Goal: Task Accomplishment & Management: Manage account settings

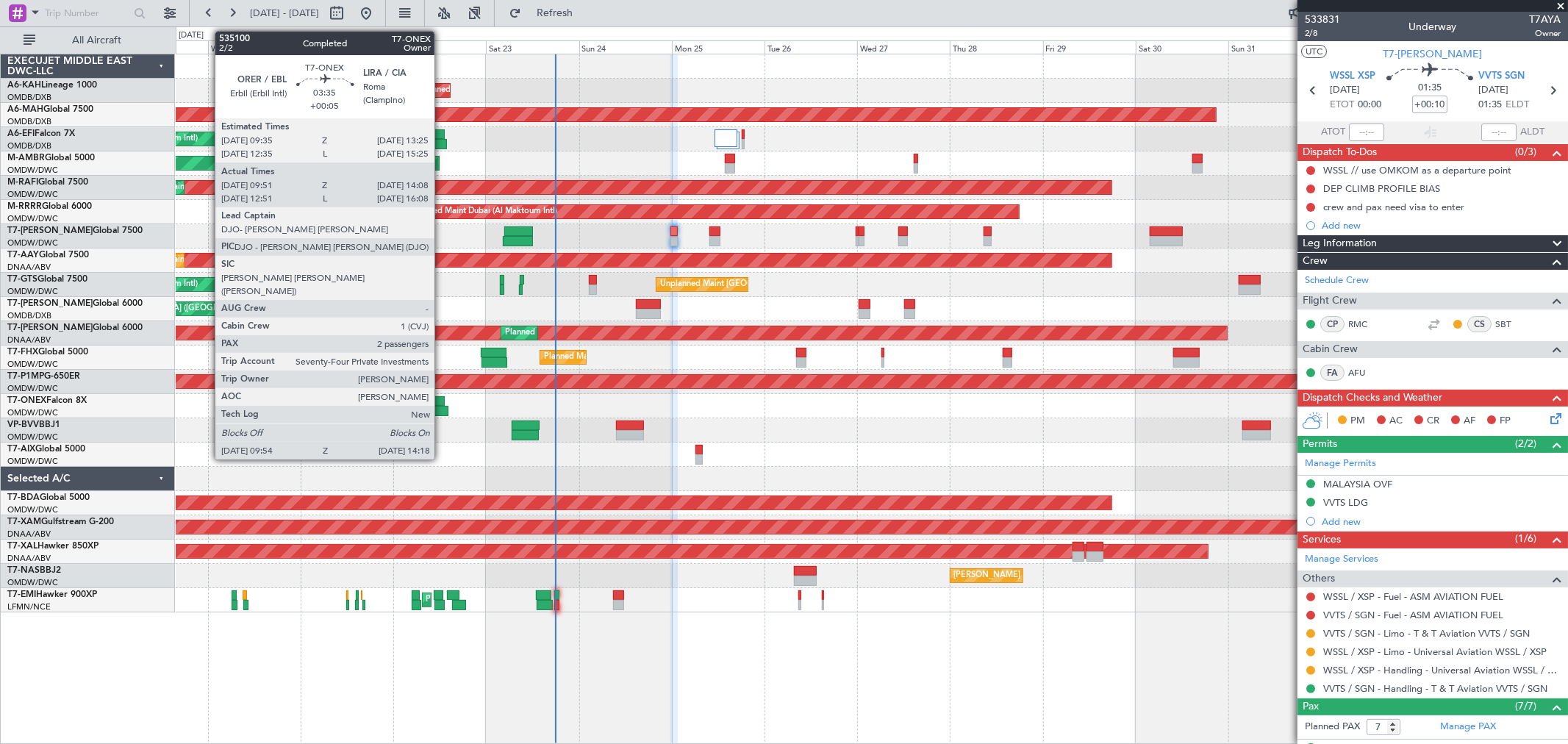
click at [442, 406] on div at bounding box center [439, 411] width 18 height 10
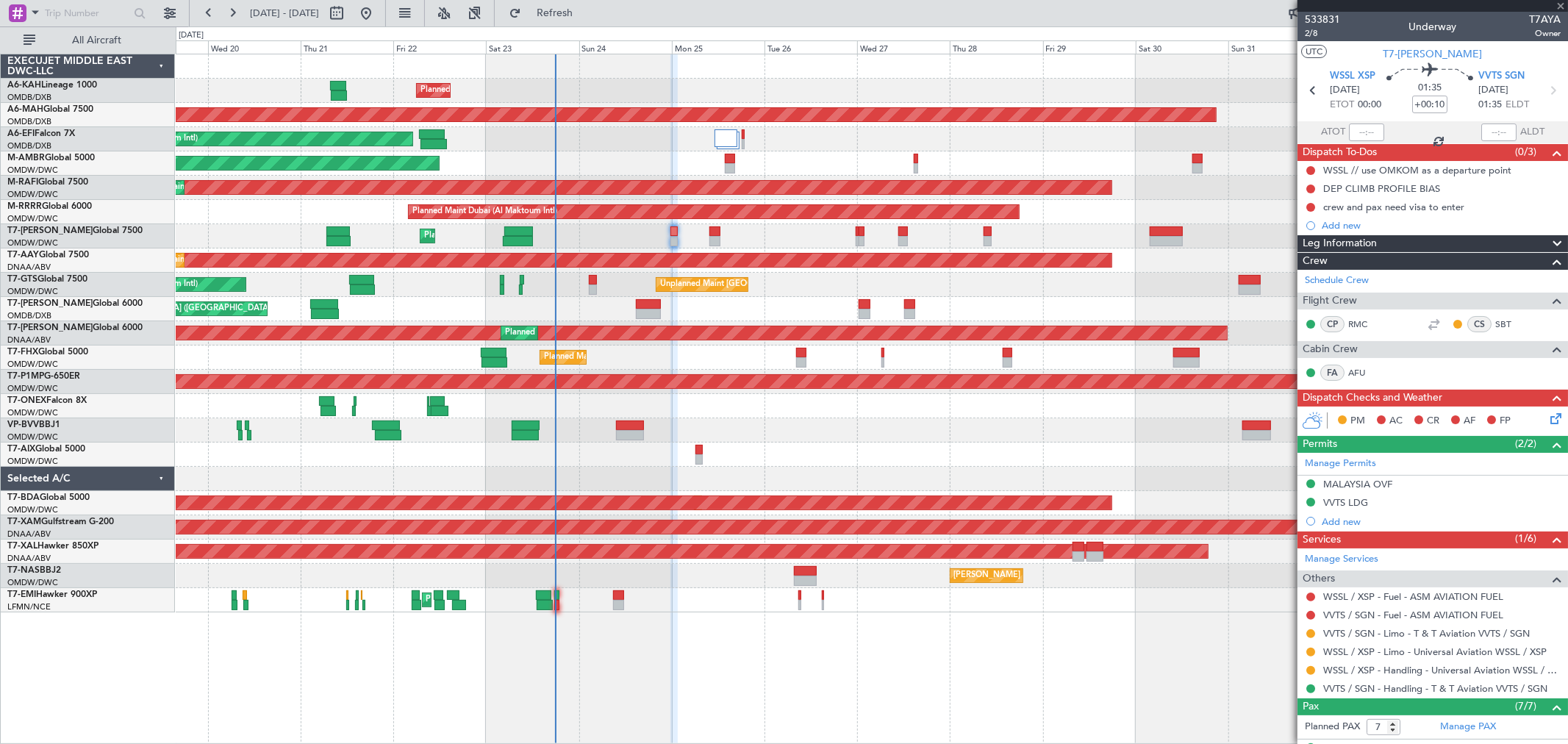
type input "+00:05"
type input "10:01"
type input "14:03"
type input "2"
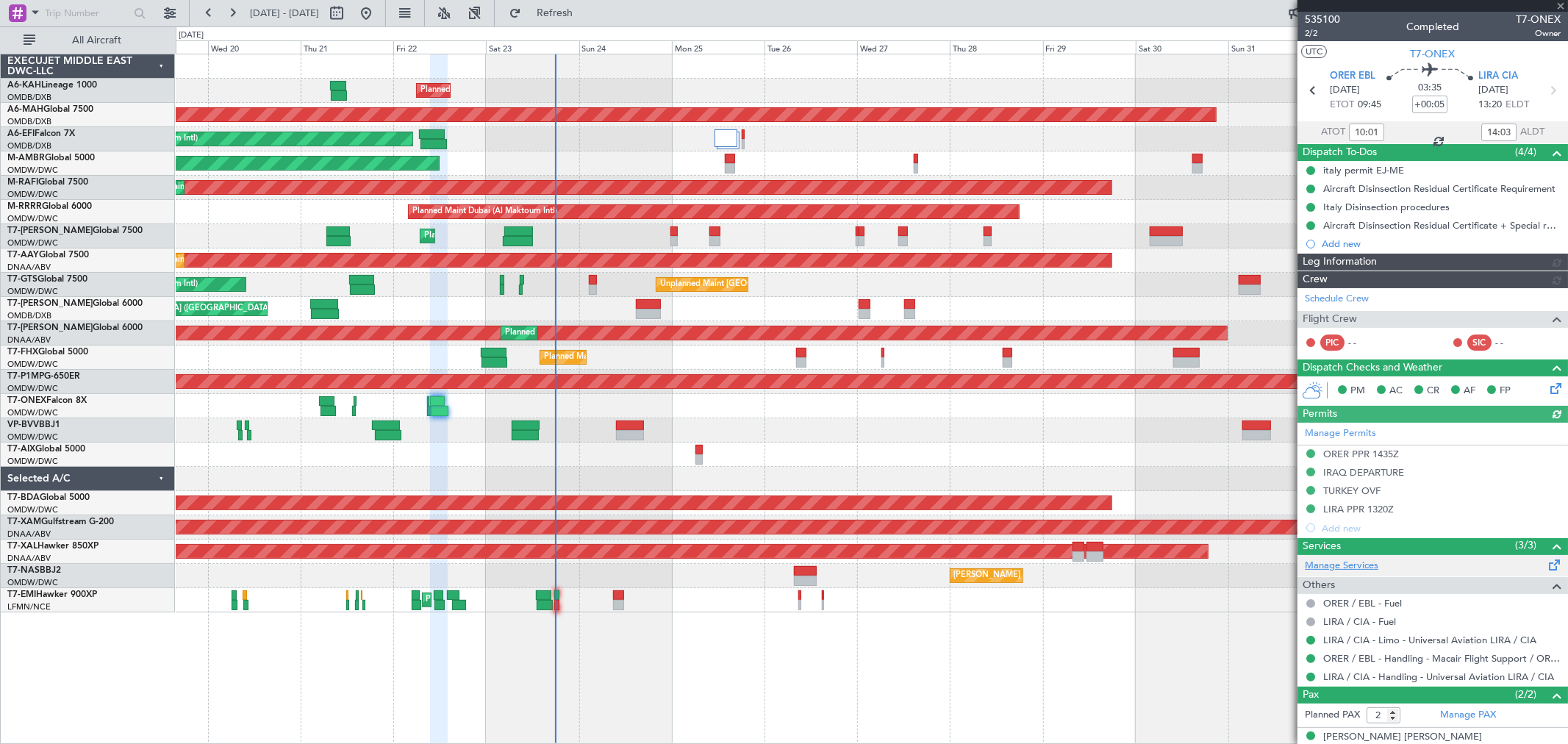
type input "[PERSON_NAME] (ANI)"
type input "7042"
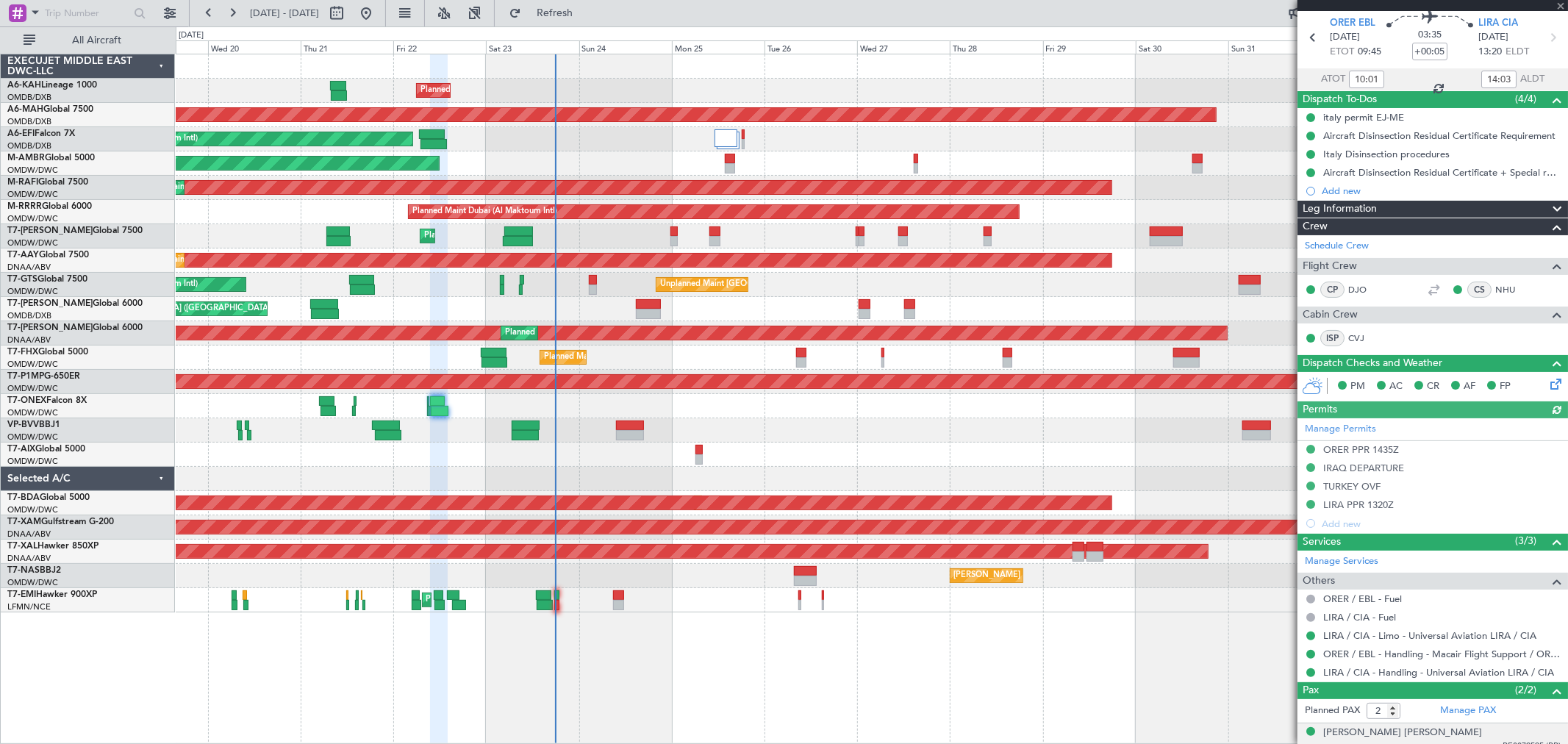
scroll to position [82, 0]
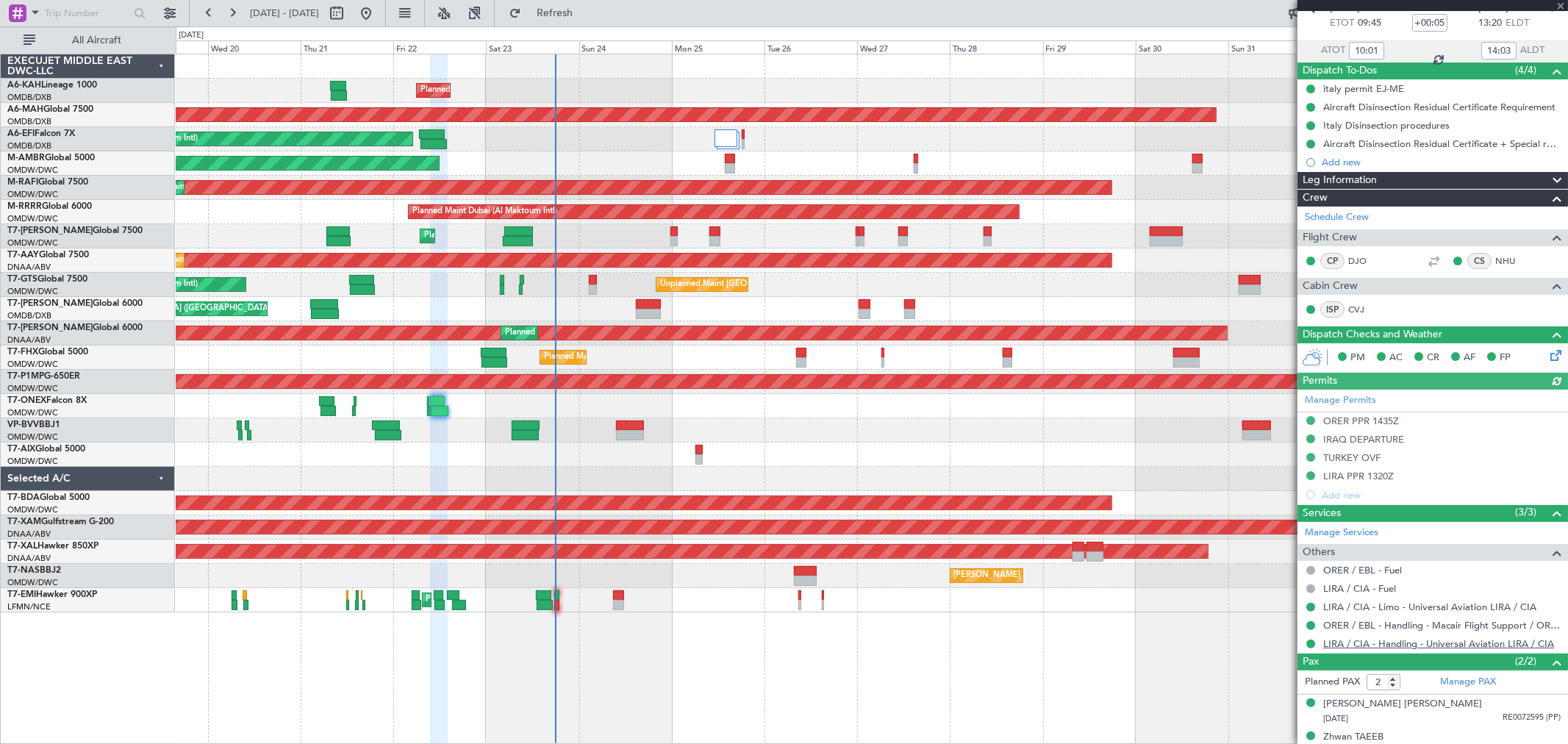
click at [1472, 647] on link "LIRA / CIA - Handling - Universal Aviation LIRA / CIA" at bounding box center [1439, 644] width 231 height 12
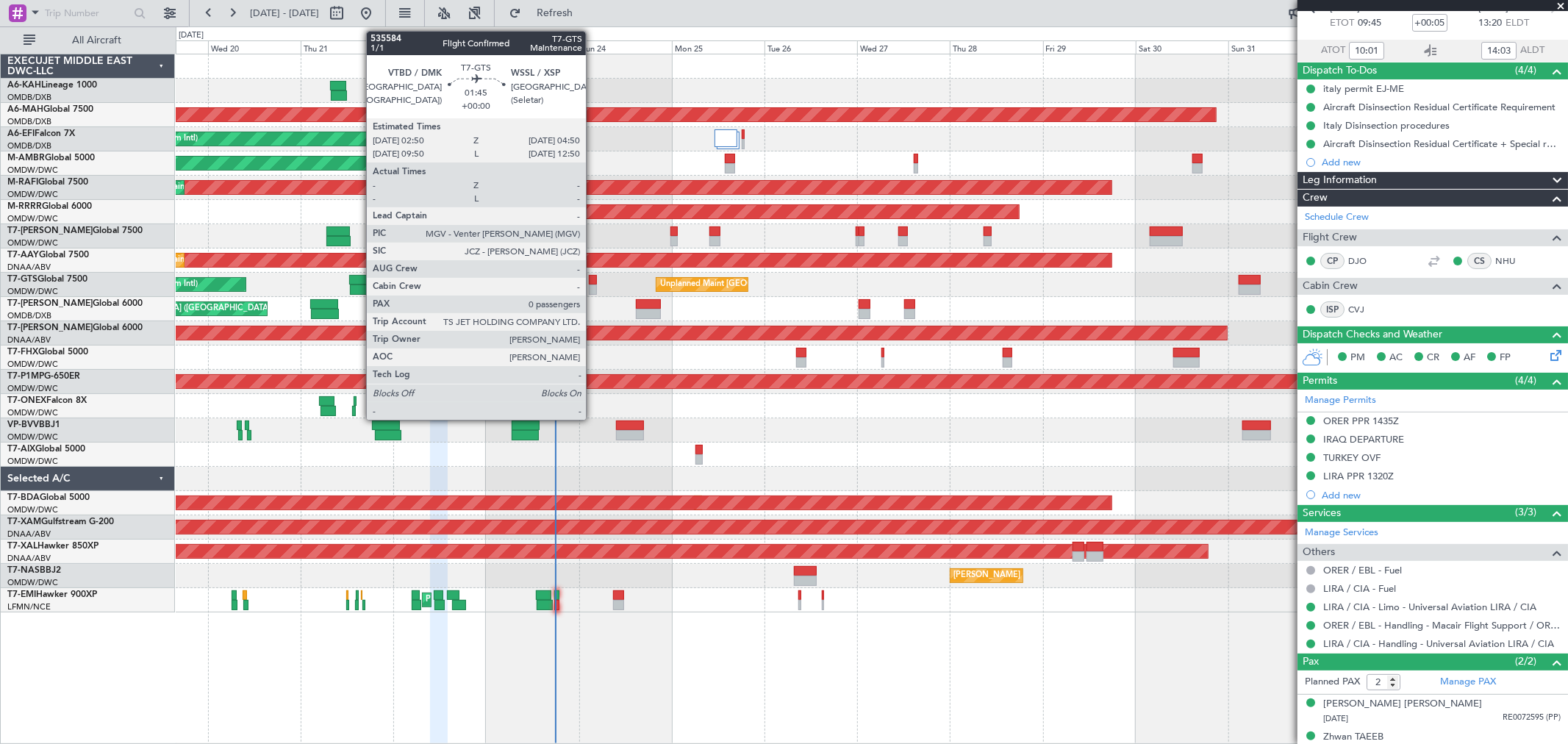
click at [594, 284] on div at bounding box center [593, 289] width 8 height 10
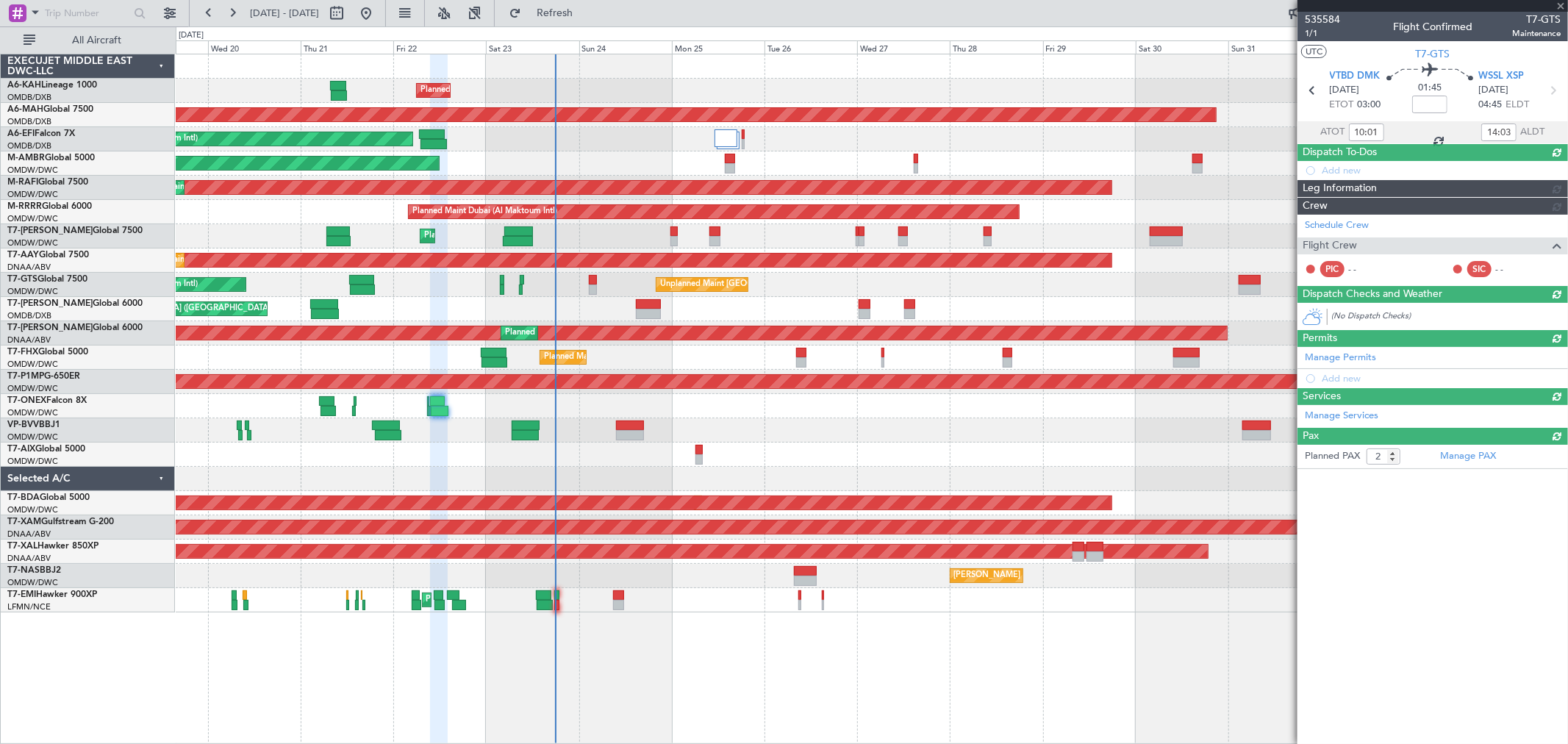
type input "0"
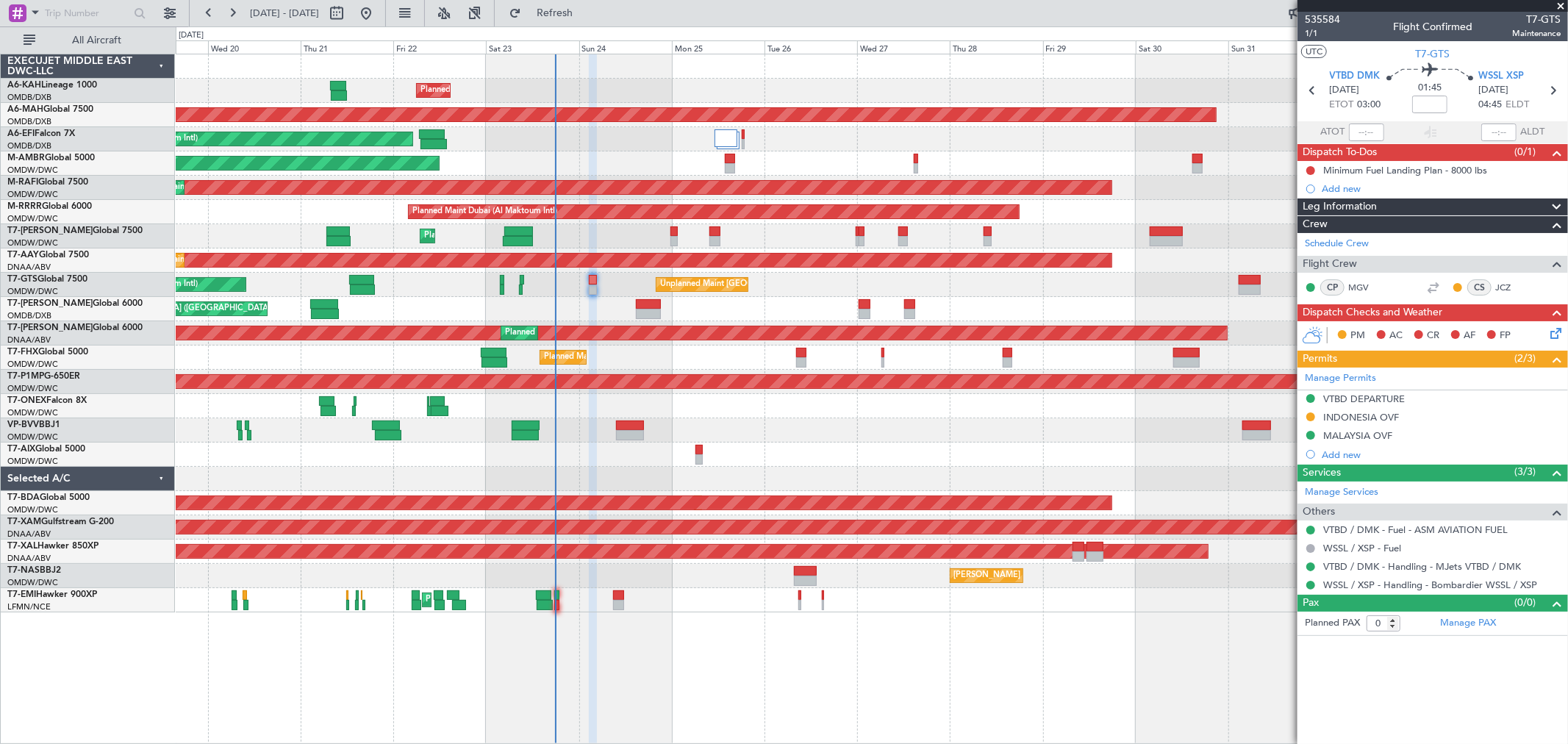
scroll to position [0, 0]
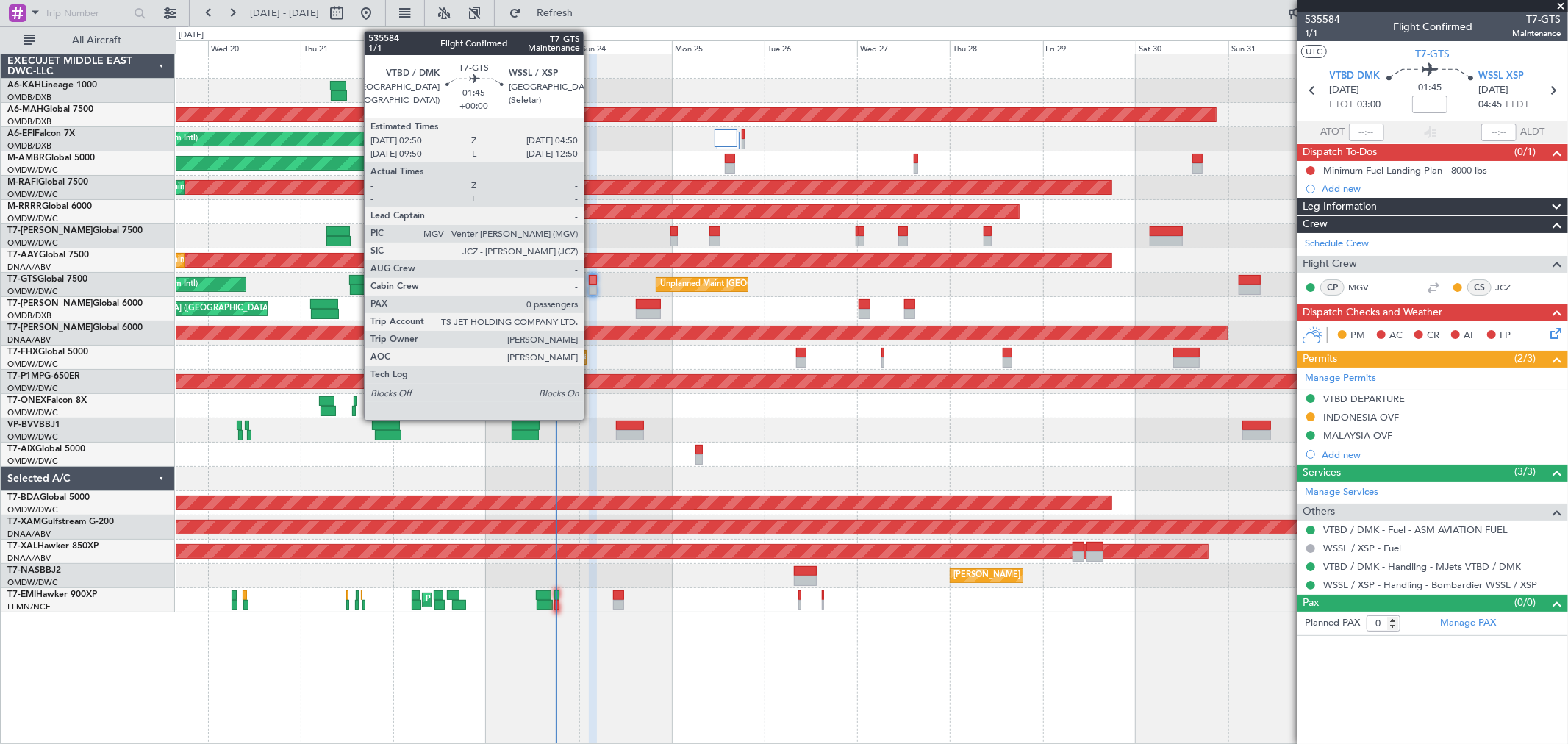
click at [591, 283] on div at bounding box center [593, 280] width 8 height 10
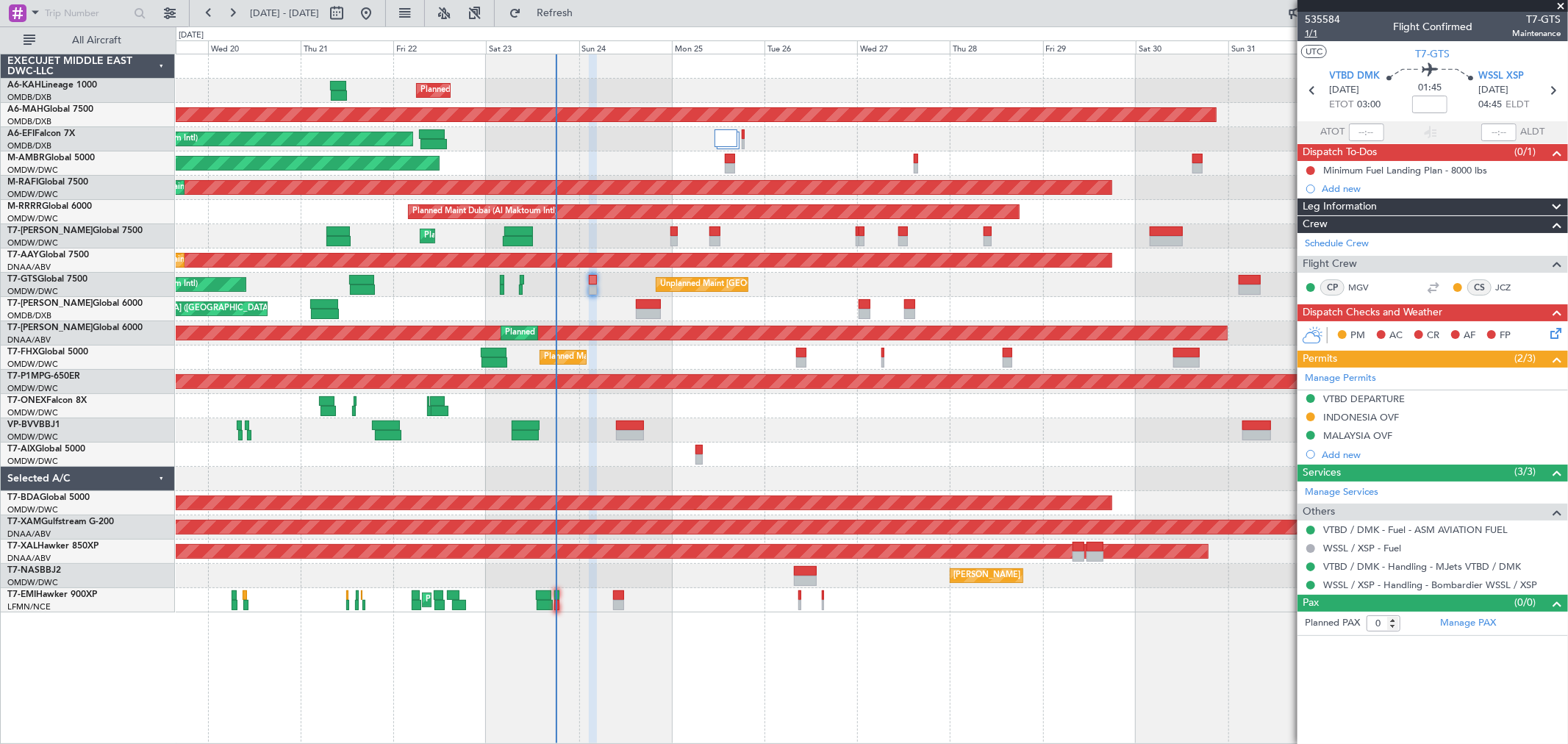
click at [1321, 28] on span "1/1" at bounding box center [1323, 34] width 35 height 12
type input "[PERSON_NAME] ([PERSON_NAME])"
type input "7108"
click at [1355, 372] on link "Manage Permits" at bounding box center [1340, 379] width 71 height 15
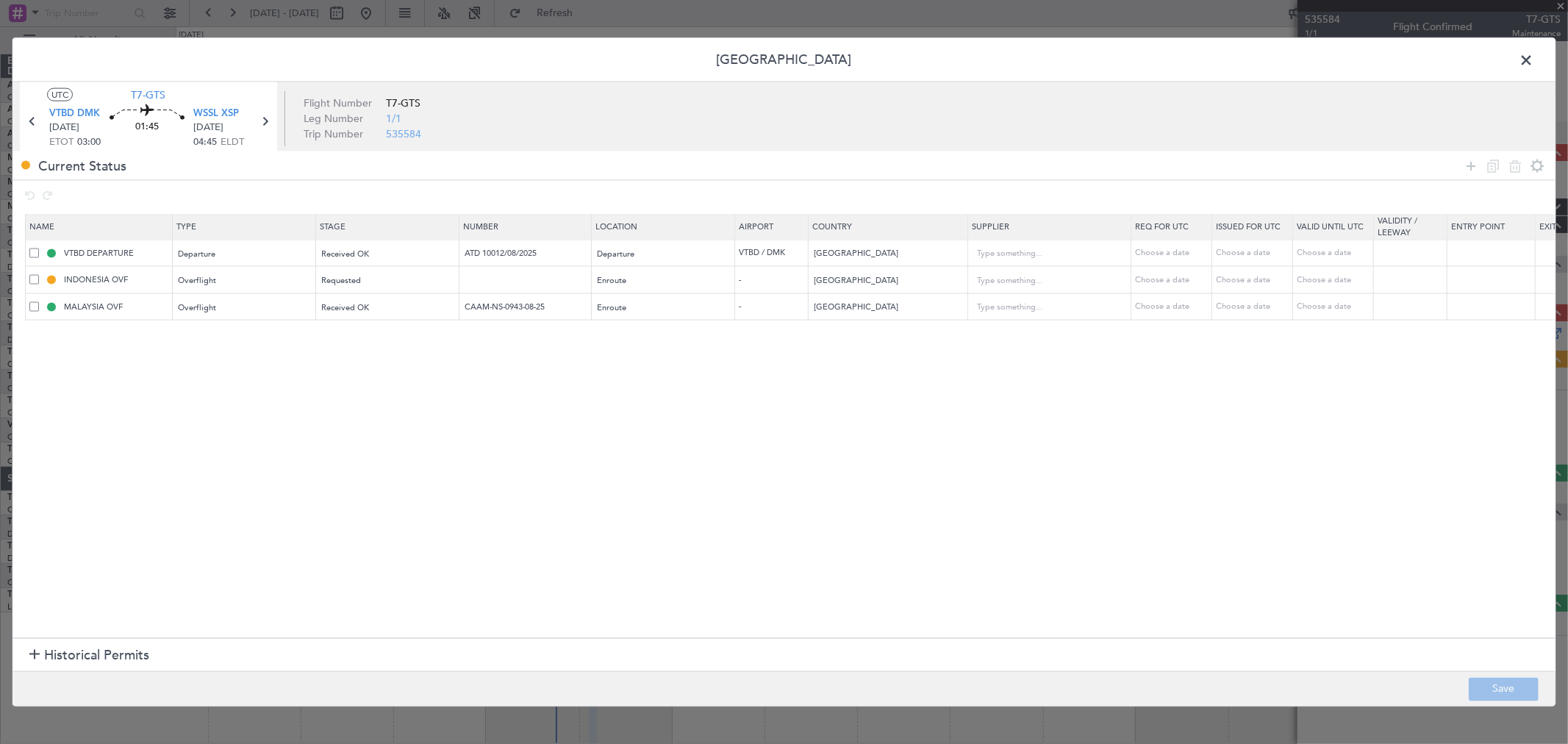
click at [31, 277] on span at bounding box center [34, 280] width 9 height 9
click at [40, 275] on input "checkbox" at bounding box center [40, 275] width 0 height 0
click at [1518, 171] on icon at bounding box center [1515, 165] width 18 height 18
type input "MALAYSIA OVF"
type input "CAAM-NS-0943-08-25"
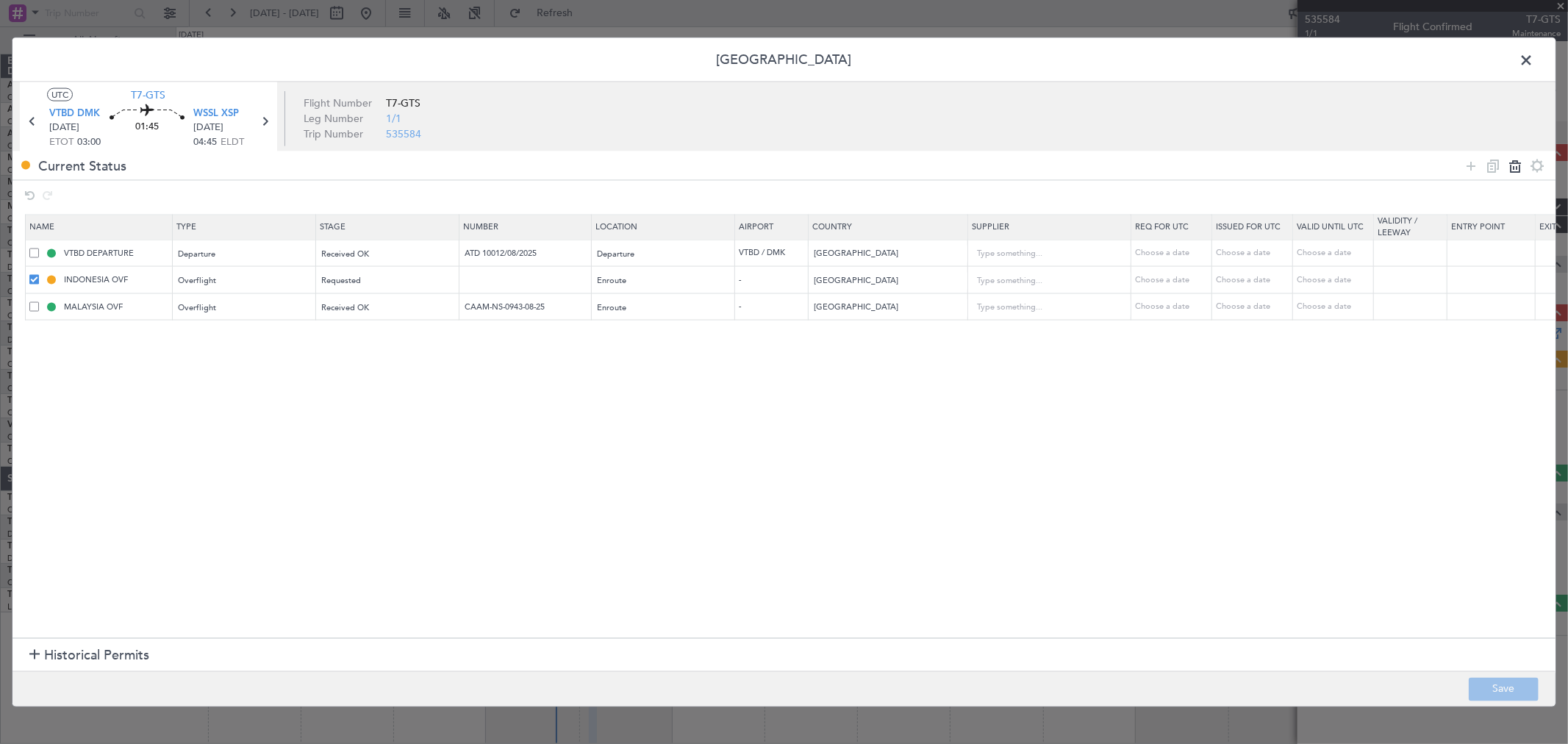
type input "[GEOGRAPHIC_DATA]"
click at [1488, 680] on button "Save" at bounding box center [1504, 689] width 70 height 24
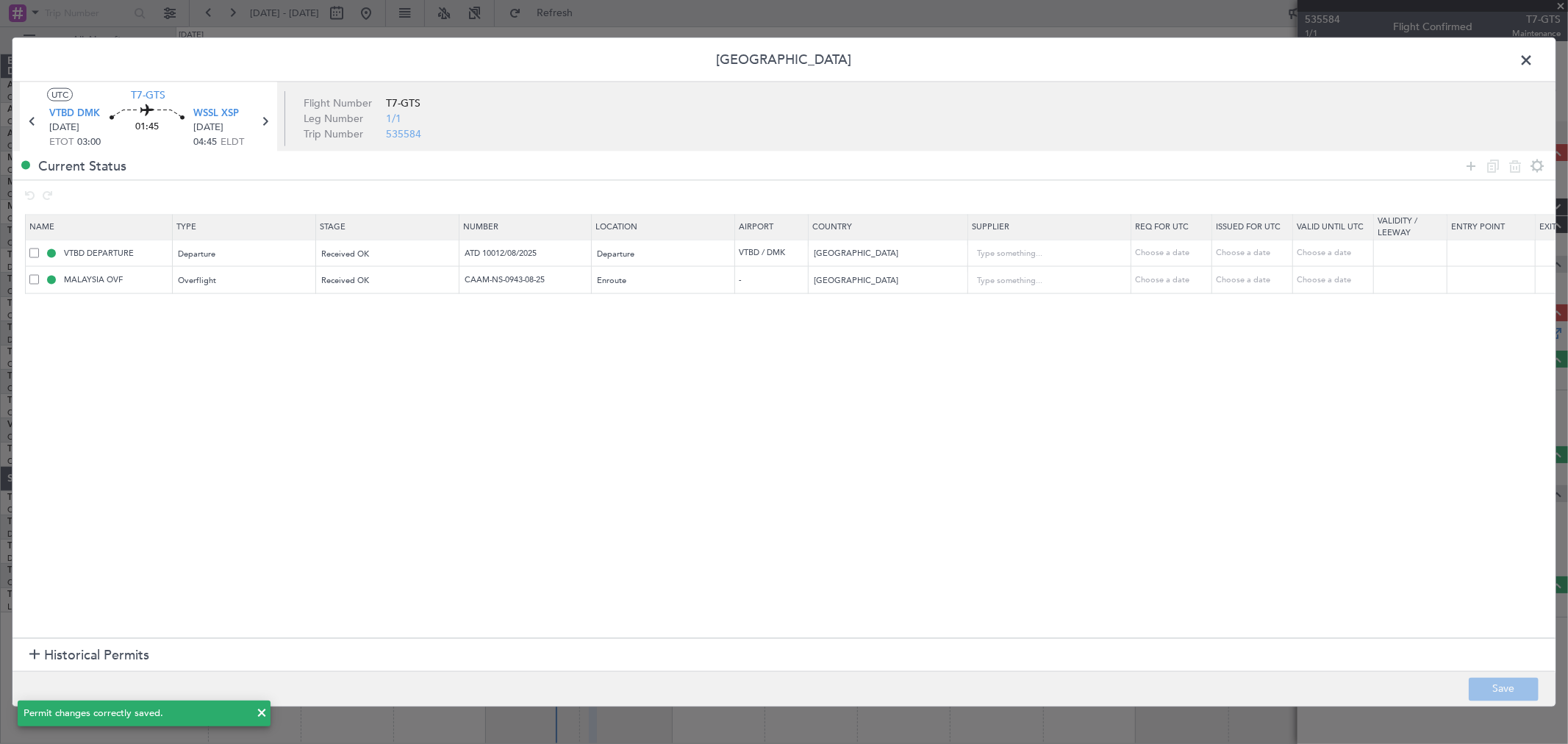
click at [1534, 61] on span at bounding box center [1534, 64] width 0 height 29
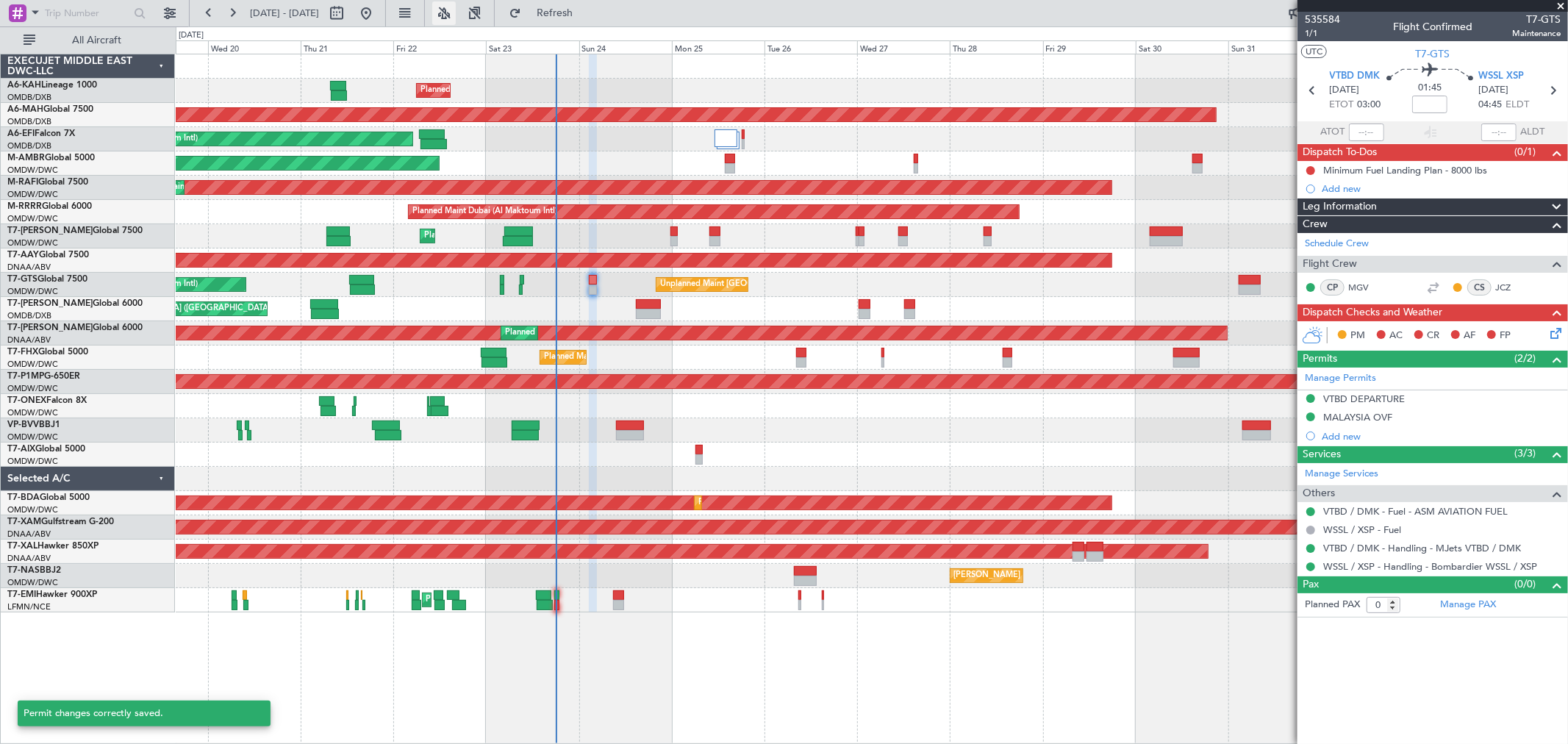
type input "[PERSON_NAME] ([PERSON_NAME])"
type input "7108"
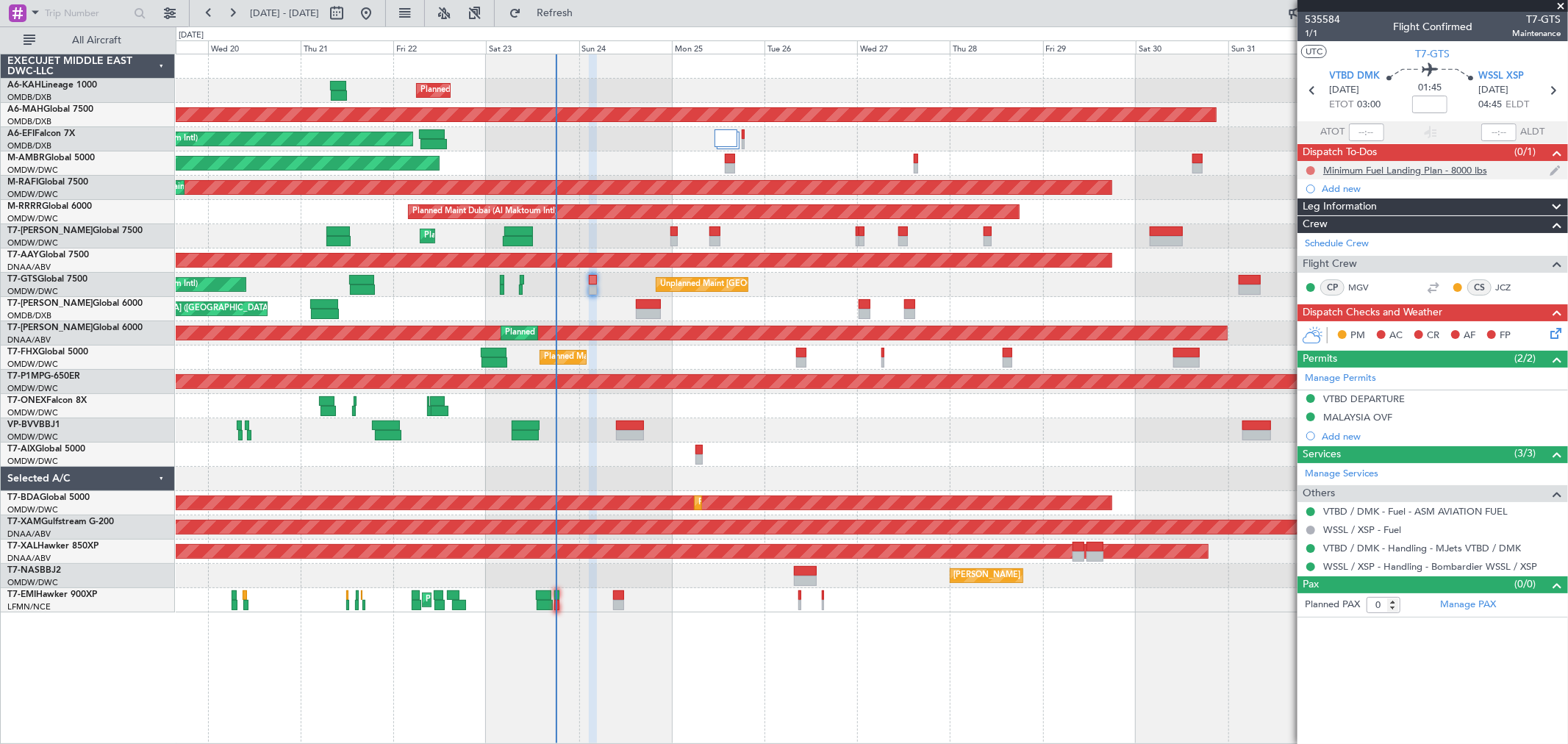
click at [1307, 166] on button at bounding box center [1311, 171] width 9 height 9
click at [1294, 235] on span "Completed" at bounding box center [1317, 235] width 48 height 15
click at [1555, 336] on icon at bounding box center [1553, 330] width 11 height 11
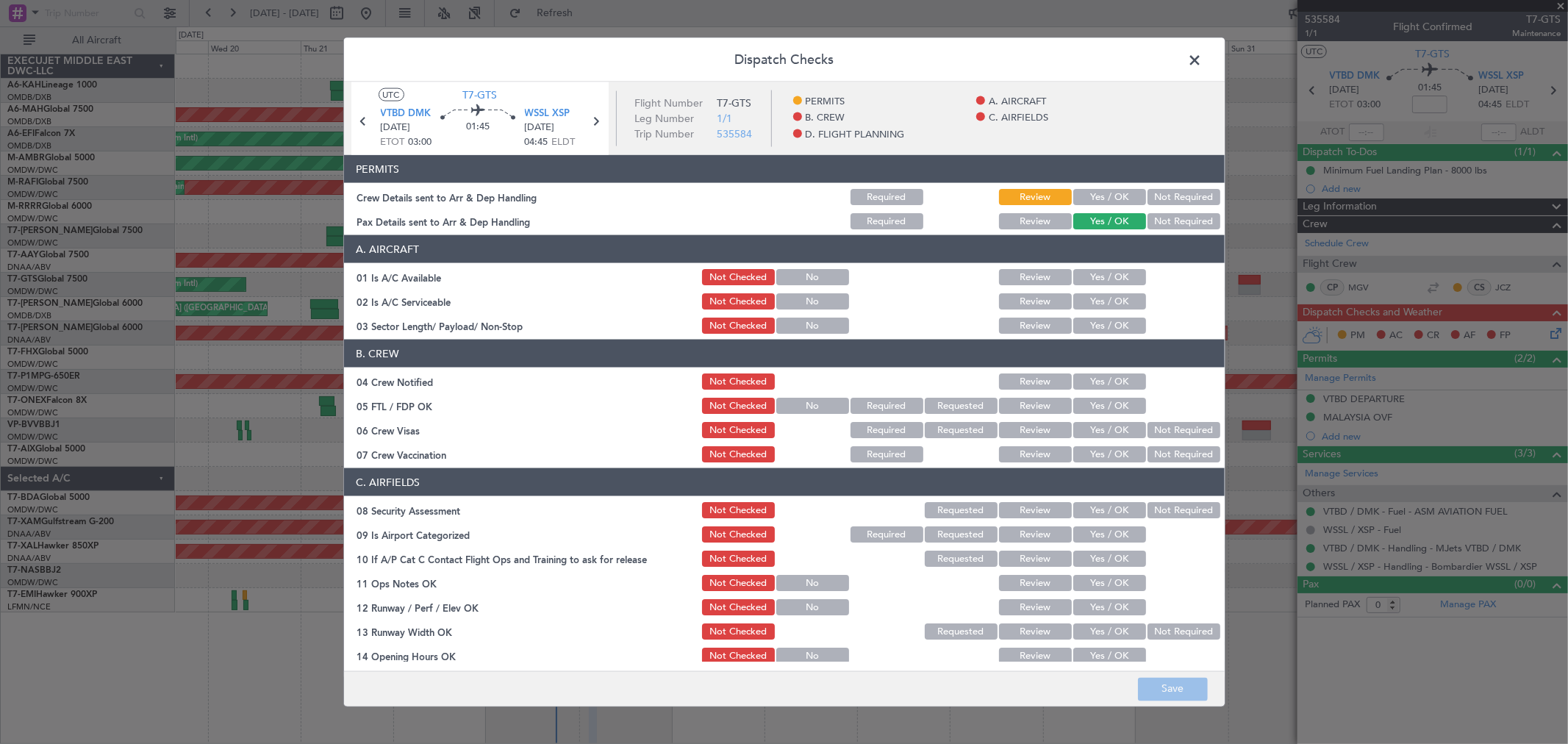
click at [1076, 202] on button "Yes / OK" at bounding box center [1109, 197] width 73 height 16
drag, startPoint x: 1106, startPoint y: 261, endPoint x: 1102, endPoint y: 276, distance: 15.5
click at [1105, 264] on section "A. AIRCRAFT 01 Is A/C Available Not Checked No Review Yes / OK 02 Is A/C Servic…" at bounding box center [784, 285] width 881 height 100
click at [1101, 277] on button "Yes / OK" at bounding box center [1109, 277] width 73 height 16
click at [1101, 294] on button "Yes / OK" at bounding box center [1109, 301] width 73 height 16
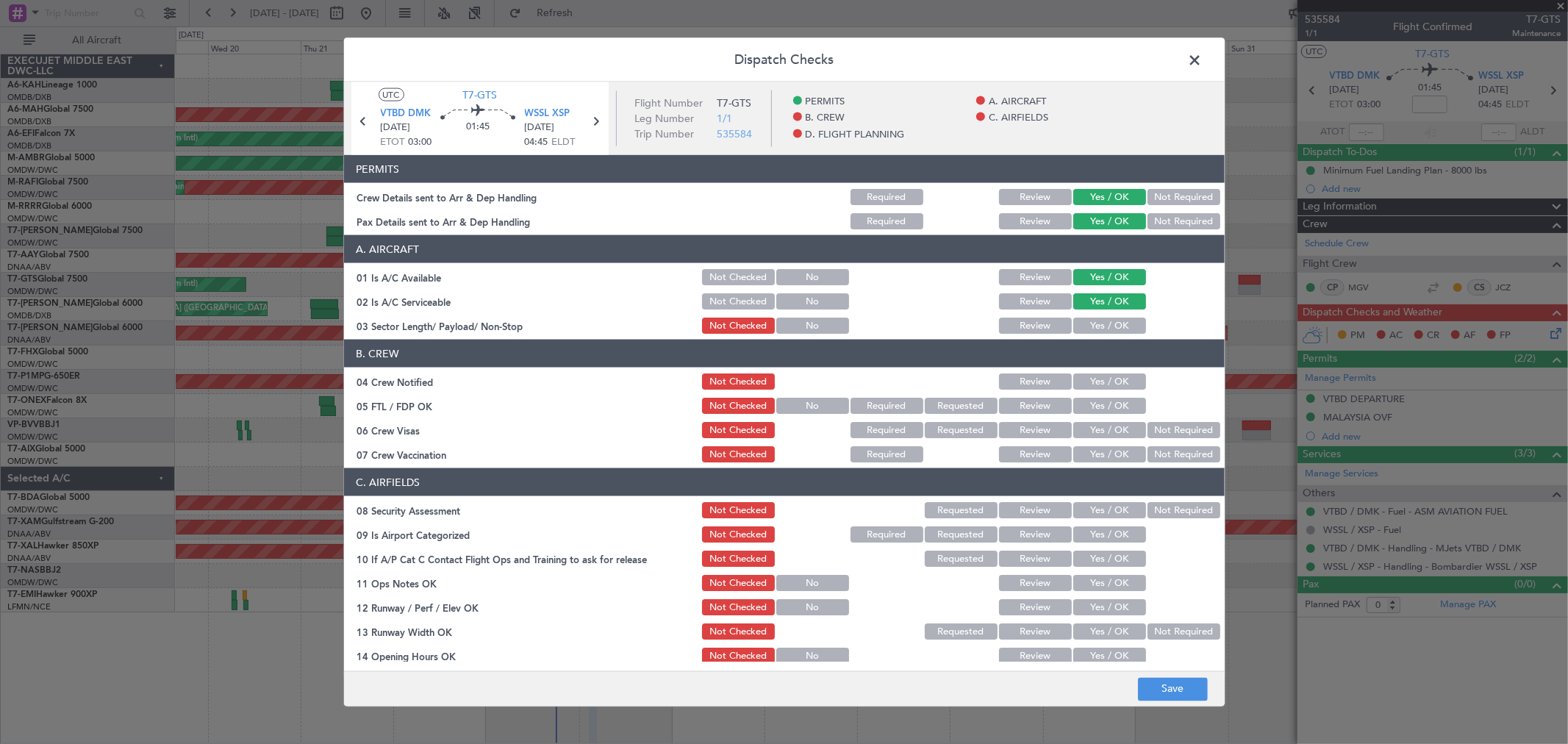
click at [1096, 324] on button "Yes / OK" at bounding box center [1109, 326] width 73 height 16
click at [1087, 383] on button "Yes / OK" at bounding box center [1109, 382] width 73 height 16
drag, startPoint x: 1089, startPoint y: 402, endPoint x: 1088, endPoint y: 429, distance: 27.0
click at [1089, 406] on button "Yes / OK" at bounding box center [1109, 405] width 73 height 16
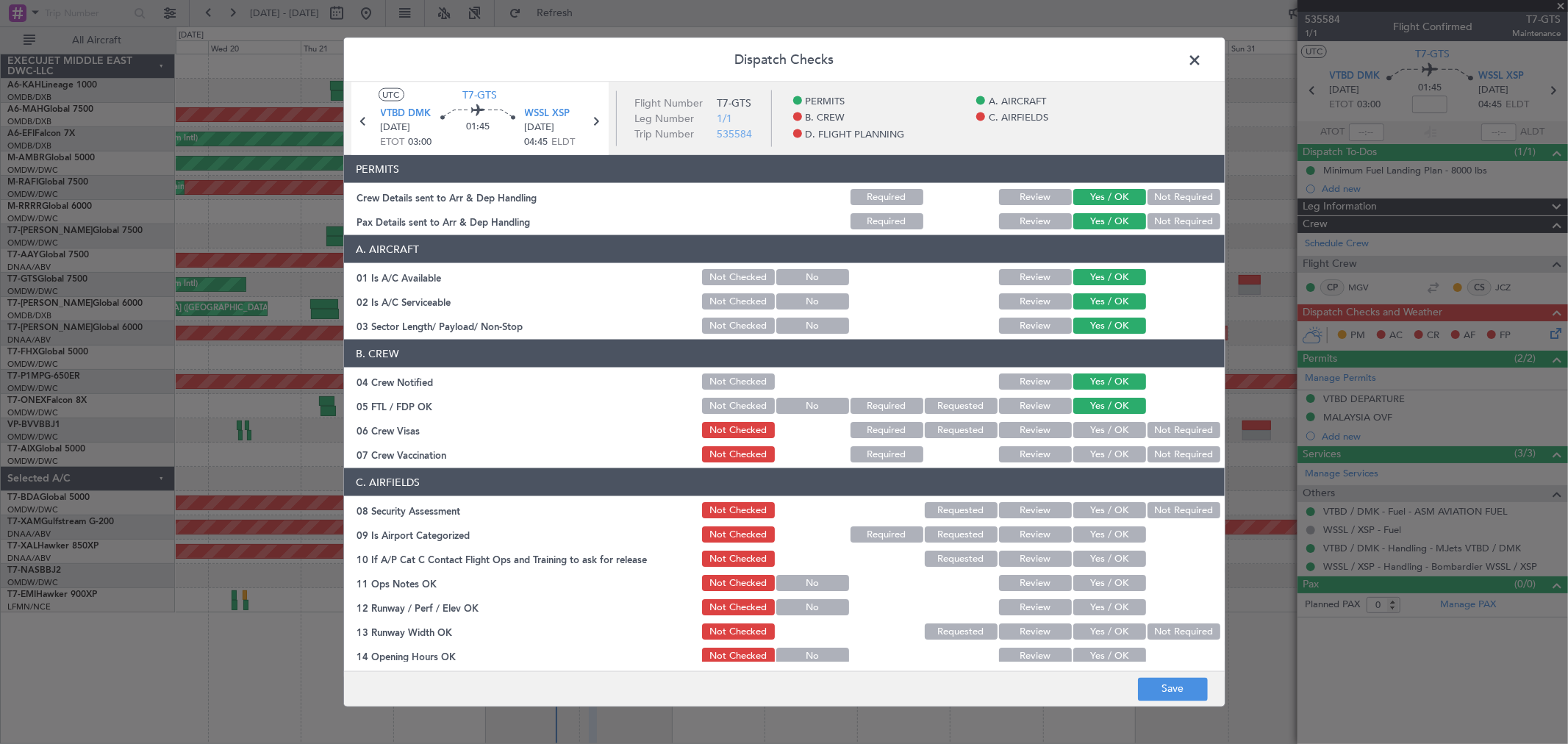
drag, startPoint x: 1088, startPoint y: 431, endPoint x: 1086, endPoint y: 464, distance: 33.1
click at [1088, 431] on button "Yes / OK" at bounding box center [1109, 430] width 73 height 16
click at [1086, 466] on article "PERMITS Crew Details sent to Arr & Dep Handling Required Review Yes / OK Not Re…" at bounding box center [784, 408] width 881 height 506
click at [1089, 456] on button "Yes / OK" at bounding box center [1109, 454] width 73 height 16
drag, startPoint x: 1090, startPoint y: 503, endPoint x: 1089, endPoint y: 533, distance: 30.0
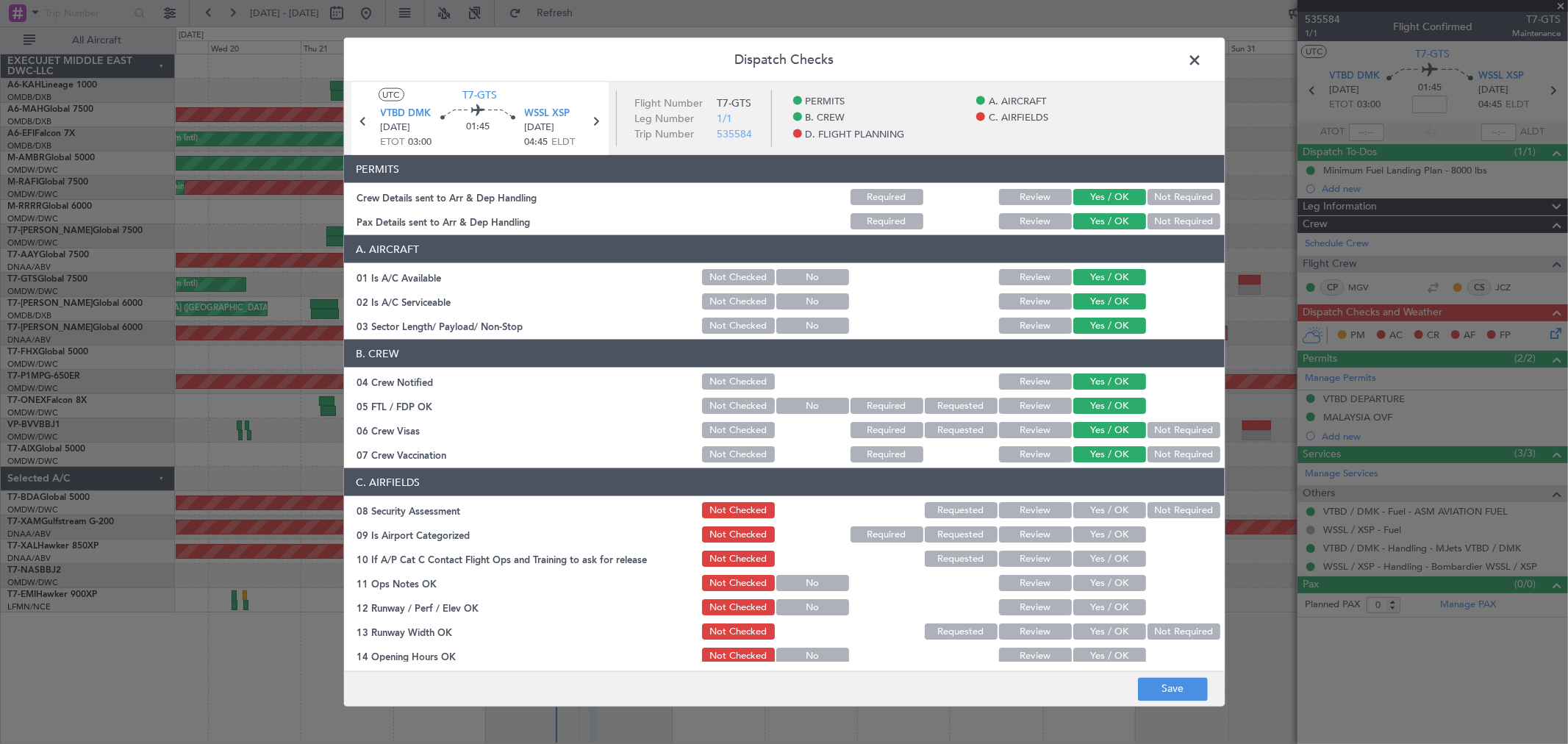
click at [1090, 506] on button "Yes / OK" at bounding box center [1109, 510] width 73 height 16
click at [1089, 533] on button "Yes / OK" at bounding box center [1109, 534] width 73 height 16
drag, startPoint x: 1089, startPoint y: 548, endPoint x: 1088, endPoint y: 562, distance: 14.0
click at [1089, 549] on div "Yes / OK" at bounding box center [1108, 559] width 74 height 21
drag, startPoint x: 1088, startPoint y: 562, endPoint x: 1089, endPoint y: 574, distance: 12.0
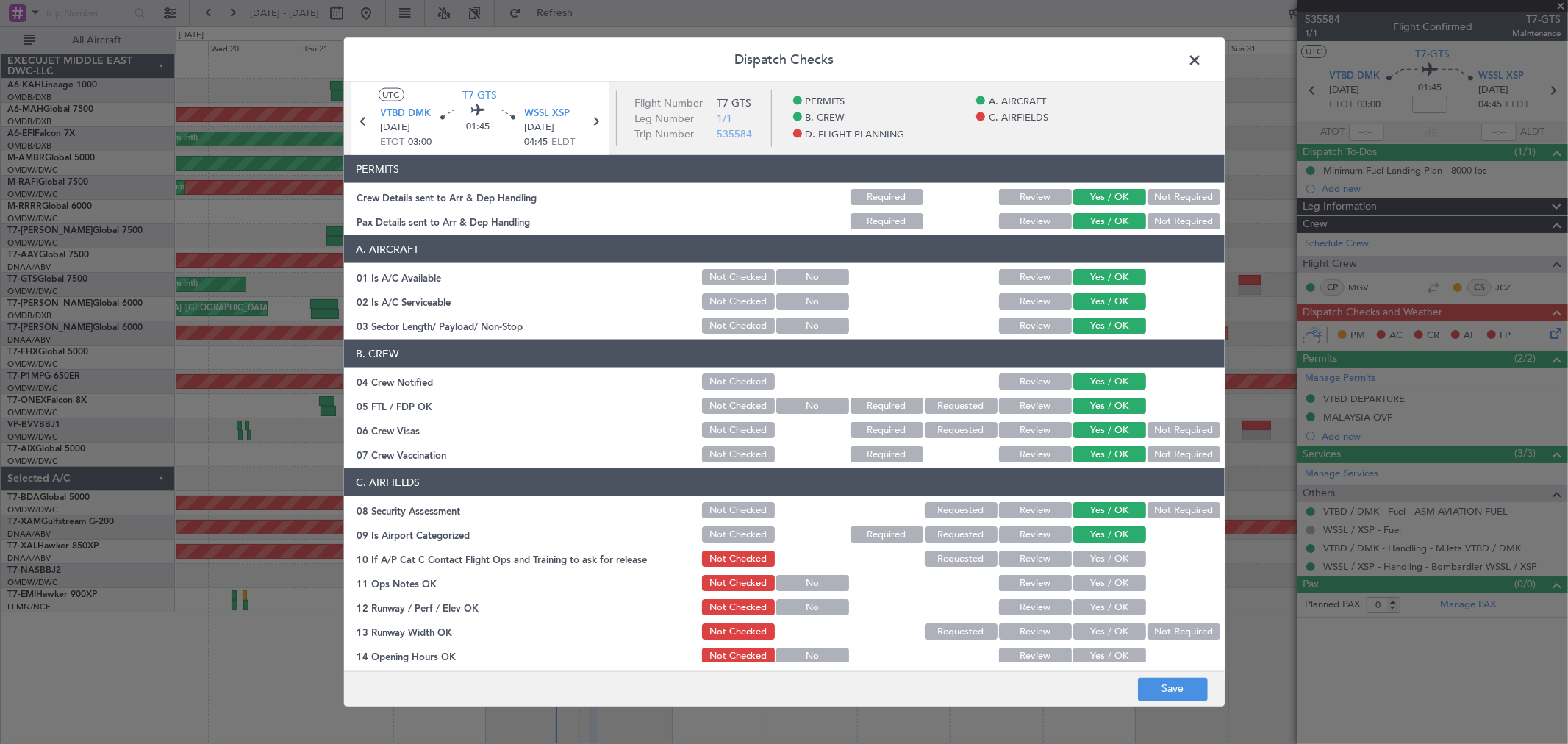
click at [1087, 562] on button "Yes / OK" at bounding box center [1109, 559] width 73 height 16
click at [1089, 585] on button "Yes / OK" at bounding box center [1109, 583] width 73 height 16
drag, startPoint x: 1088, startPoint y: 611, endPoint x: 1082, endPoint y: 627, distance: 17.1
click at [1086, 614] on button "Yes / OK" at bounding box center [1109, 607] width 73 height 16
click at [1082, 629] on button "Yes / OK" at bounding box center [1109, 631] width 73 height 16
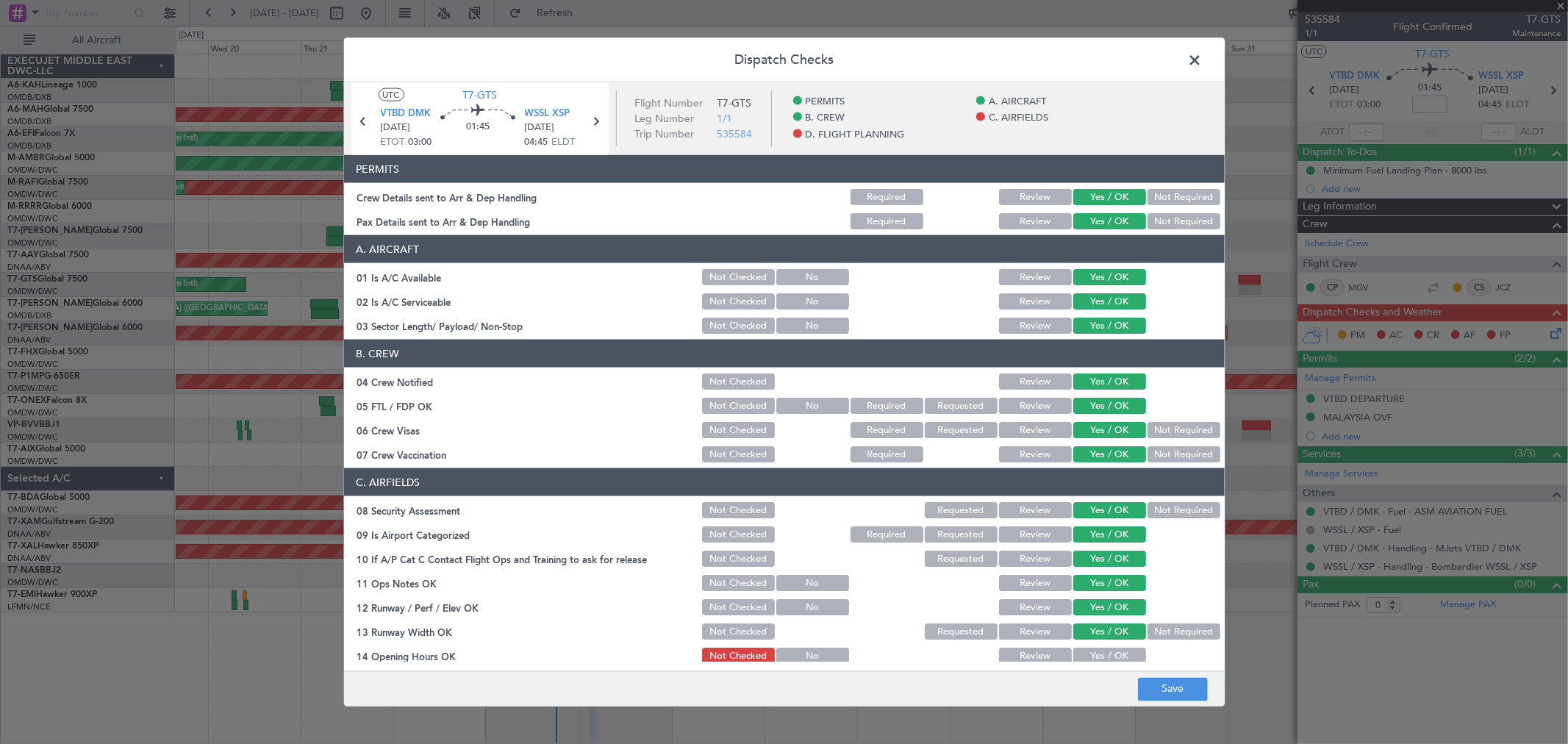
click at [1079, 664] on main "UTC T7-GTS VTBD DMK [DATE] ETOT 03:00 01:45 WSSL XSP [DATE] 04:45 ELDT Flight N…" at bounding box center [784, 380] width 881 height 595
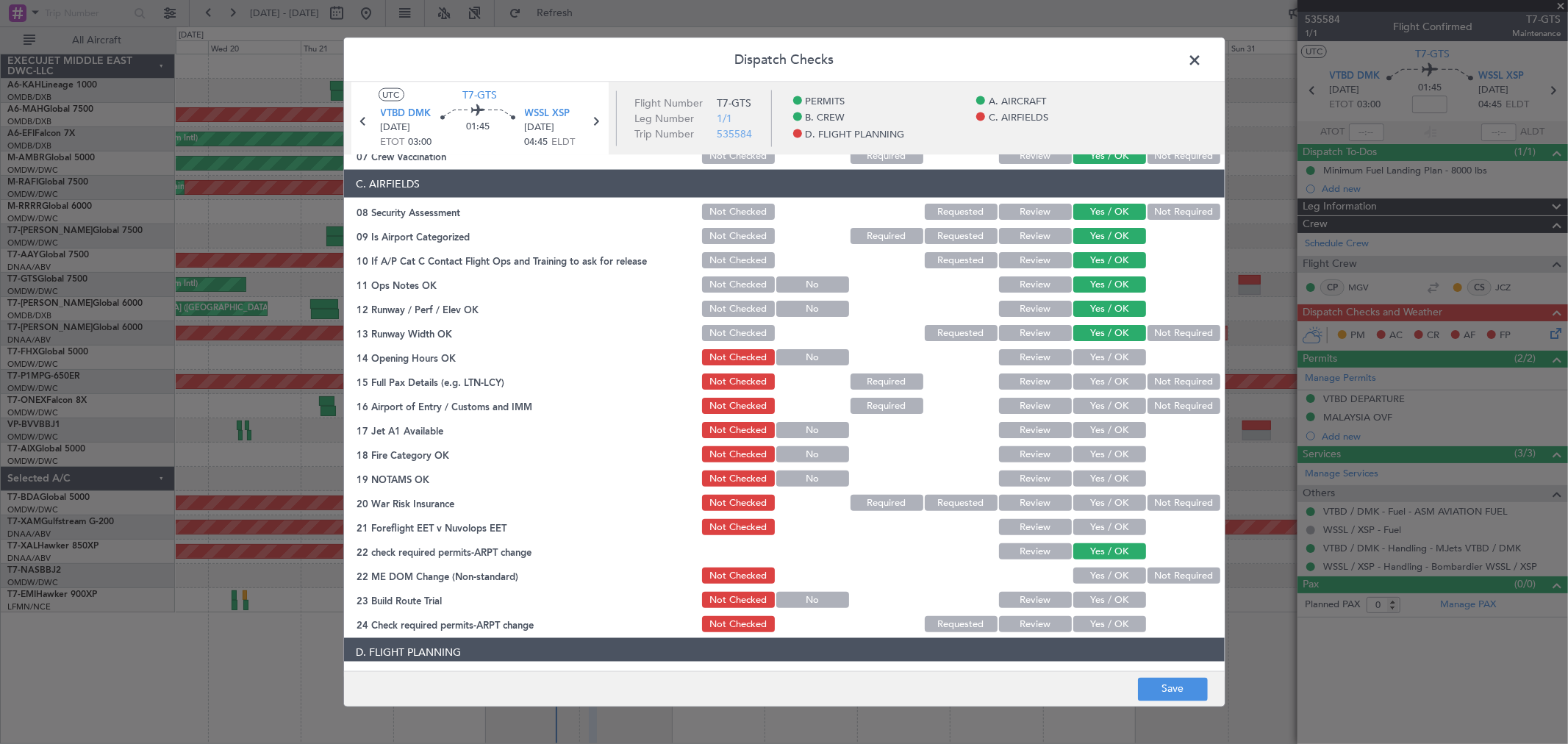
scroll to position [326, 0]
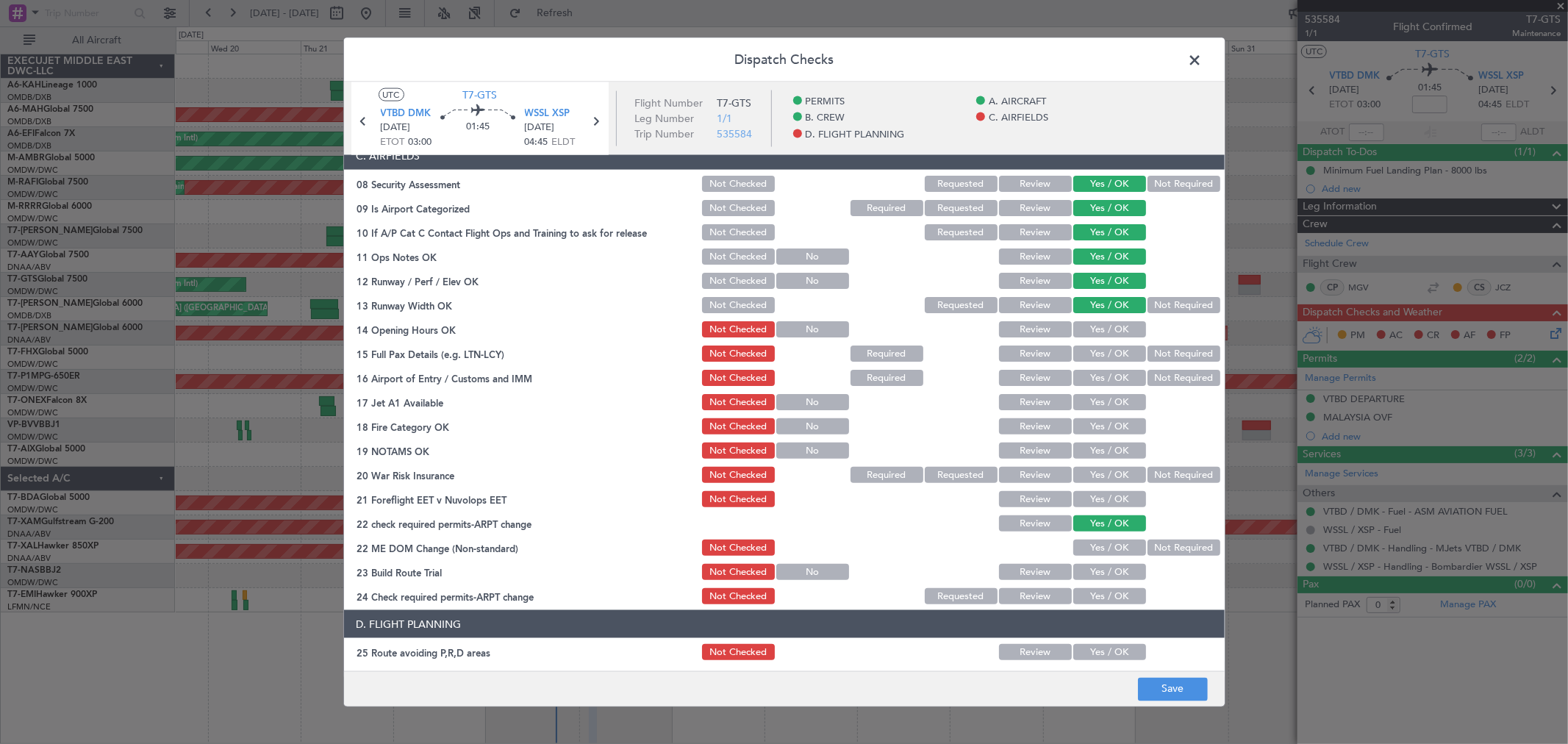
click at [1089, 331] on button "Yes / OK" at bounding box center [1109, 329] width 73 height 16
drag, startPoint x: 1090, startPoint y: 346, endPoint x: 1088, endPoint y: 368, distance: 22.1
click at [1090, 353] on button "Yes / OK" at bounding box center [1109, 353] width 73 height 16
drag, startPoint x: 1088, startPoint y: 378, endPoint x: 1087, endPoint y: 399, distance: 21.0
click at [1088, 379] on button "Yes / OK" at bounding box center [1109, 378] width 73 height 16
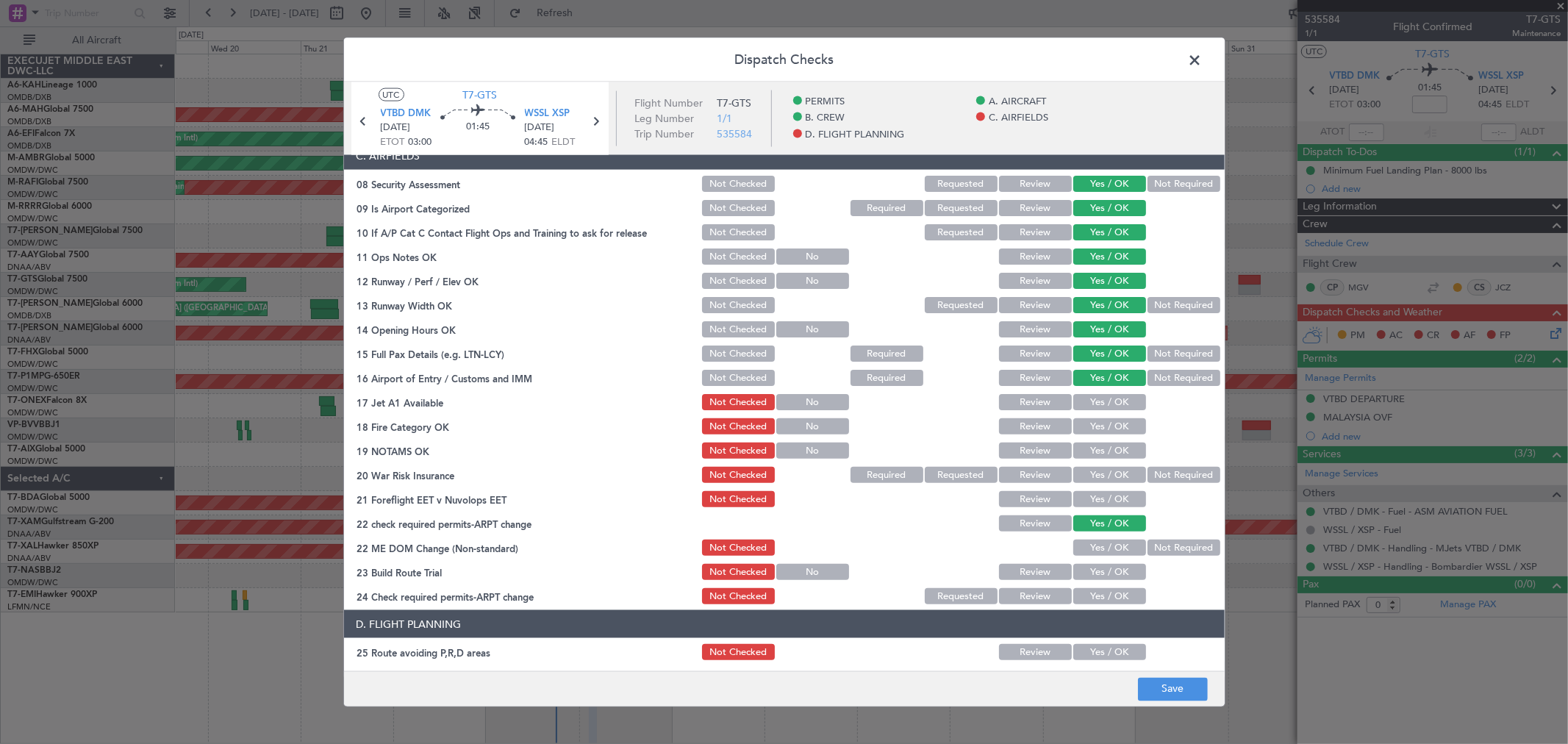
click at [1087, 406] on button "Yes / OK" at bounding box center [1109, 401] width 73 height 16
click at [1087, 423] on button "Yes / OK" at bounding box center [1109, 426] width 73 height 16
click at [1089, 458] on div "Yes / OK" at bounding box center [1108, 451] width 74 height 21
click at [1091, 484] on div "Yes / OK" at bounding box center [1108, 475] width 74 height 21
click at [1089, 456] on button "Yes / OK" at bounding box center [1109, 451] width 73 height 16
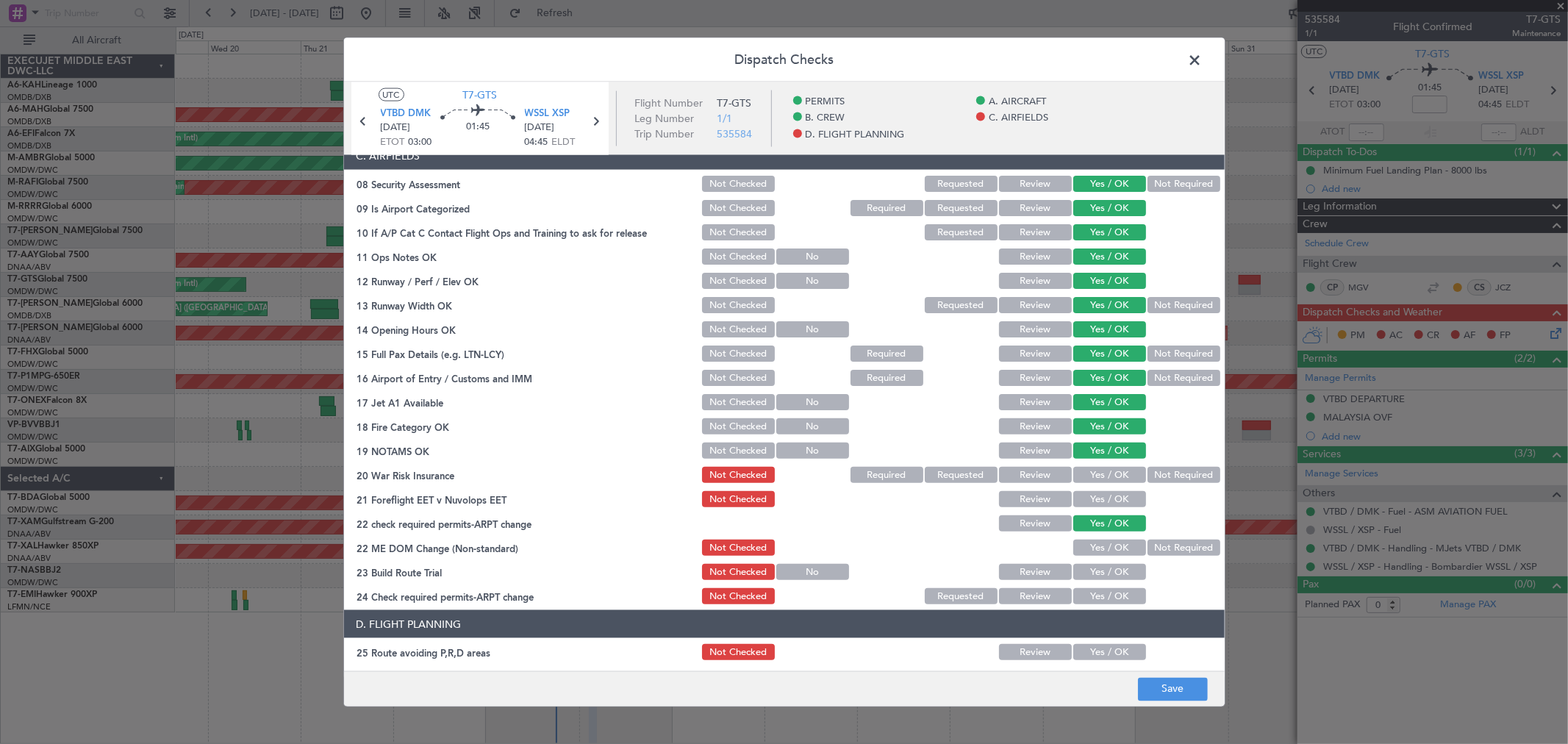
click at [1089, 474] on button "Yes / OK" at bounding box center [1109, 475] width 73 height 16
drag, startPoint x: 1089, startPoint y: 503, endPoint x: 1085, endPoint y: 536, distance: 33.2
click at [1089, 503] on button "Yes / OK" at bounding box center [1109, 499] width 73 height 16
click at [1085, 548] on button "Yes / OK" at bounding box center [1109, 548] width 73 height 16
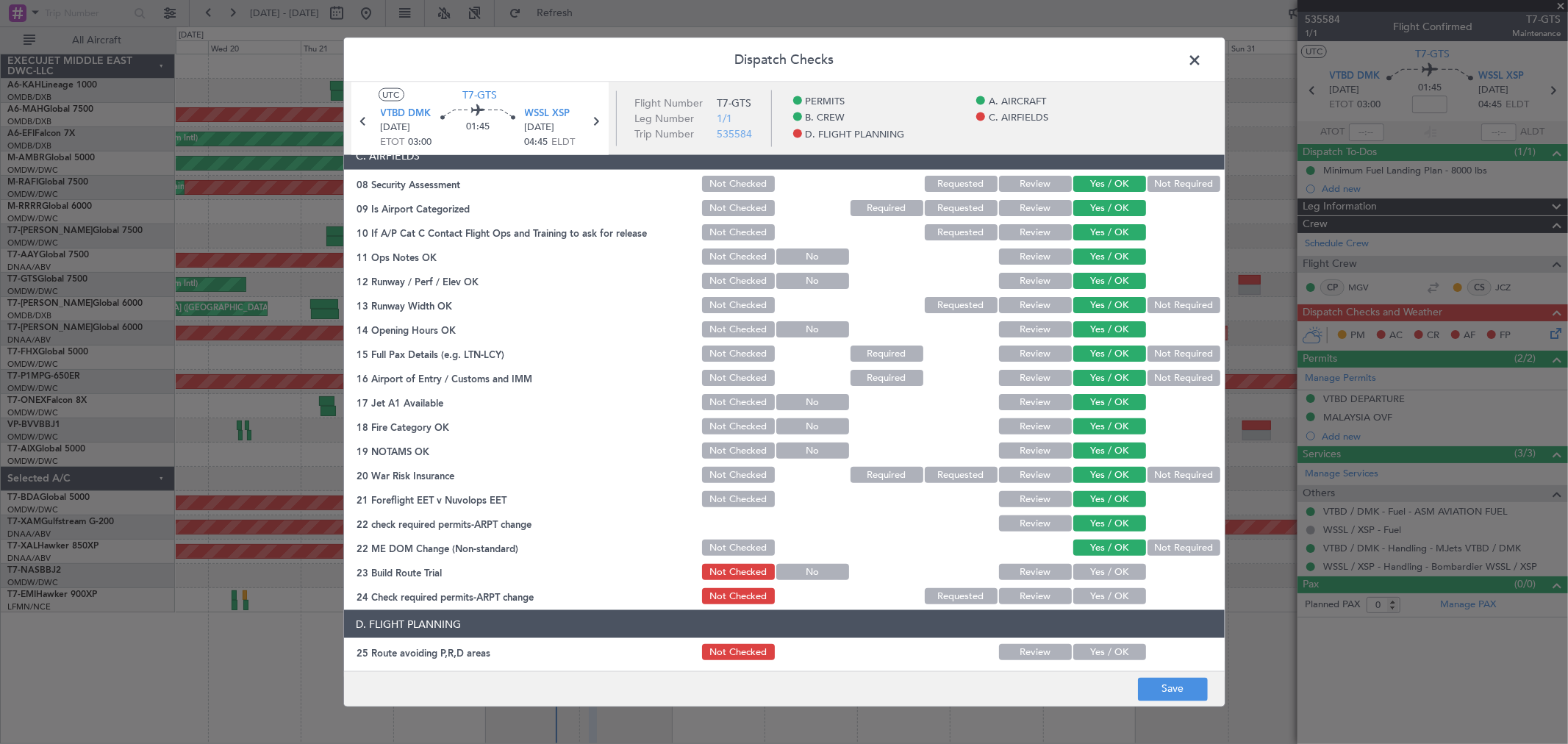
drag, startPoint x: 1085, startPoint y: 569, endPoint x: 1085, endPoint y: 593, distance: 24.0
click at [1085, 571] on button "Yes / OK" at bounding box center [1109, 572] width 73 height 16
click at [1085, 593] on button "Yes / OK" at bounding box center [1109, 596] width 73 height 16
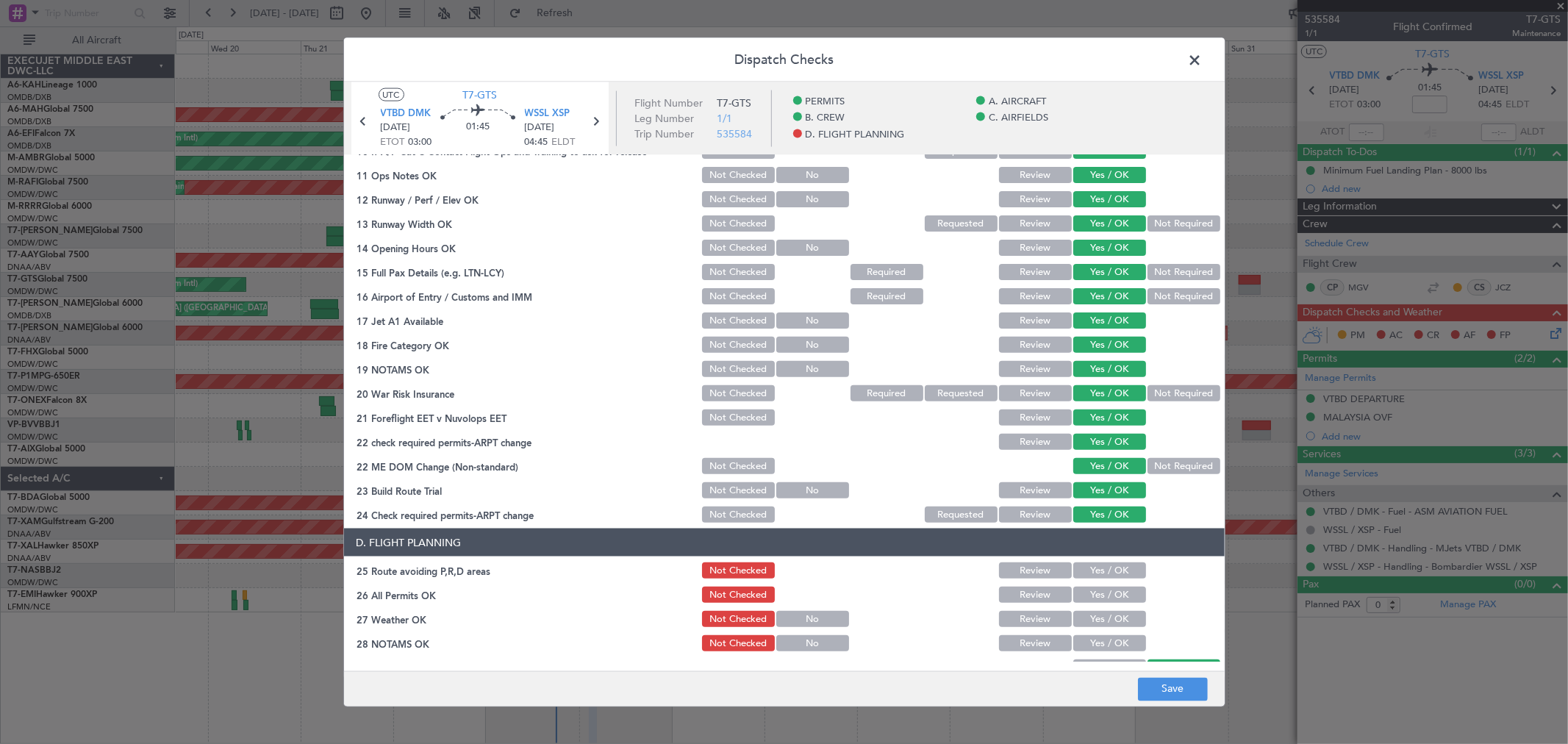
scroll to position [572, 0]
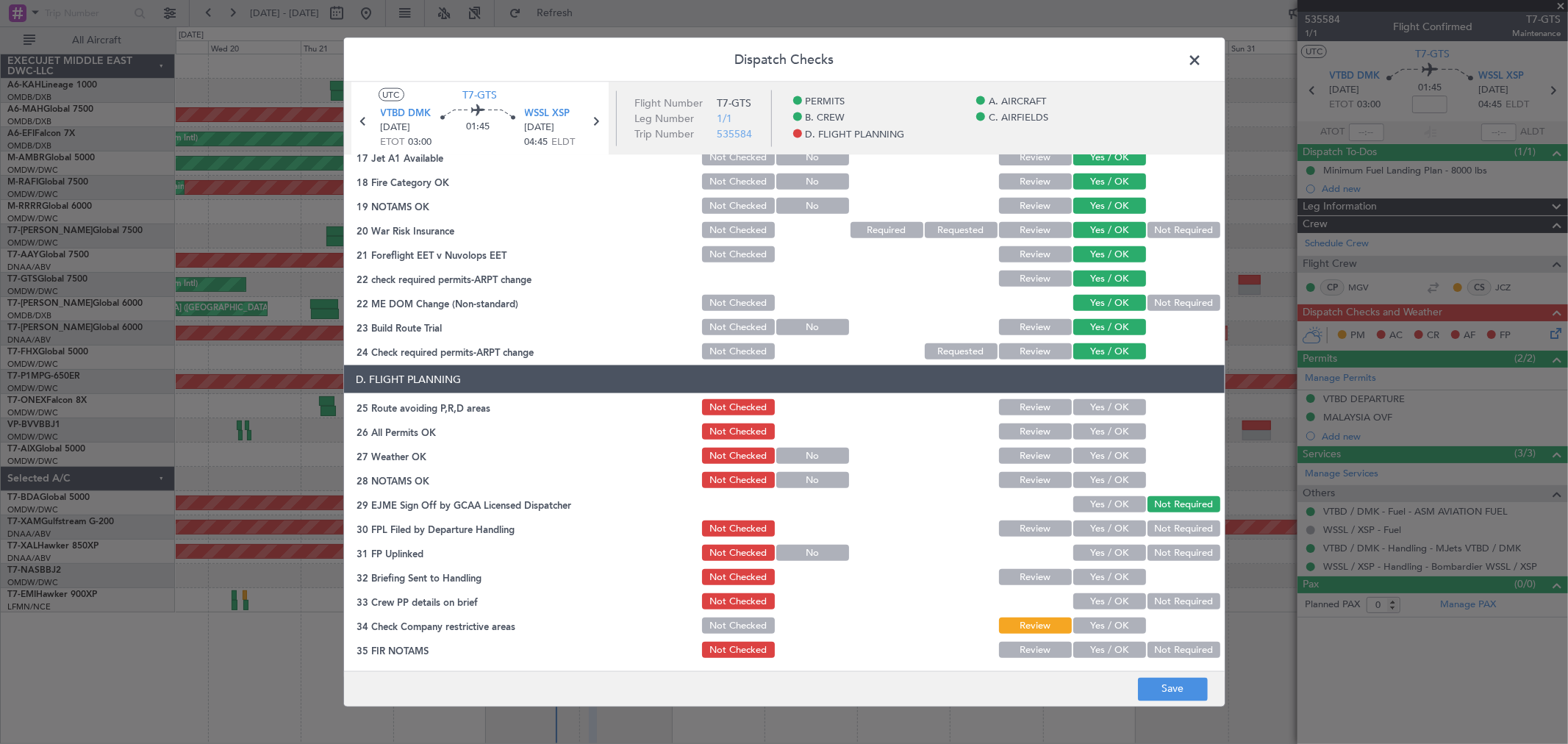
click at [1099, 405] on button "Yes / OK" at bounding box center [1109, 407] width 73 height 16
click at [1089, 424] on button "Yes / OK" at bounding box center [1109, 431] width 73 height 16
click at [1085, 458] on button "Yes / OK" at bounding box center [1109, 456] width 73 height 16
drag, startPoint x: 1091, startPoint y: 484, endPoint x: 1089, endPoint y: 502, distance: 18.1
click at [1091, 485] on button "Yes / OK" at bounding box center [1109, 480] width 73 height 16
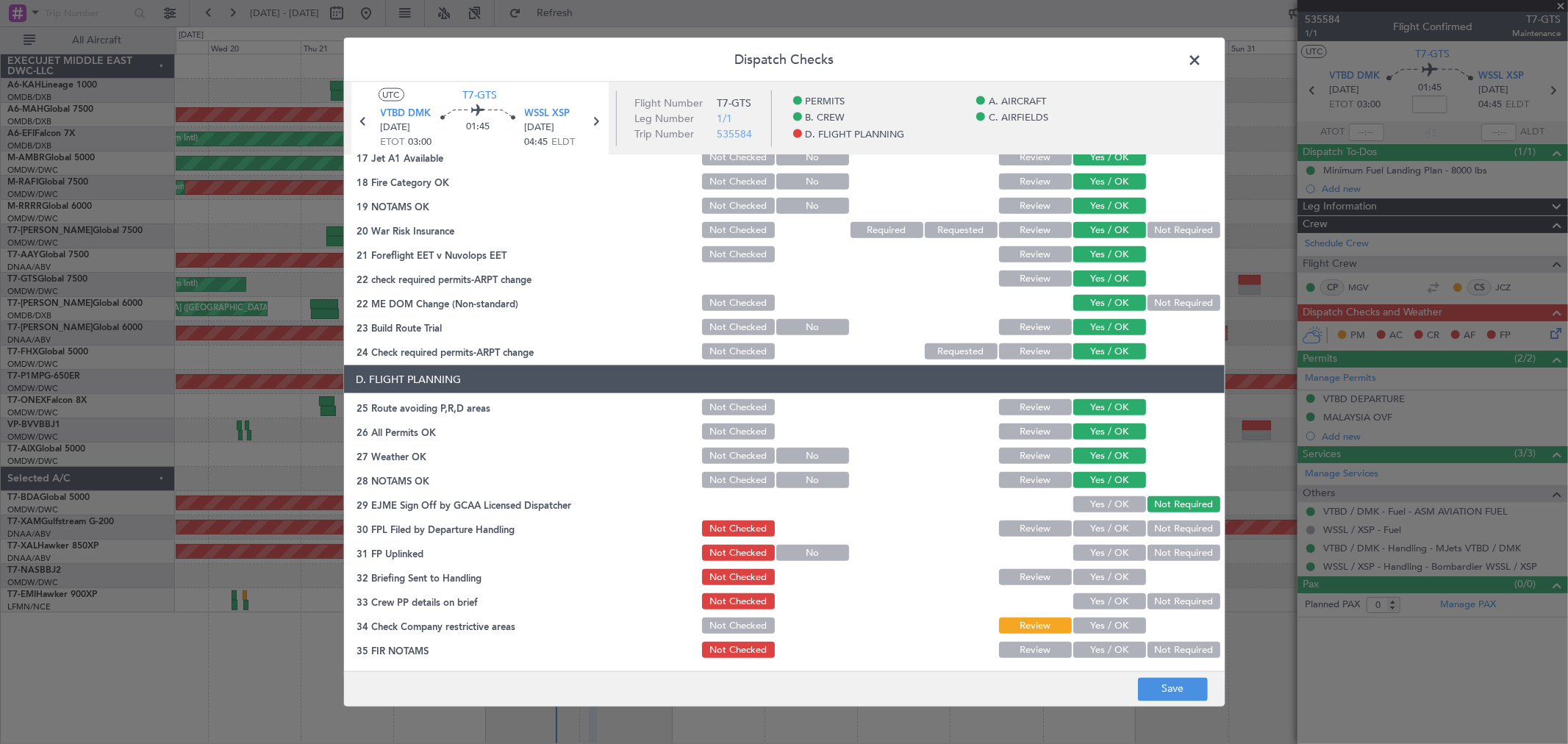
click at [1083, 516] on section "D. FLIGHT PLANNING 25 Route avoiding P,R,D areas Not Checked Review Yes / OK 26…" at bounding box center [784, 513] width 881 height 295
click at [1090, 513] on div "Yes / OK" at bounding box center [1108, 504] width 74 height 21
drag, startPoint x: 1091, startPoint y: 501, endPoint x: 1089, endPoint y: 526, distance: 25.1
click at [1091, 503] on button "Yes / OK" at bounding box center [1109, 504] width 73 height 16
drag, startPoint x: 1089, startPoint y: 526, endPoint x: 1089, endPoint y: 545, distance: 19.0
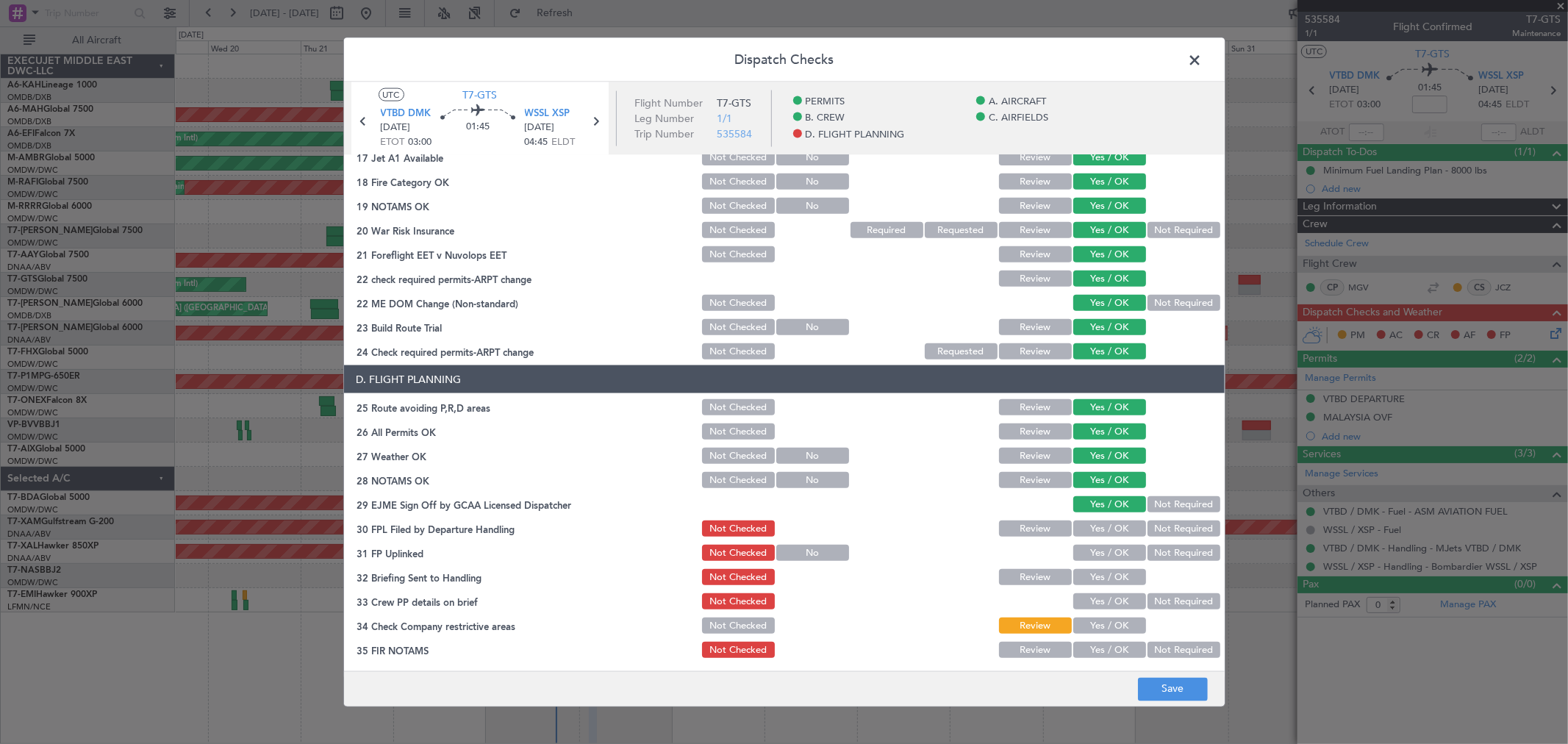
click at [1089, 526] on button "Yes / OK" at bounding box center [1109, 529] width 73 height 16
click at [1088, 554] on button "Yes / OK" at bounding box center [1109, 552] width 73 height 16
drag, startPoint x: 1092, startPoint y: 575, endPoint x: 1091, endPoint y: 604, distance: 29.0
click at [1092, 576] on button "Yes / OK" at bounding box center [1109, 577] width 73 height 16
click at [1090, 605] on button "Yes / OK" at bounding box center [1109, 601] width 73 height 16
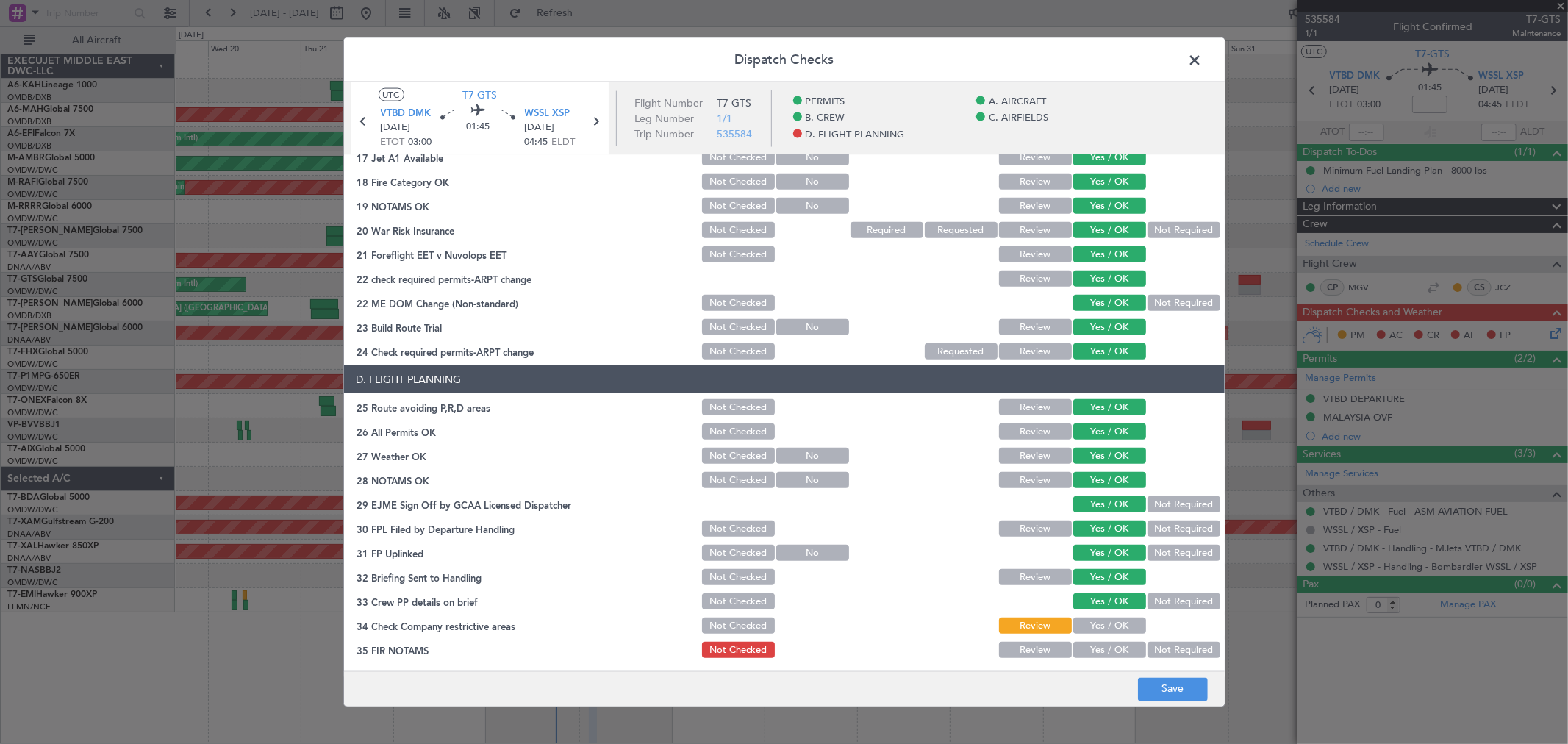
click at [1087, 621] on button "Yes / OK" at bounding box center [1109, 625] width 73 height 16
click at [1088, 652] on button "Yes / OK" at bounding box center [1109, 650] width 73 height 16
click at [1163, 681] on button "Save" at bounding box center [1173, 689] width 70 height 24
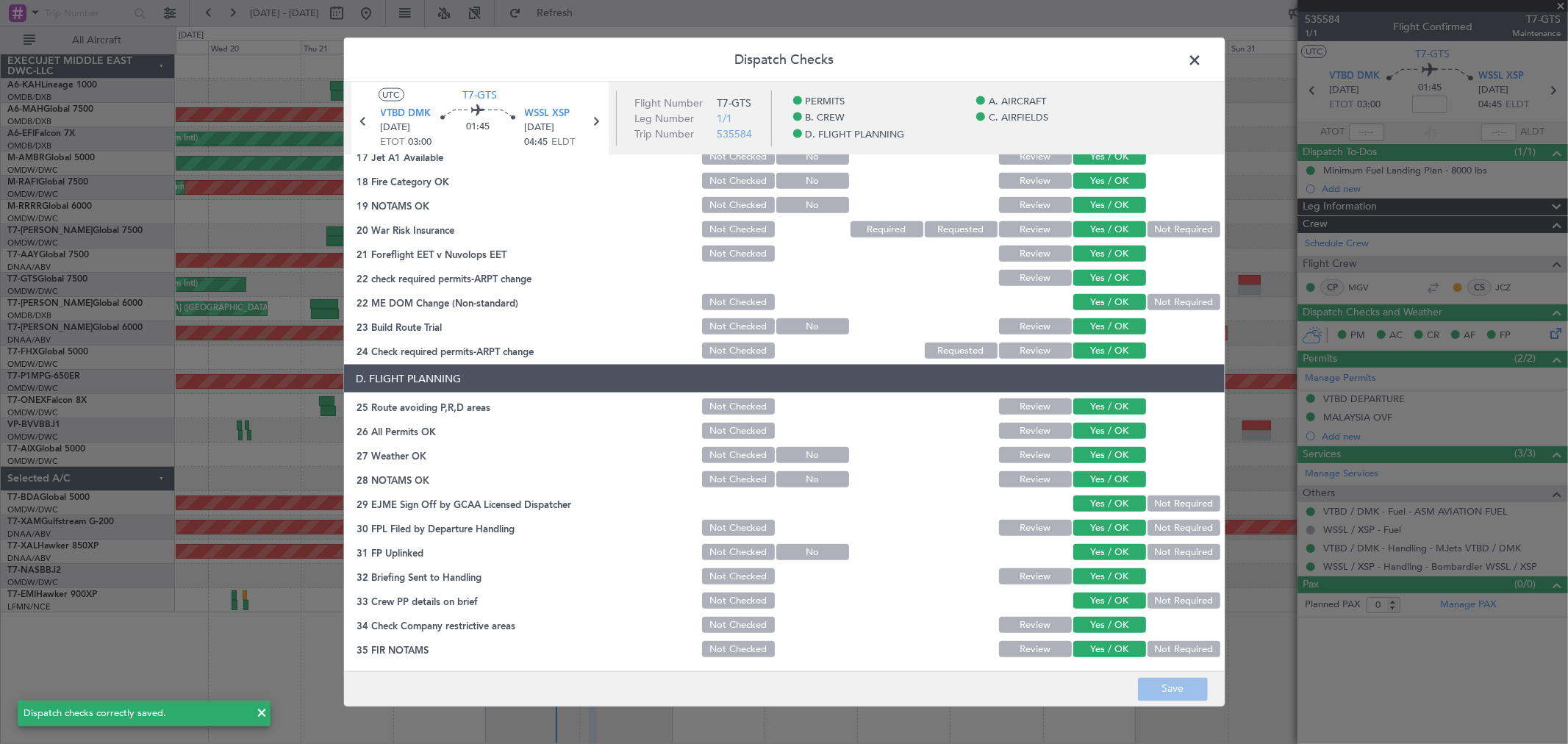
click at [1203, 54] on span at bounding box center [1203, 64] width 0 height 29
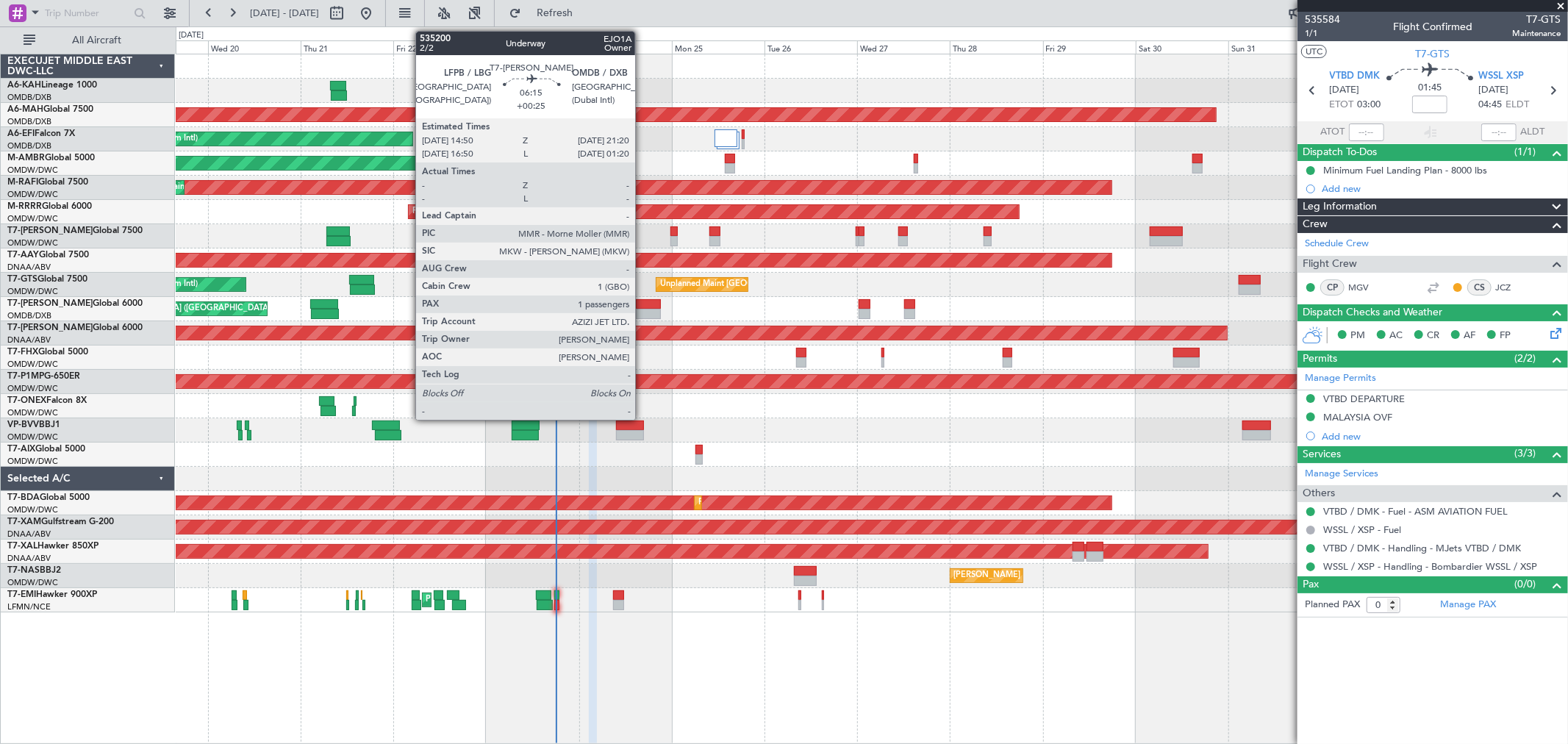
click at [644, 310] on div at bounding box center [649, 313] width 26 height 10
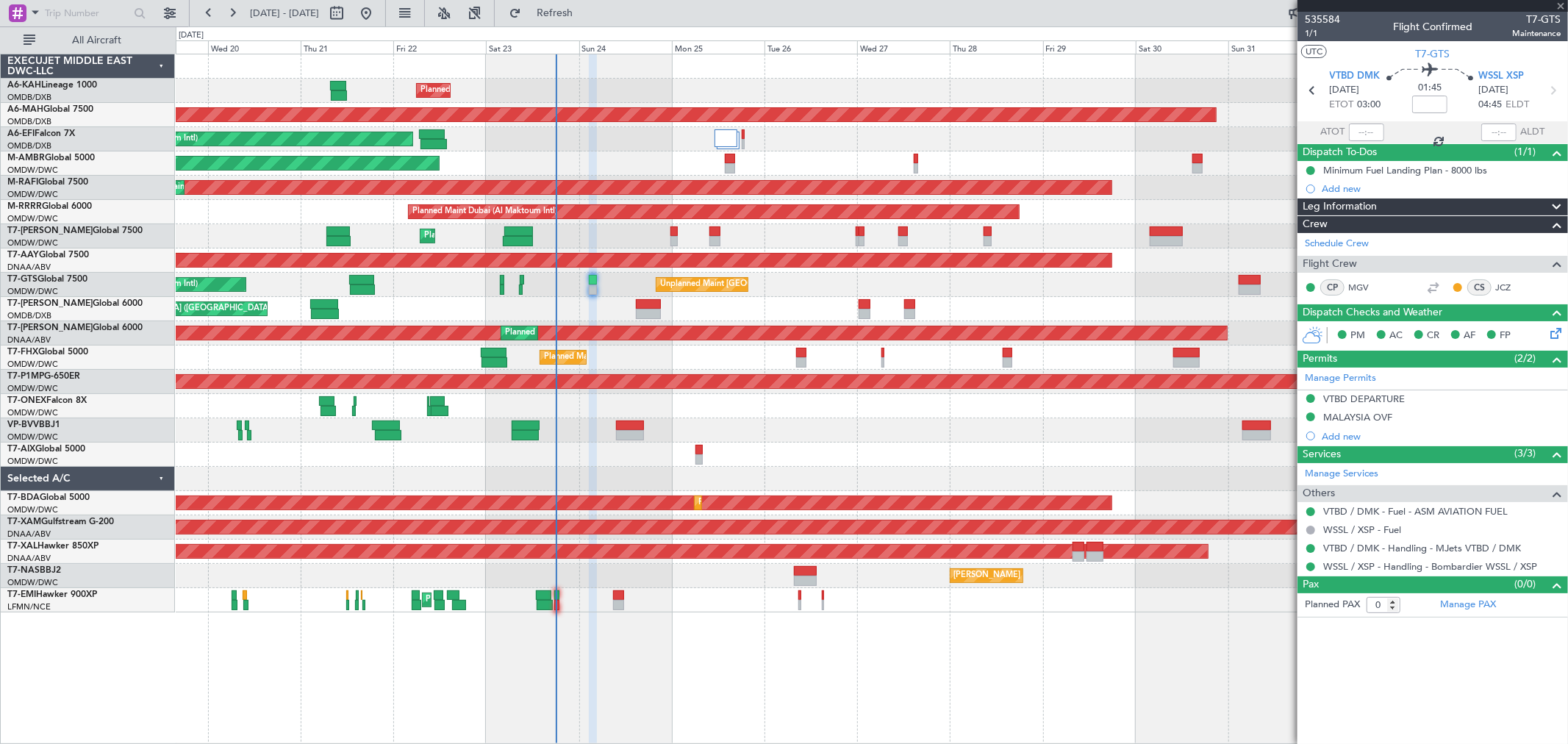
type input "+00:25"
type input "1"
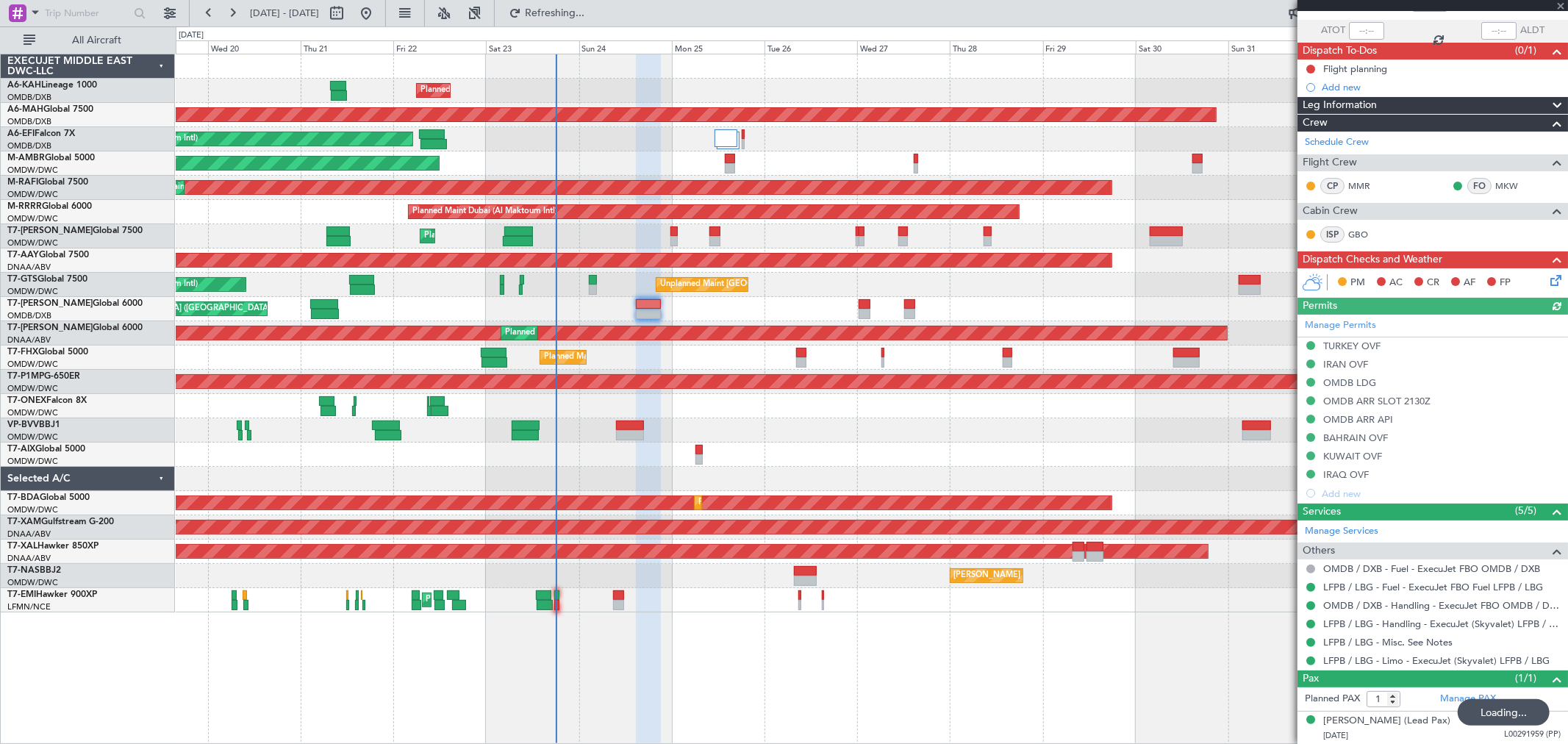
scroll to position [101, 0]
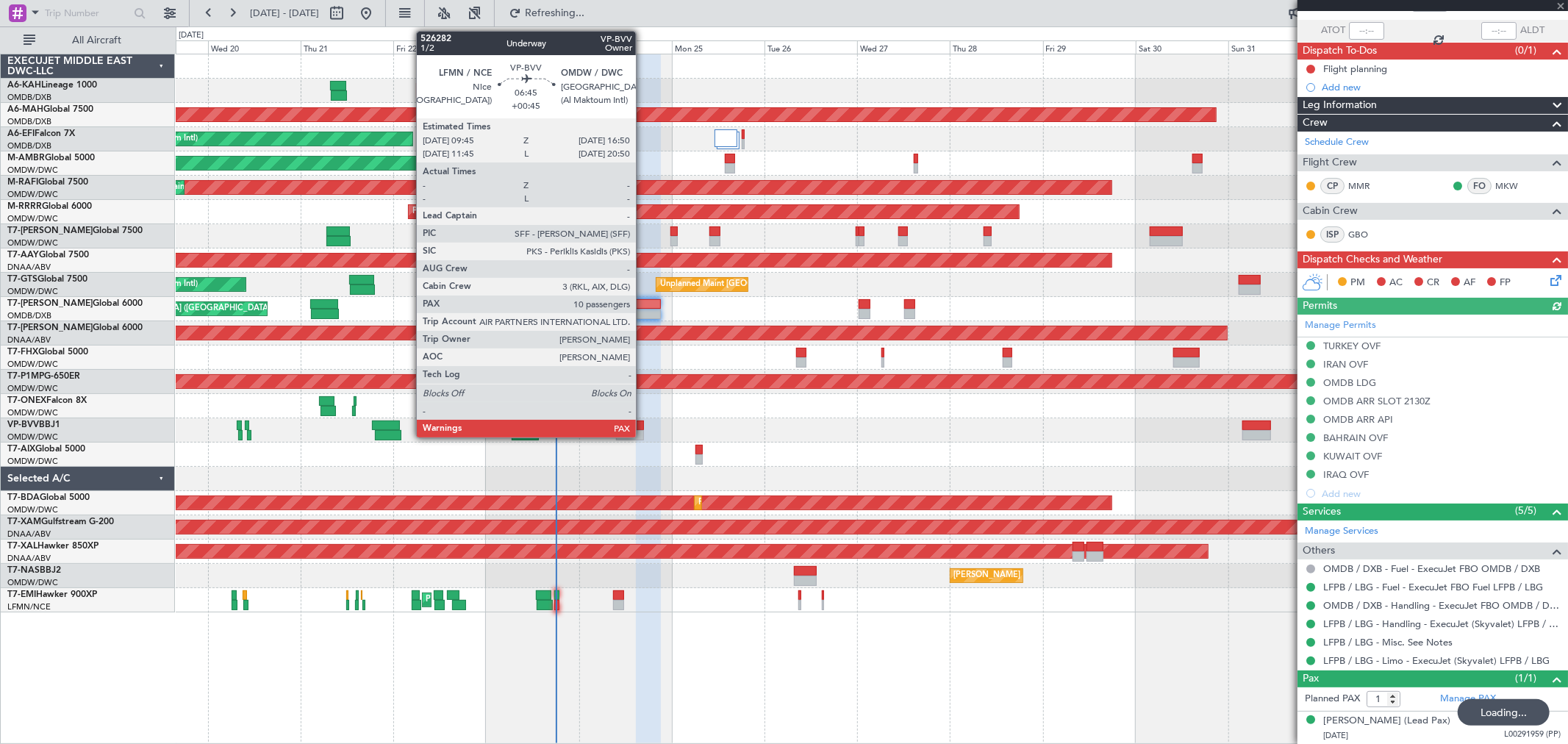
click at [643, 431] on div at bounding box center [630, 435] width 28 height 10
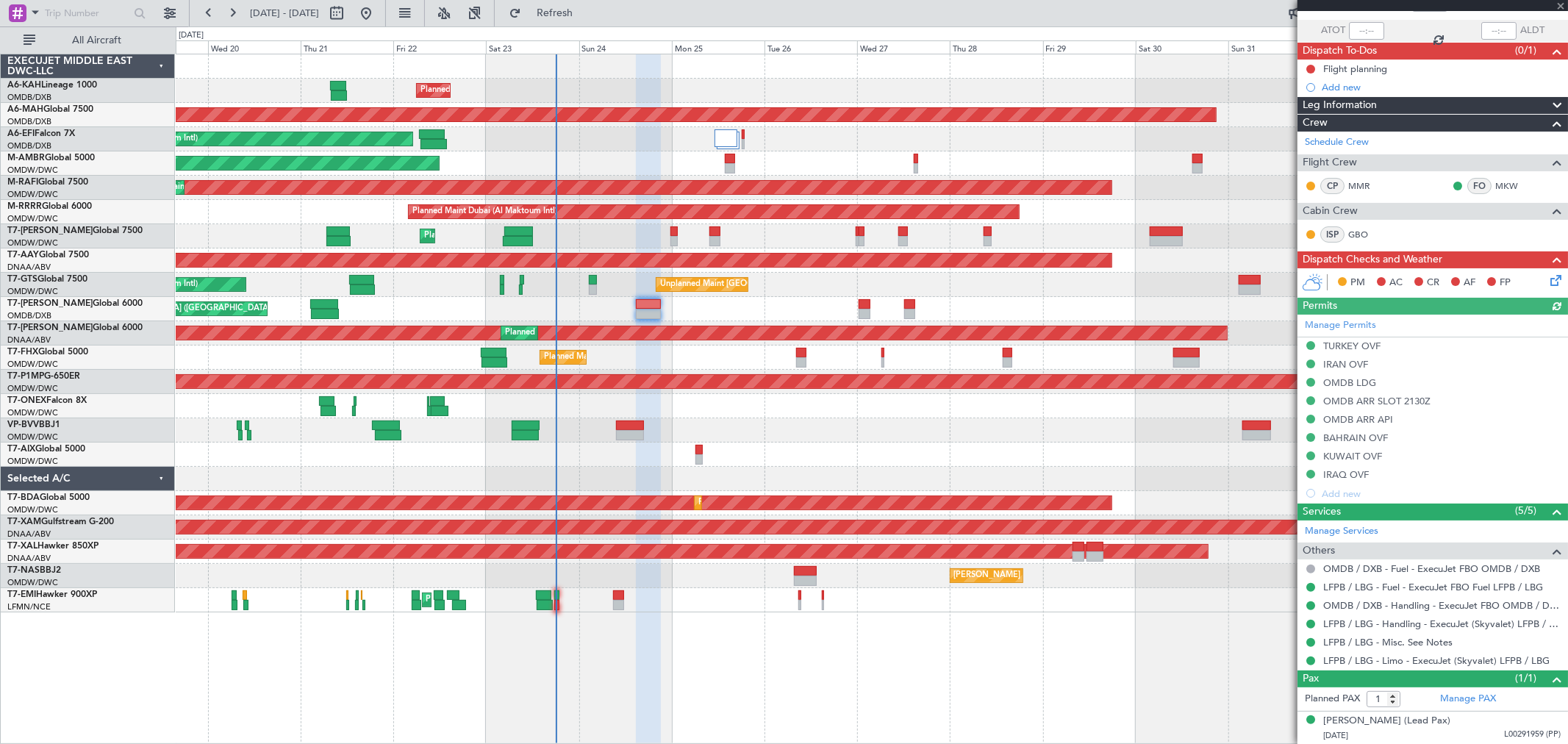
type input "+00:45"
type input "10"
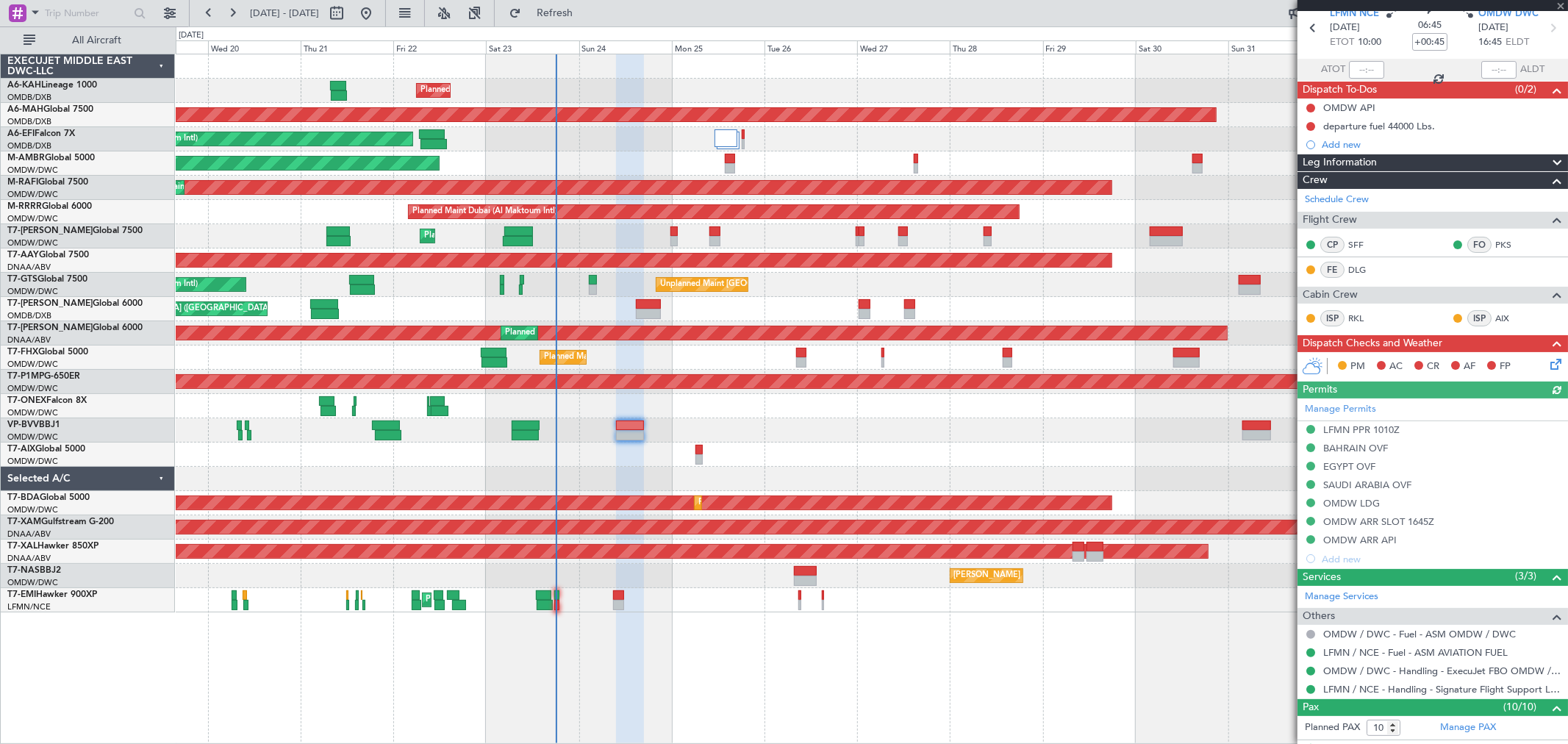
scroll to position [0, 0]
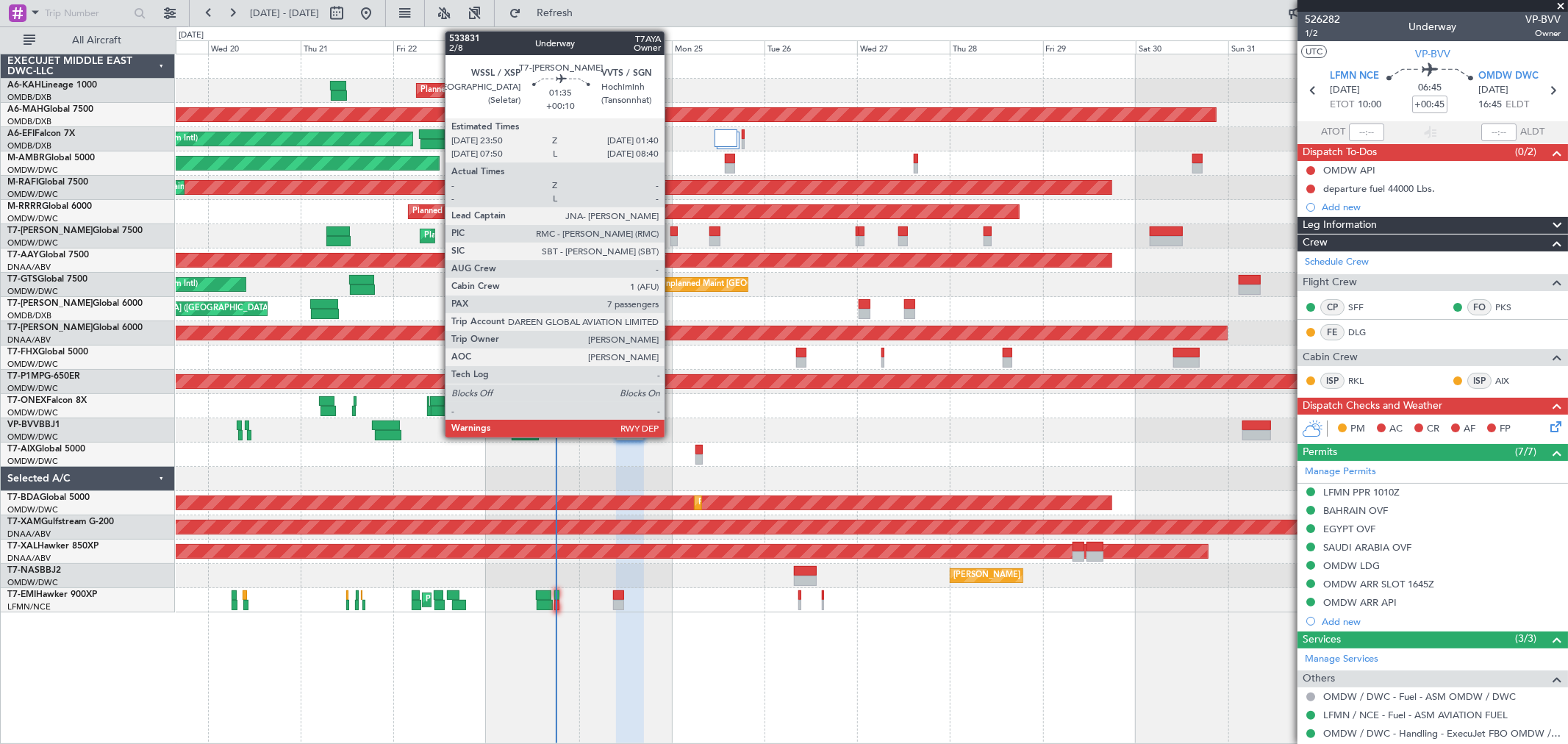
click at [672, 236] on div at bounding box center [674, 241] width 8 height 10
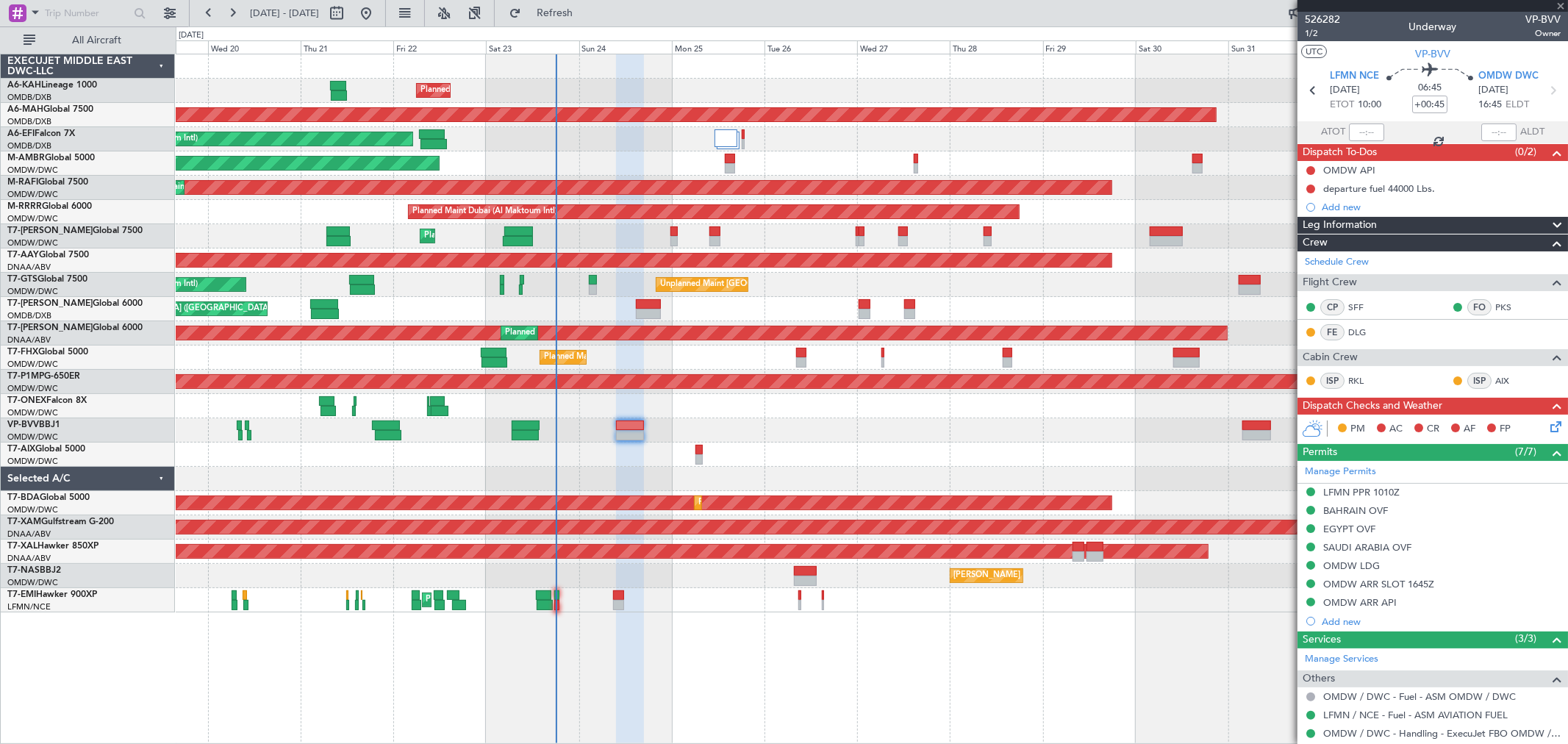
type input "+00:10"
type input "7"
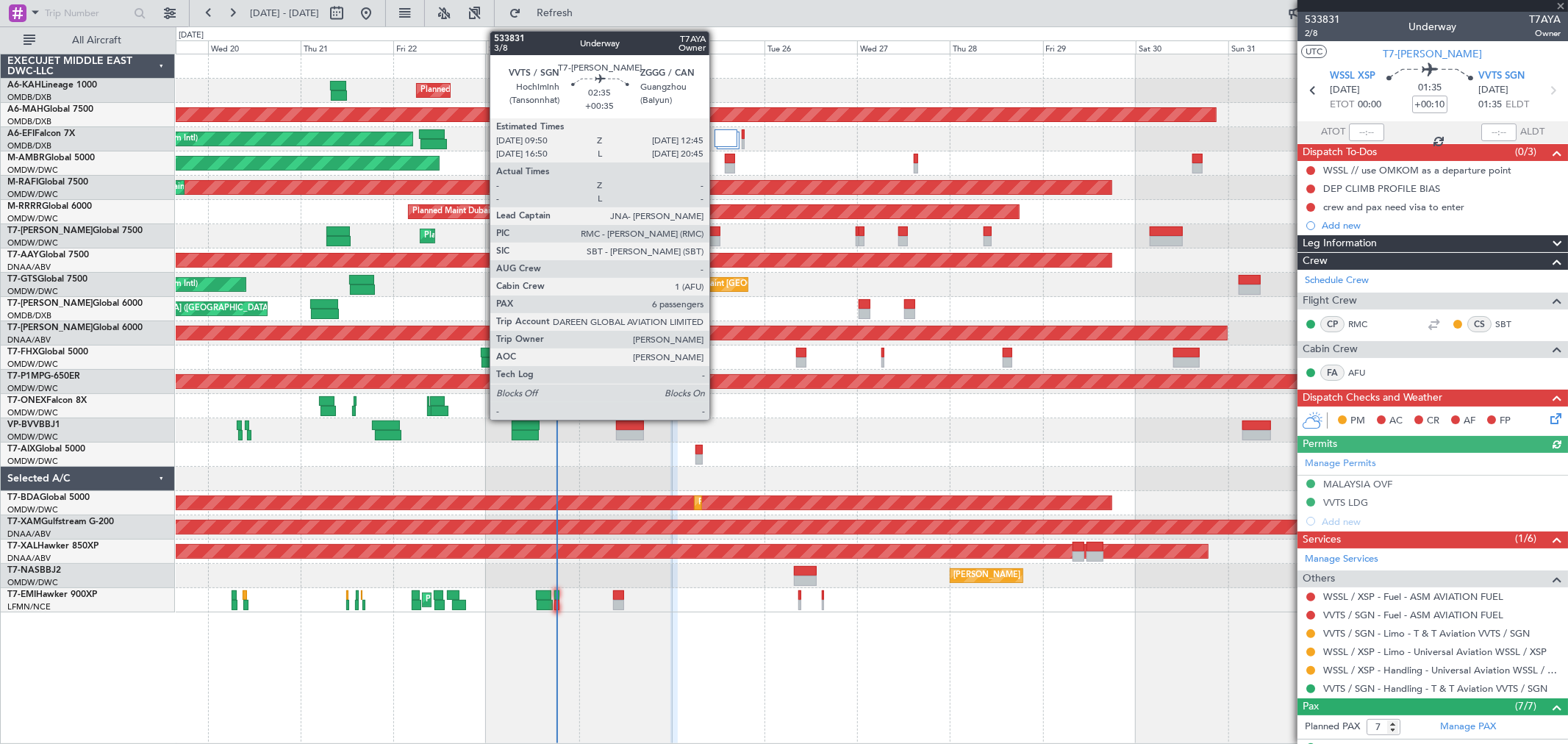
click at [717, 237] on div at bounding box center [715, 241] width 11 height 10
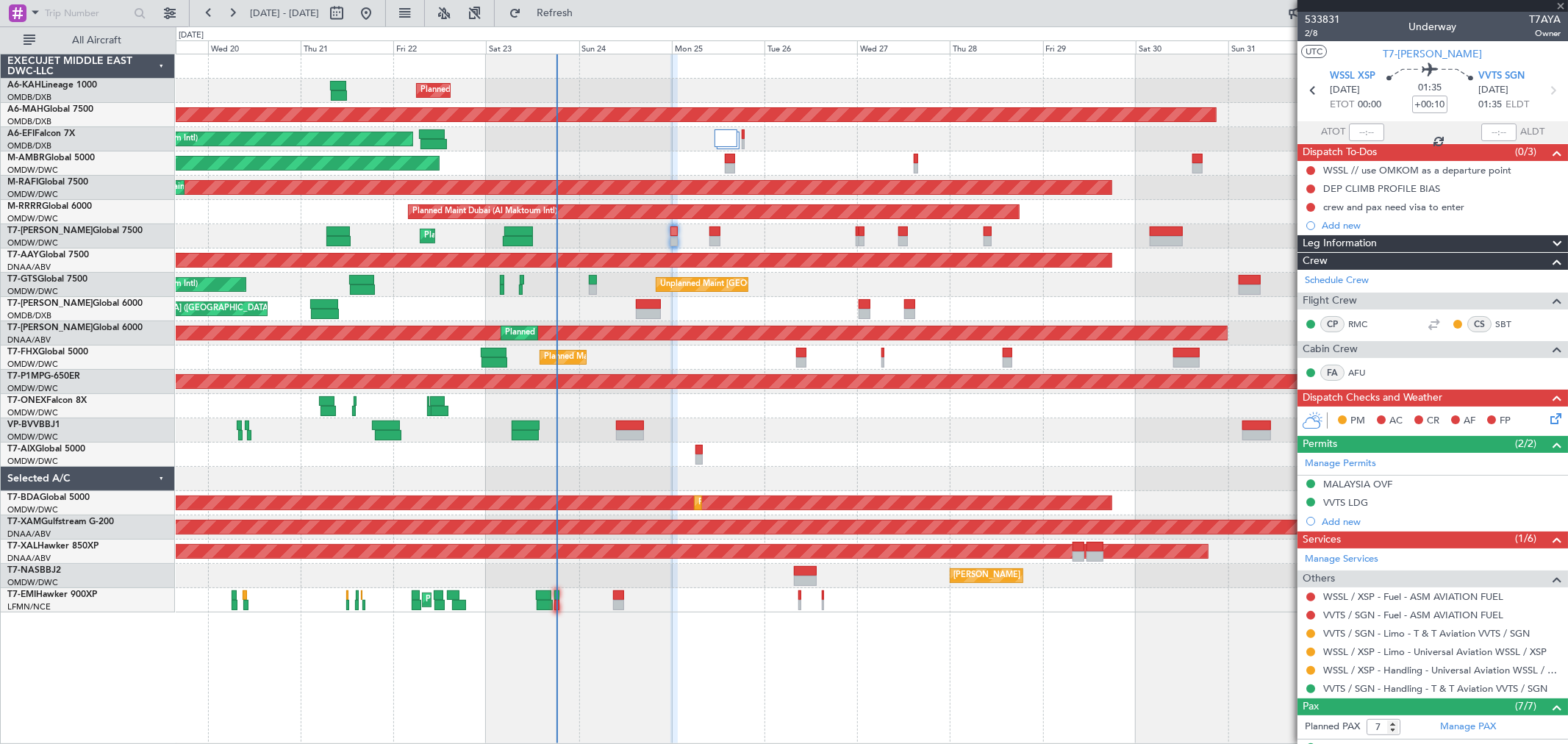
type input "+00:35"
type input "6"
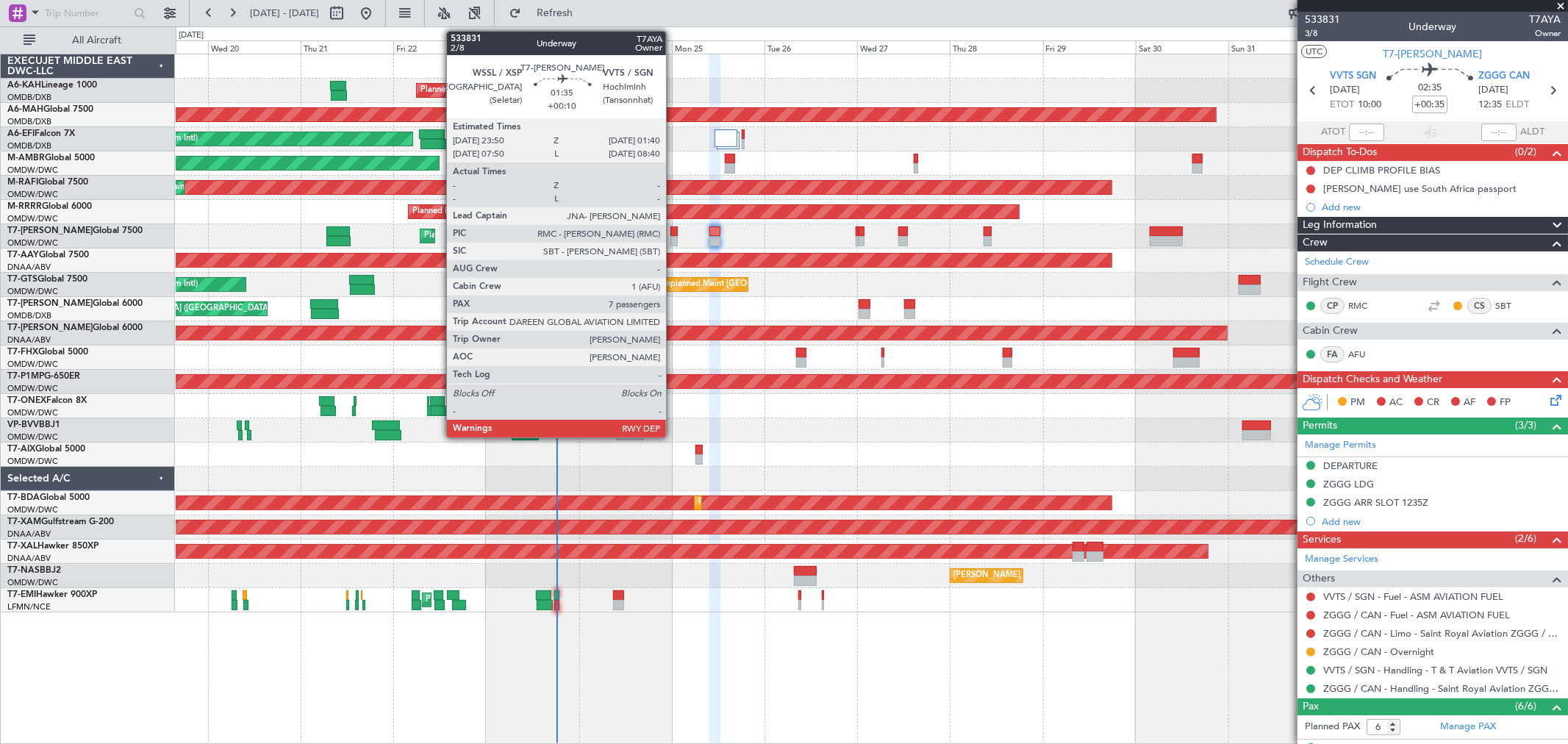
click at [673, 237] on div at bounding box center [674, 241] width 8 height 10
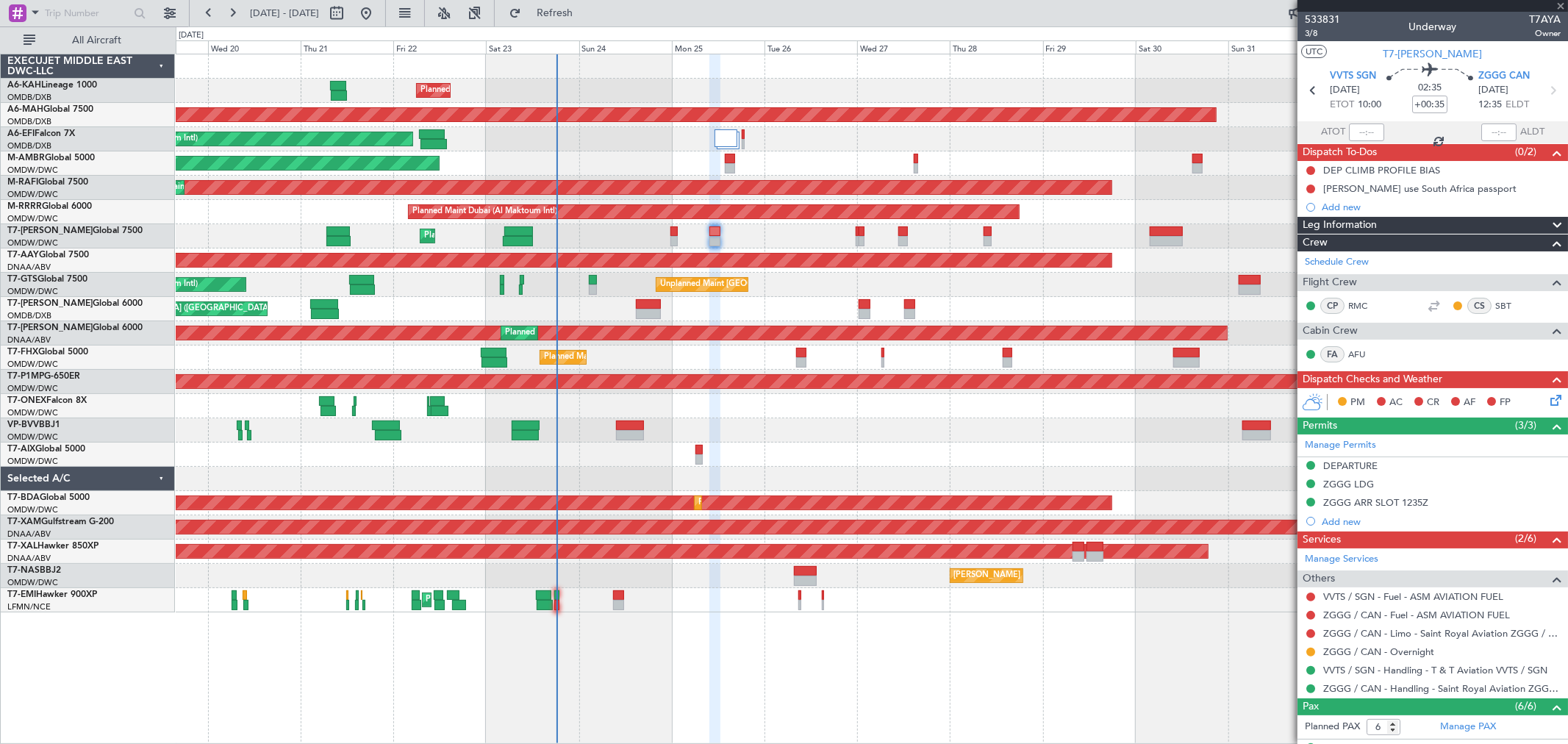
type input "+00:10"
type input "7"
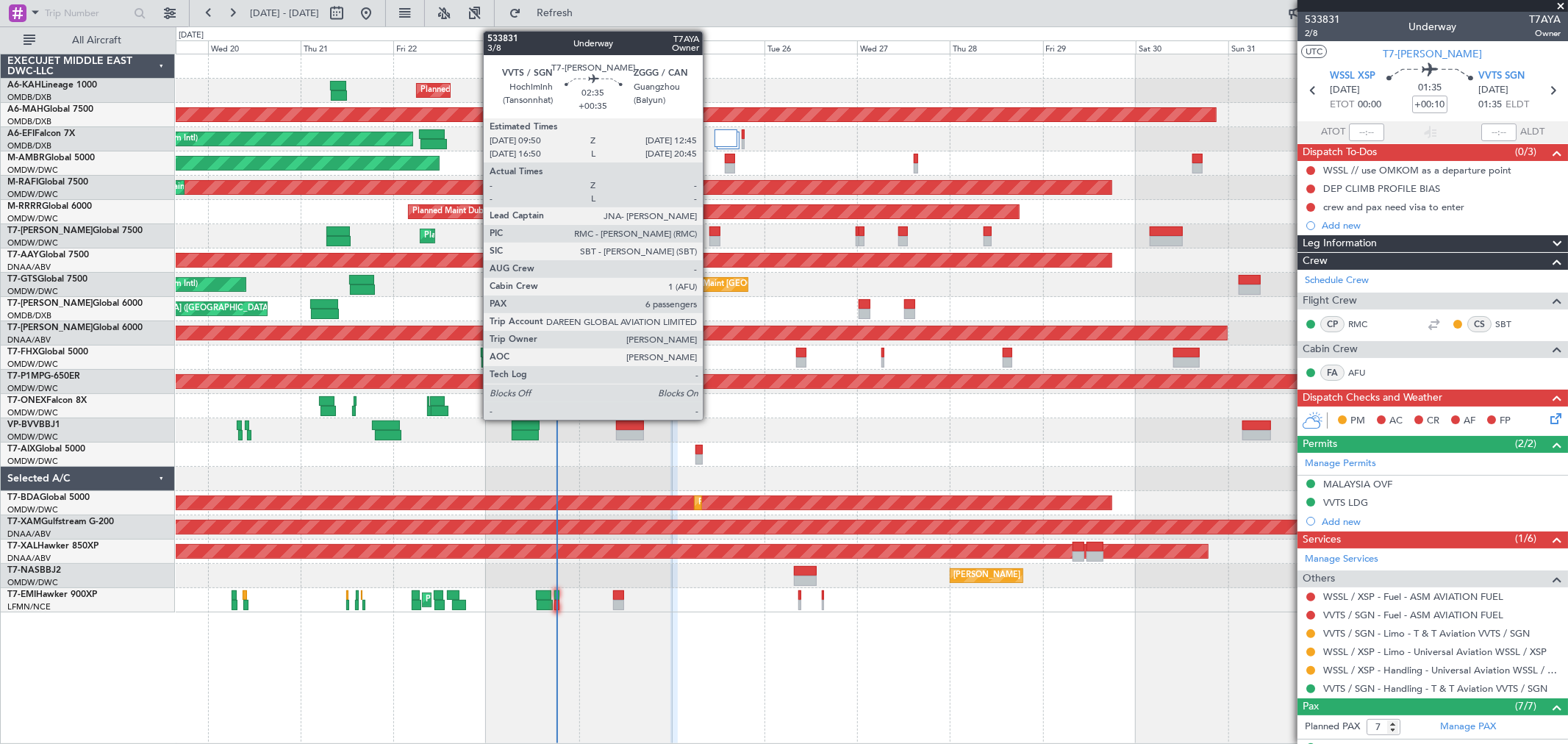
click at [710, 234] on div at bounding box center [715, 231] width 11 height 10
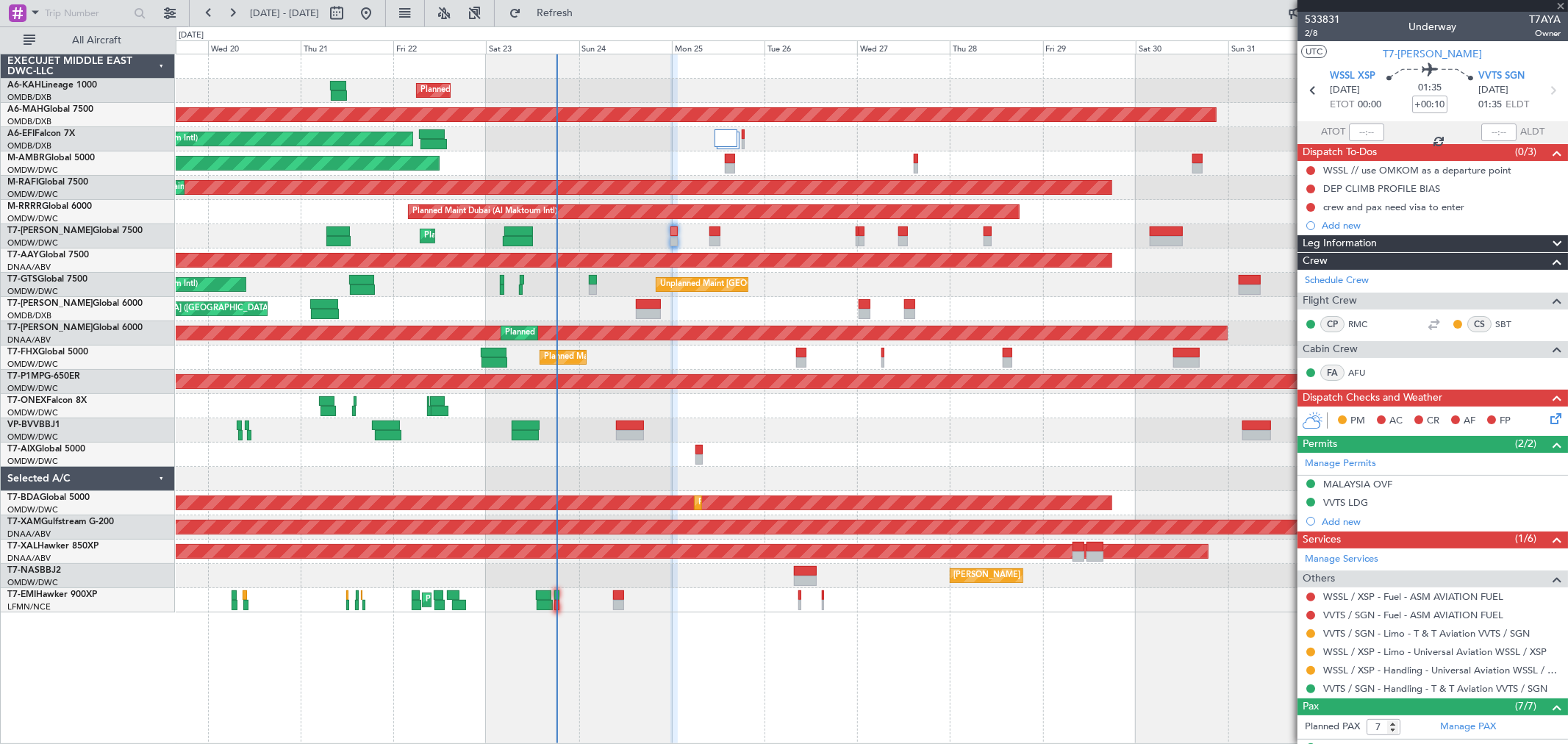
type input "+00:35"
type input "6"
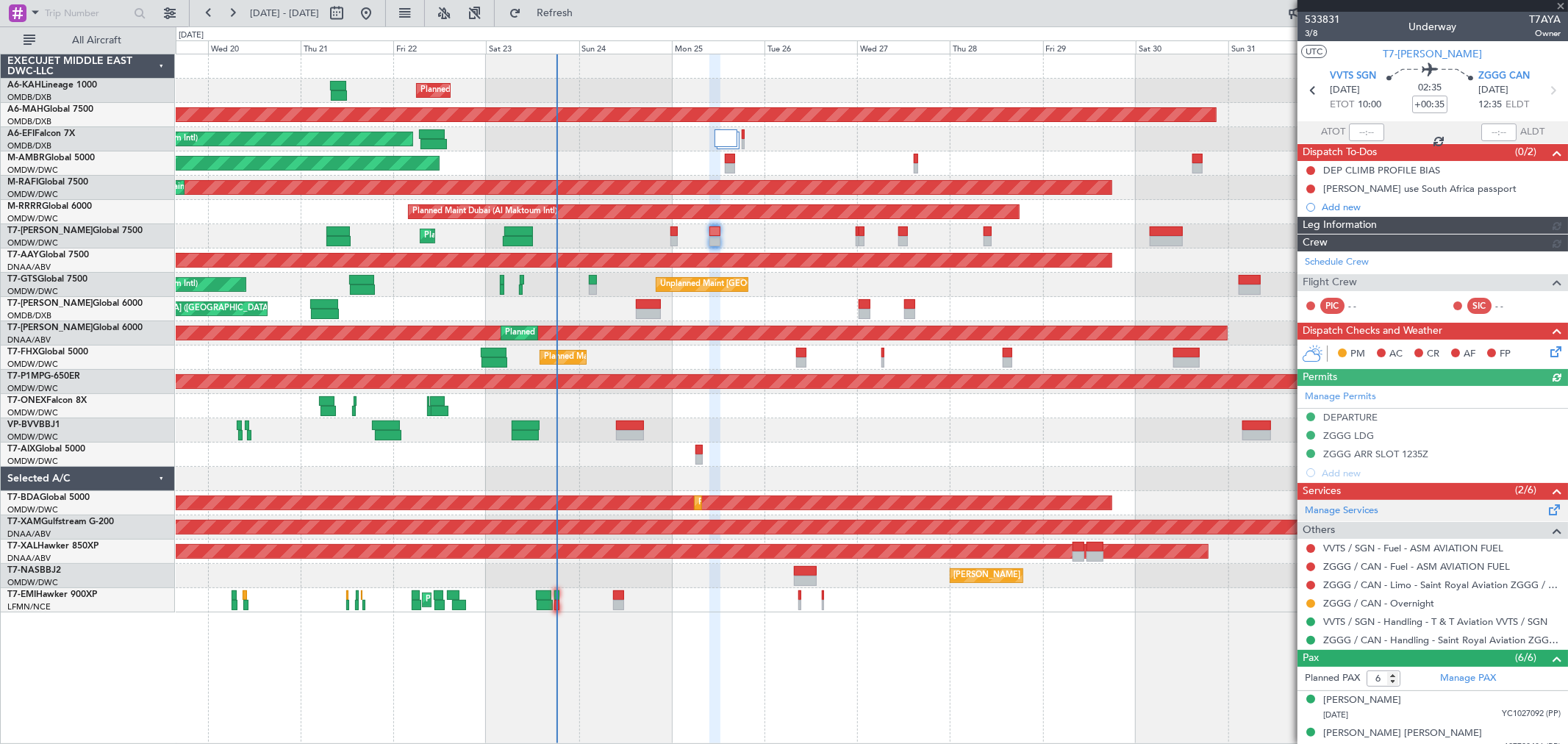
scroll to position [82, 0]
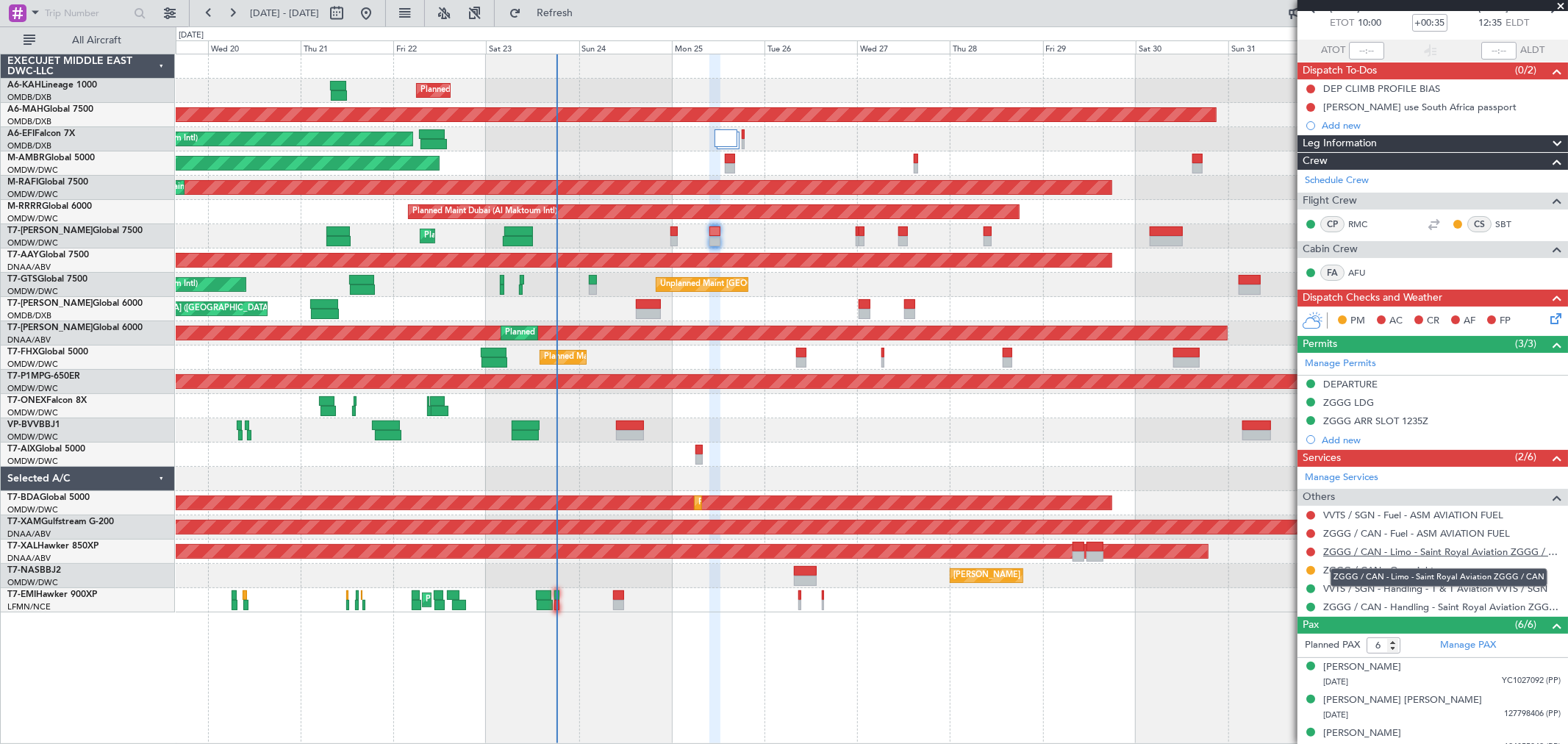
click at [1403, 554] on link "ZGGG / CAN - Limo - Saint Royal Aviation ZGGG / CAN" at bounding box center [1442, 552] width 237 height 12
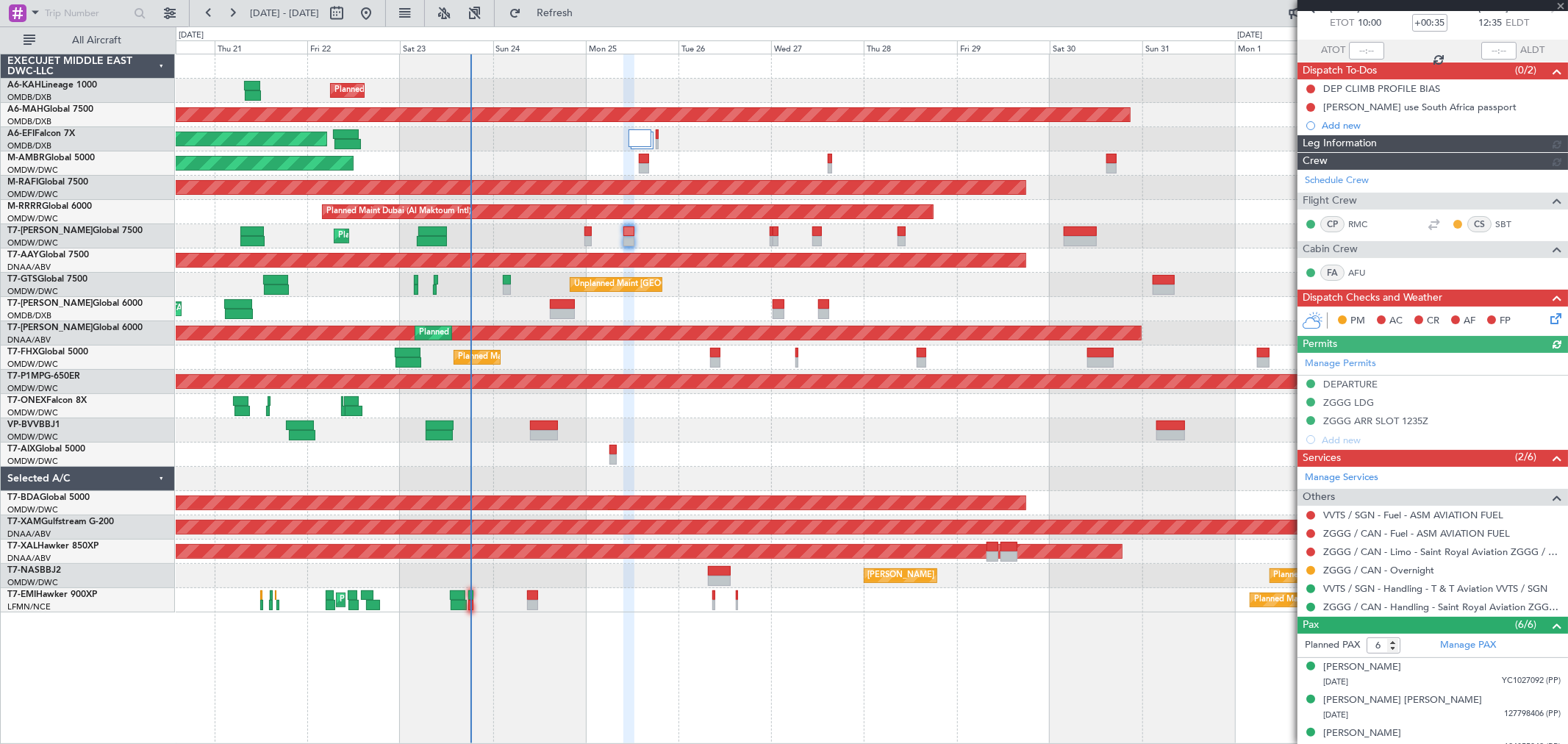
click at [866, 419] on div "Planned Maint Dubai (Al Maktoum Intl) Planned Maint [GEOGRAPHIC_DATA] ([GEOGRAP…" at bounding box center [871, 333] width 1392 height 559
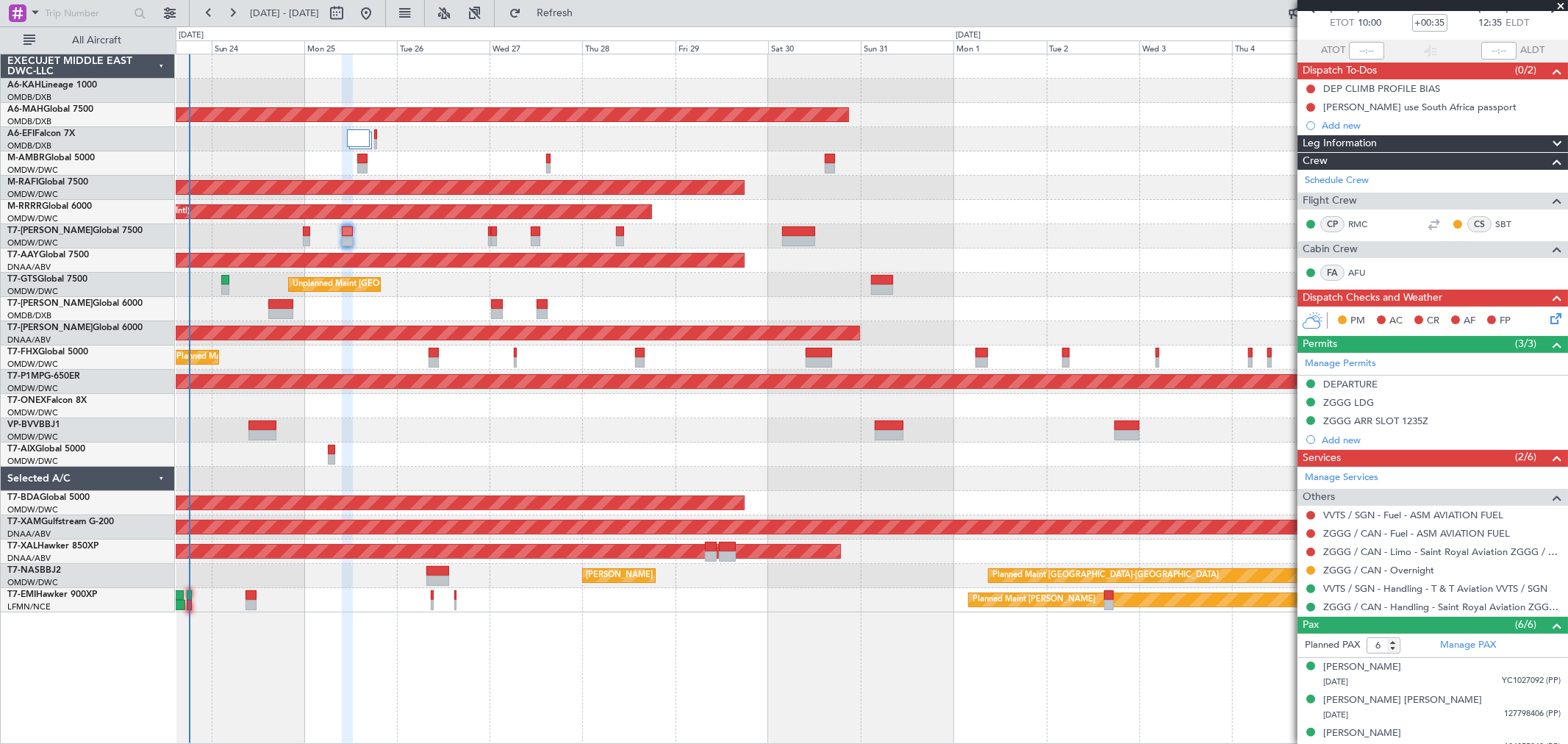
click at [768, 464] on div "Planned Maint Dubai (Al Maktoum Intl) Planned Maint [GEOGRAPHIC_DATA] ([GEOGRAP…" at bounding box center [871, 333] width 1392 height 559
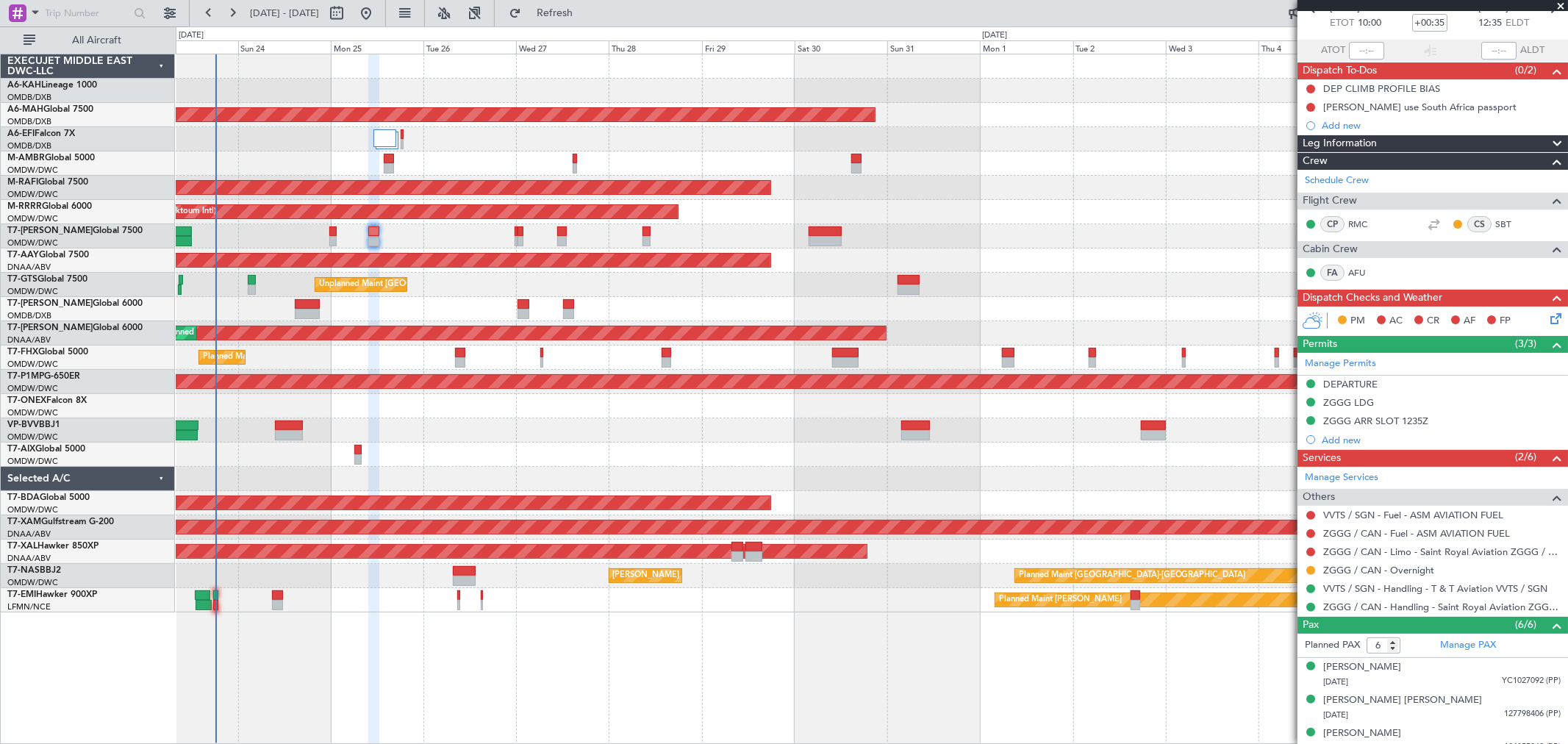
click at [939, 483] on div at bounding box center [871, 480] width 1392 height 25
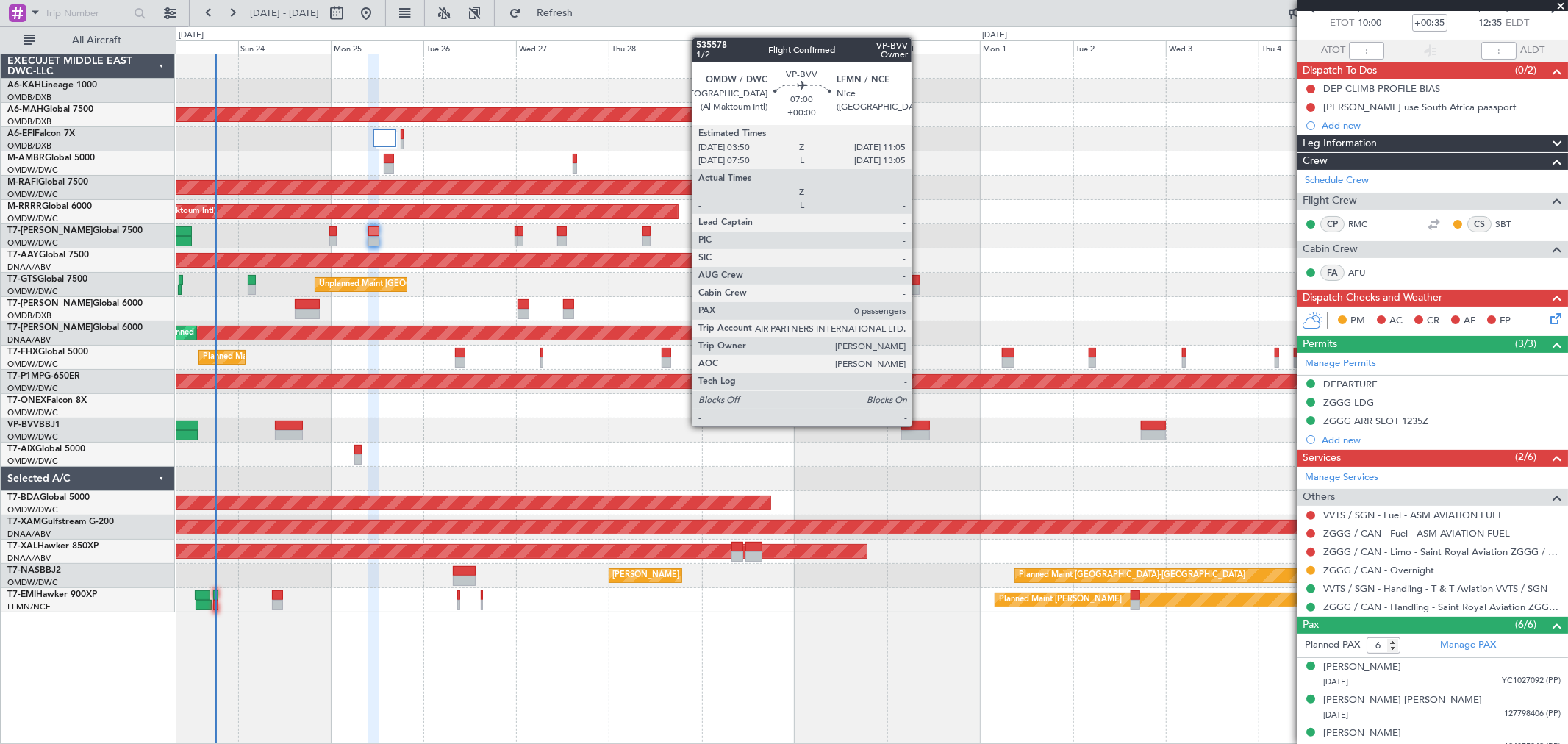
click at [919, 425] on div at bounding box center [915, 425] width 28 height 10
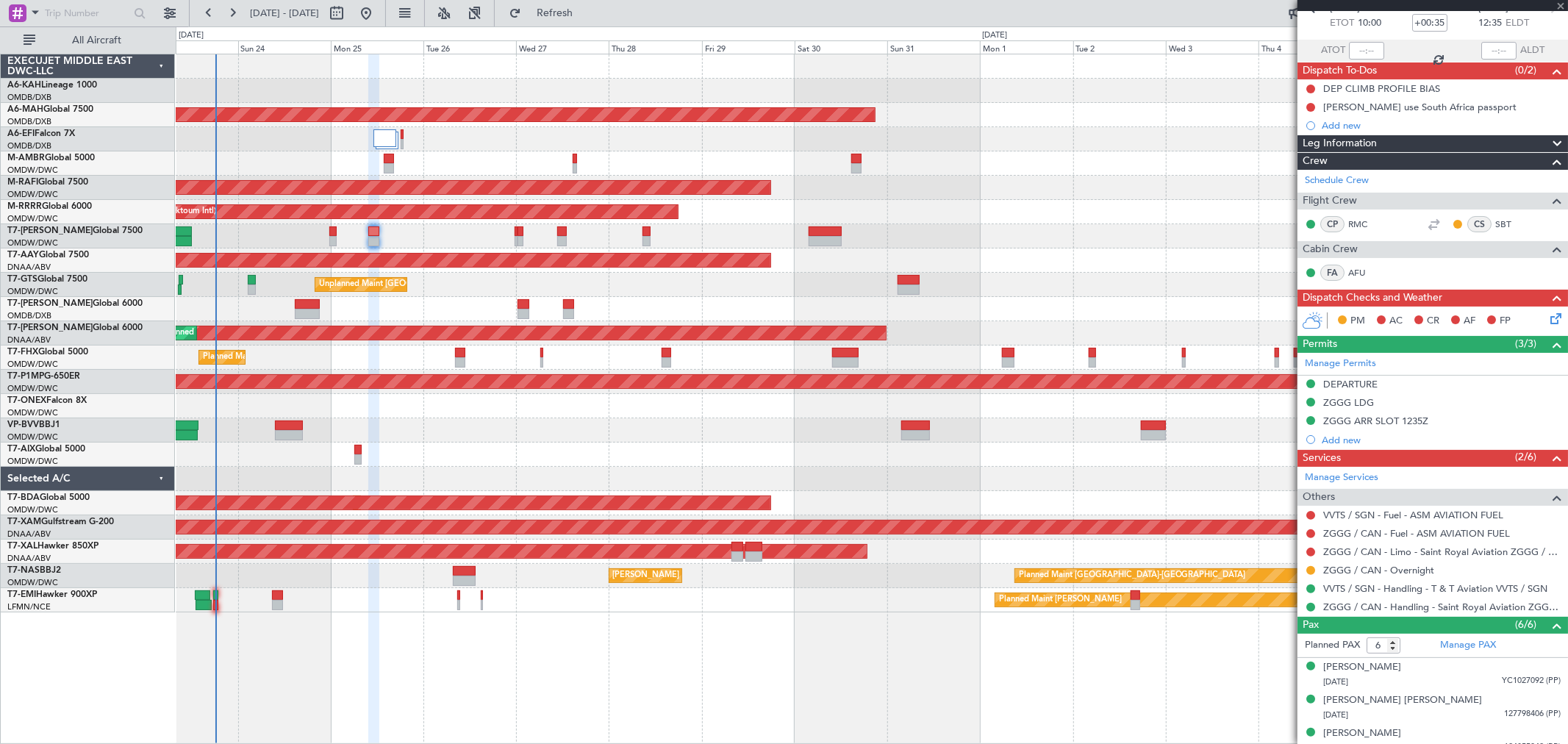
type input "0"
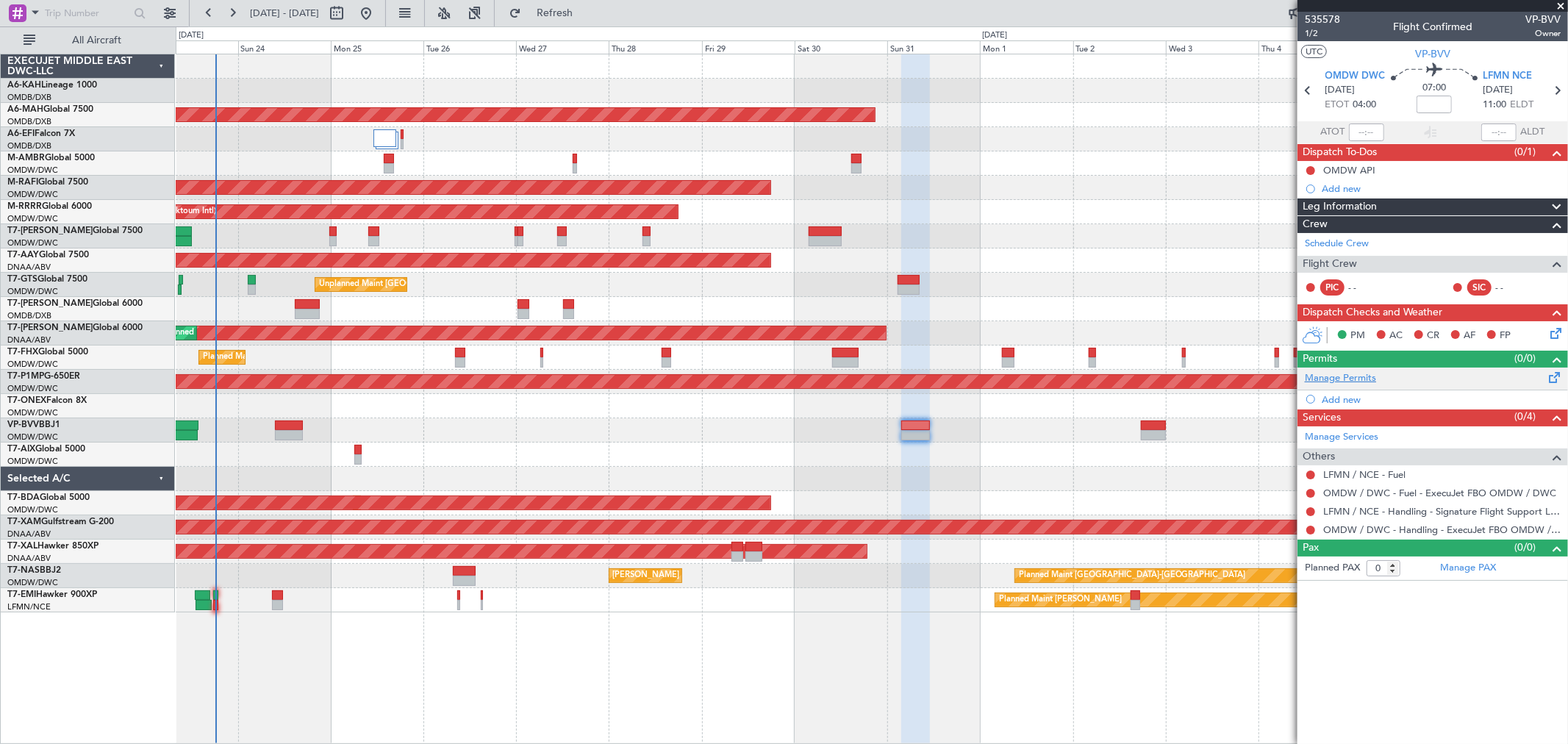
click at [1350, 374] on link "Manage Permits" at bounding box center [1340, 379] width 71 height 15
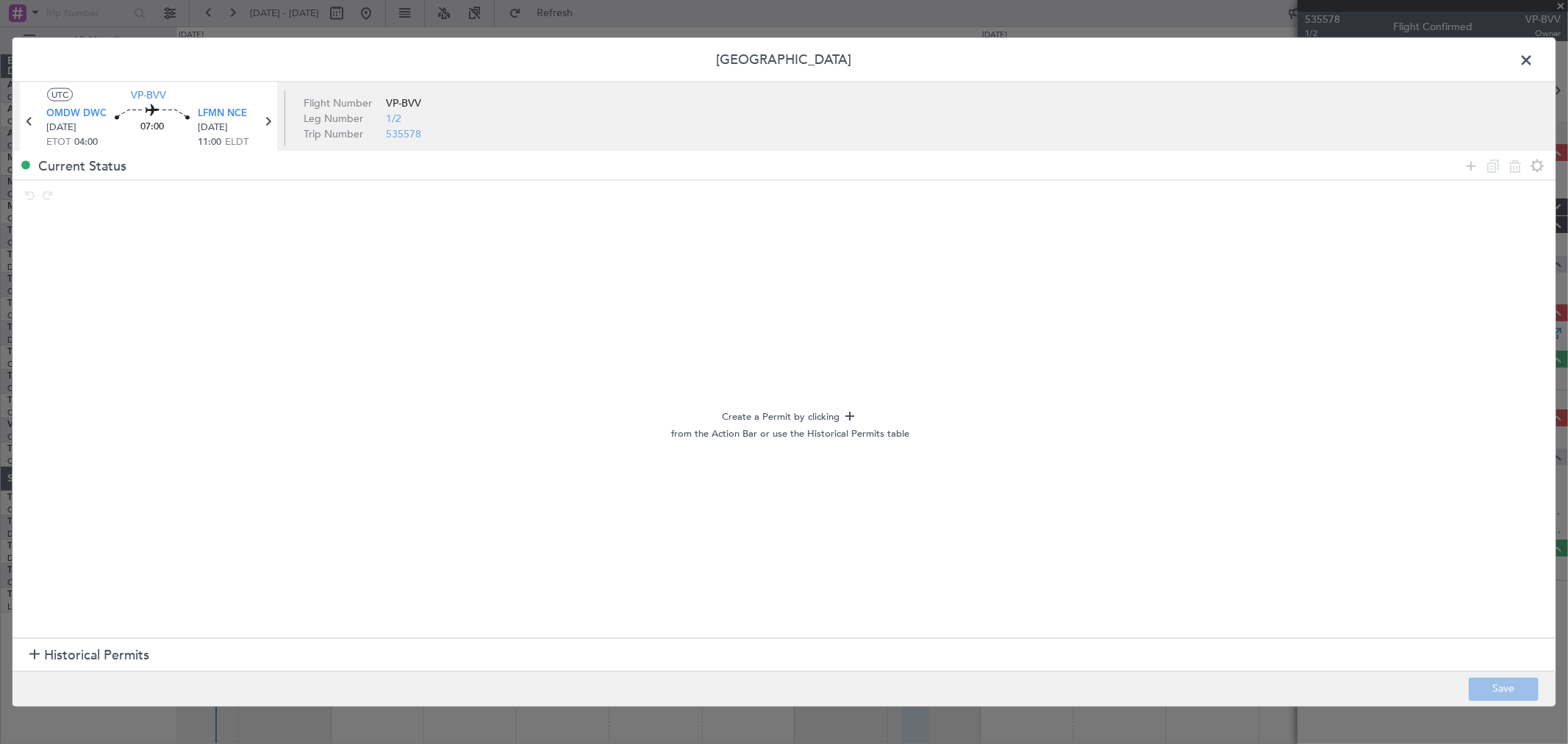
click at [126, 641] on section "Historical Permits" at bounding box center [784, 655] width 1543 height 35
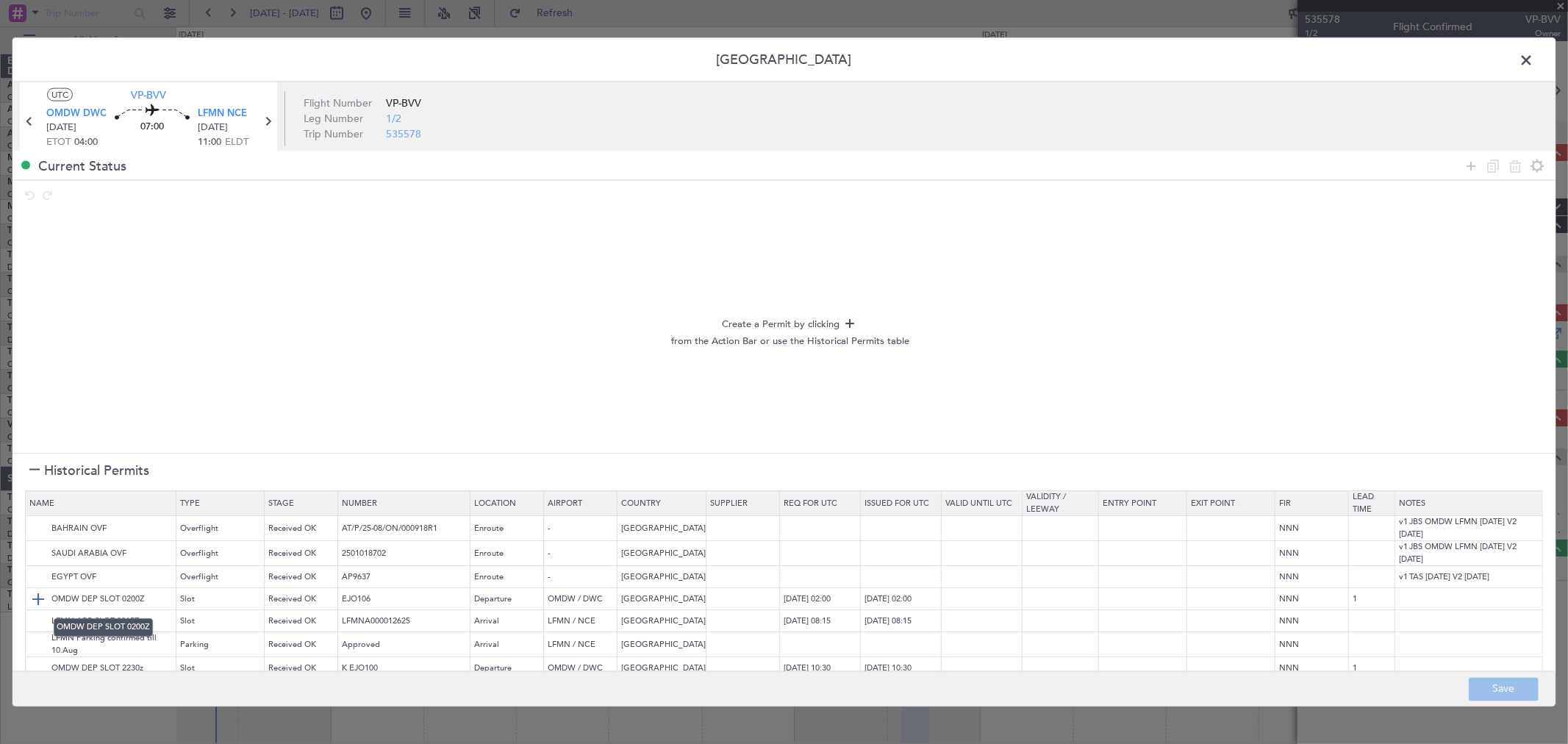
click at [34, 598] on img at bounding box center [38, 600] width 18 height 18
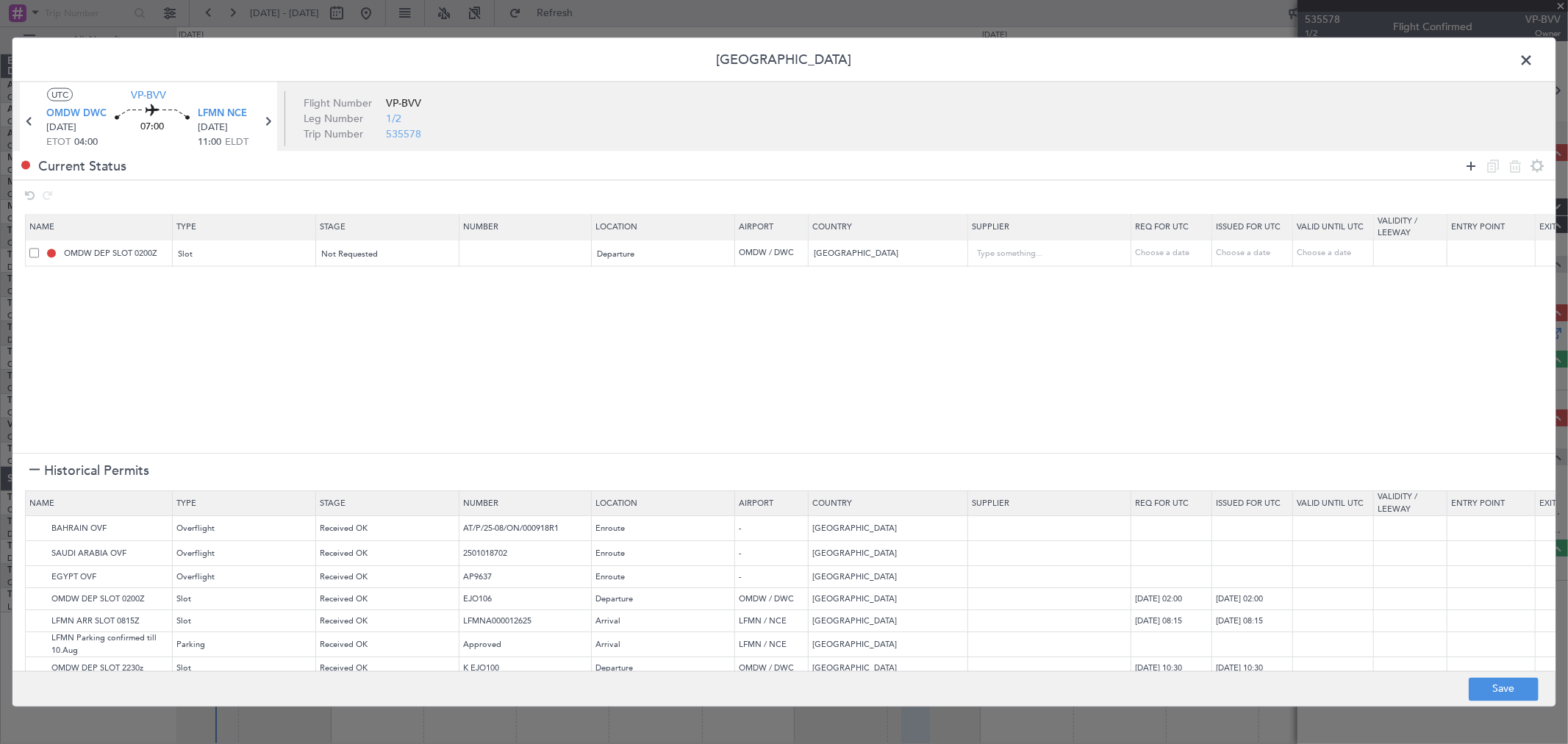
click at [1465, 171] on icon at bounding box center [1471, 165] width 18 height 18
click at [290, 283] on div "Type" at bounding box center [240, 281] width 122 height 22
click at [250, 352] on span "API" at bounding box center [244, 356] width 131 height 22
click at [640, 285] on span "Select an option" at bounding box center [628, 281] width 61 height 11
click at [635, 316] on span "Departure" at bounding box center [664, 313] width 131 height 22
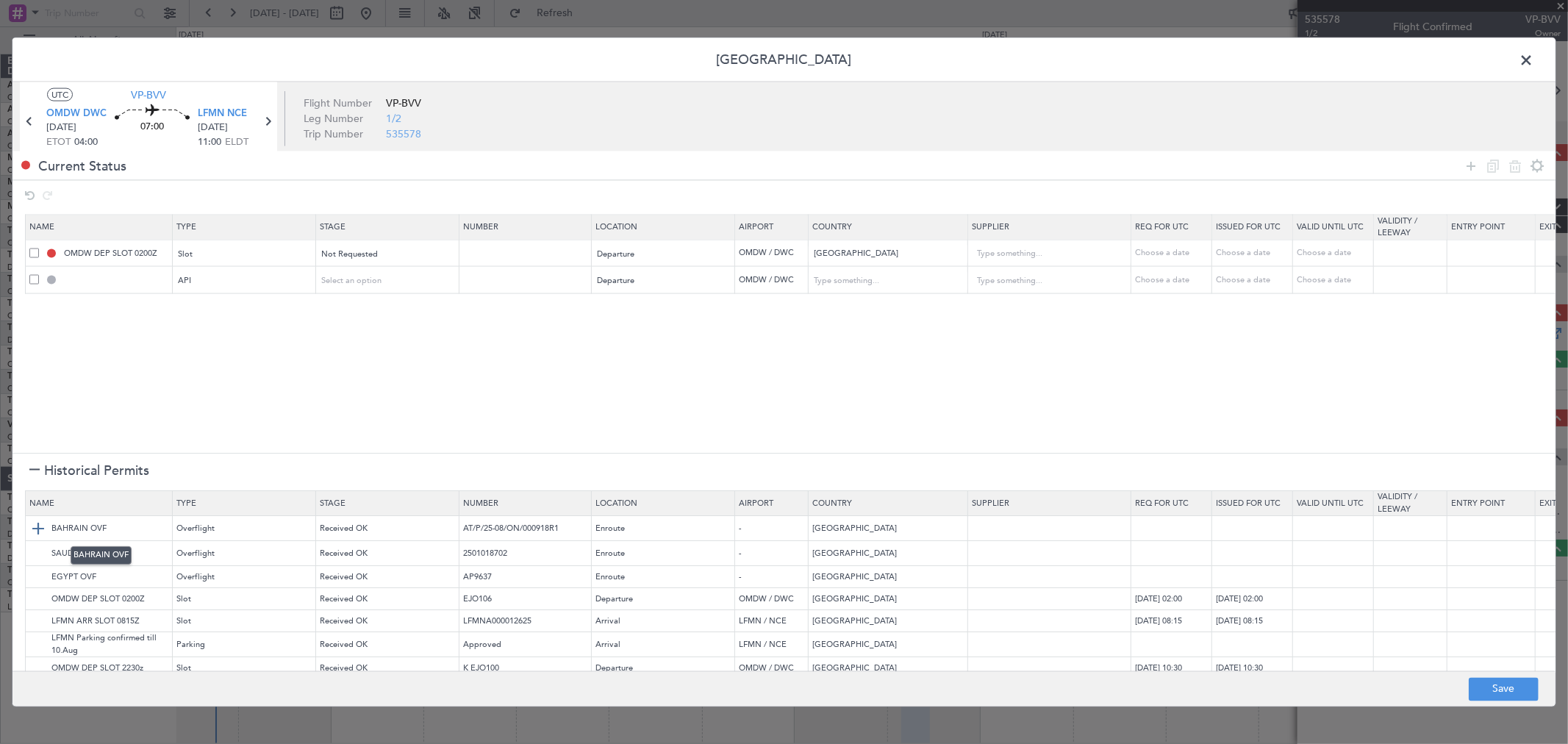
click at [38, 534] on img at bounding box center [38, 529] width 18 height 18
click at [38, 550] on img at bounding box center [38, 554] width 18 height 18
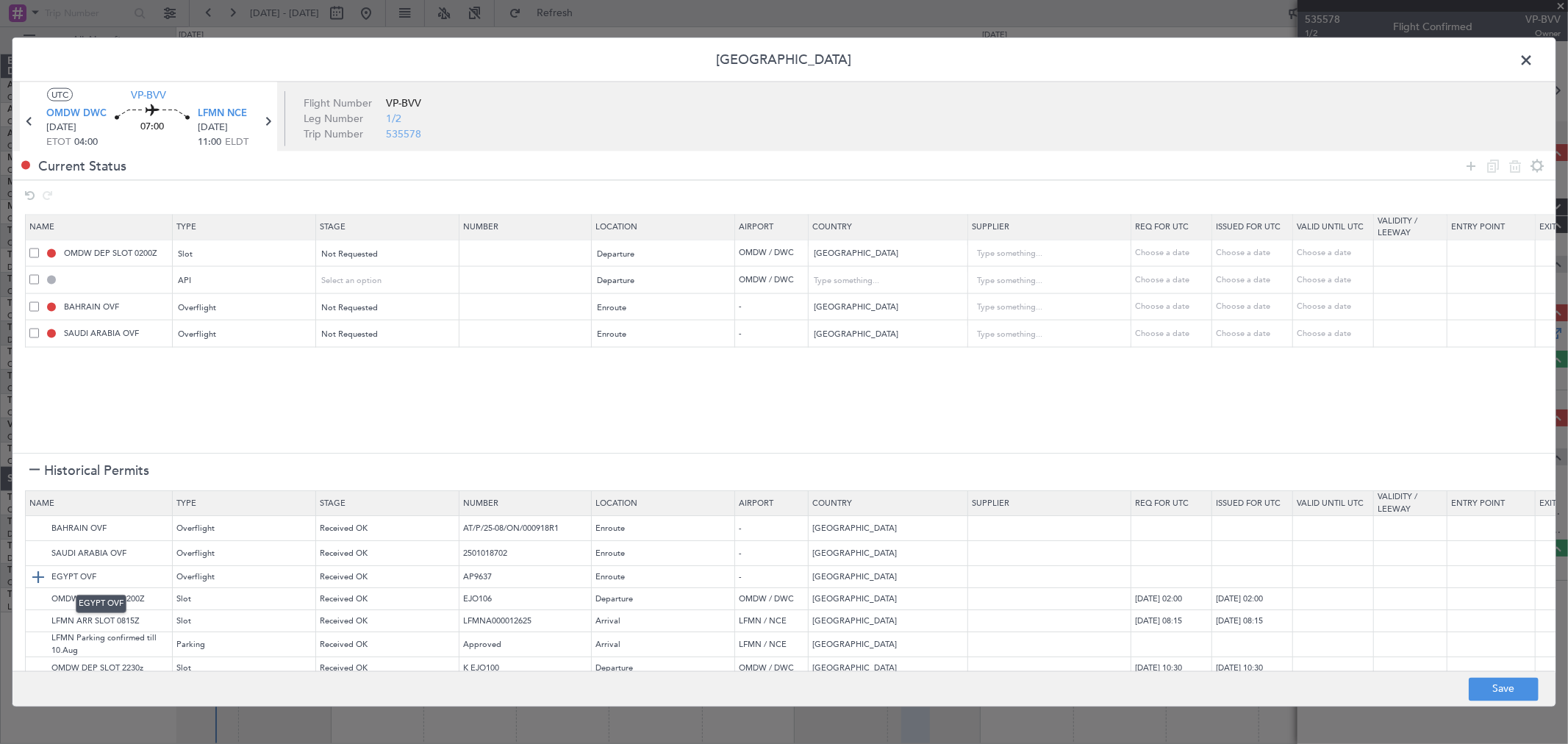
click at [38, 577] on img at bounding box center [38, 578] width 18 height 18
click at [39, 623] on img at bounding box center [38, 622] width 18 height 18
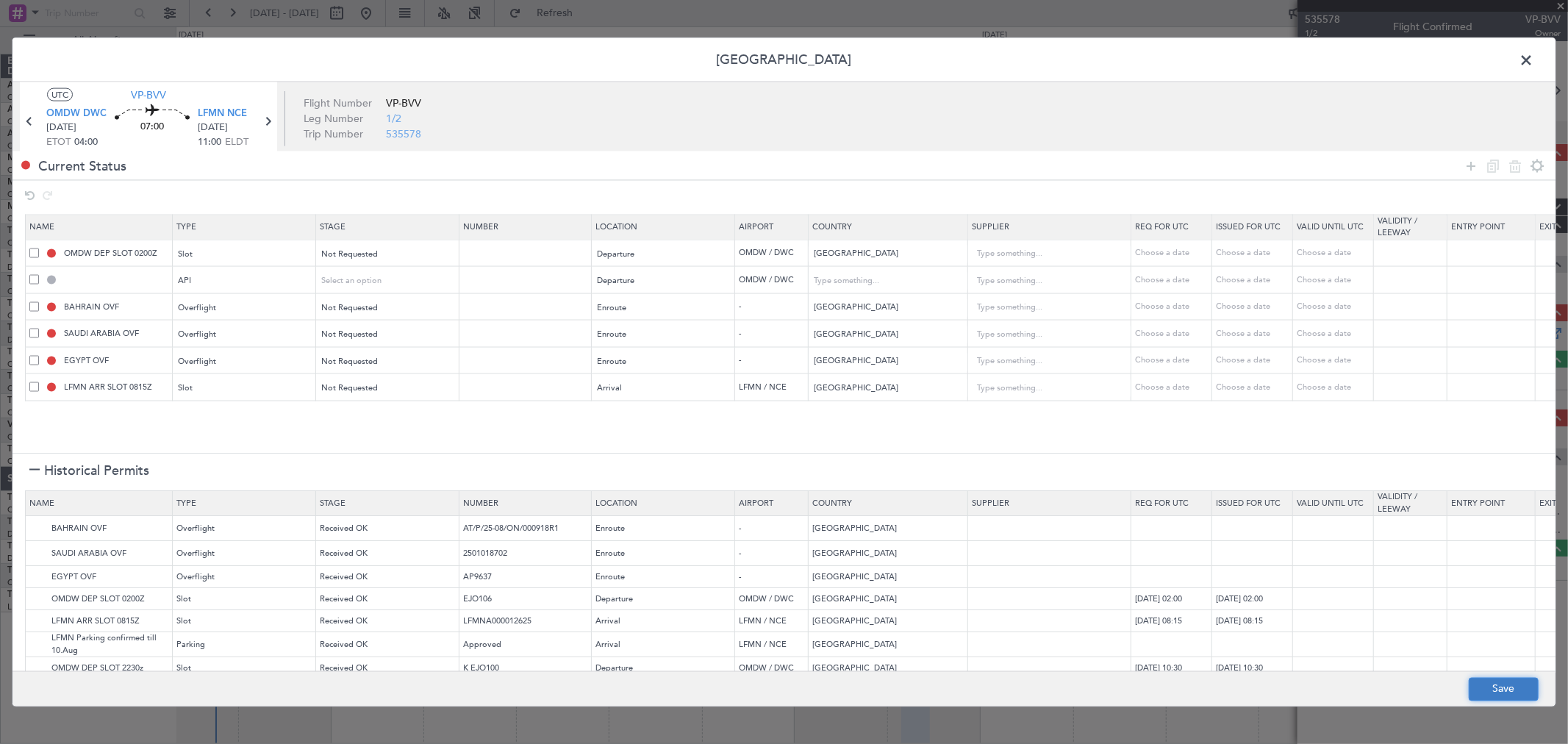
click at [1512, 687] on button "Save" at bounding box center [1504, 689] width 70 height 24
type input "OMDW DEP SLOT"
type input "NNN"
type input "1"
type input "OMDW DEP API"
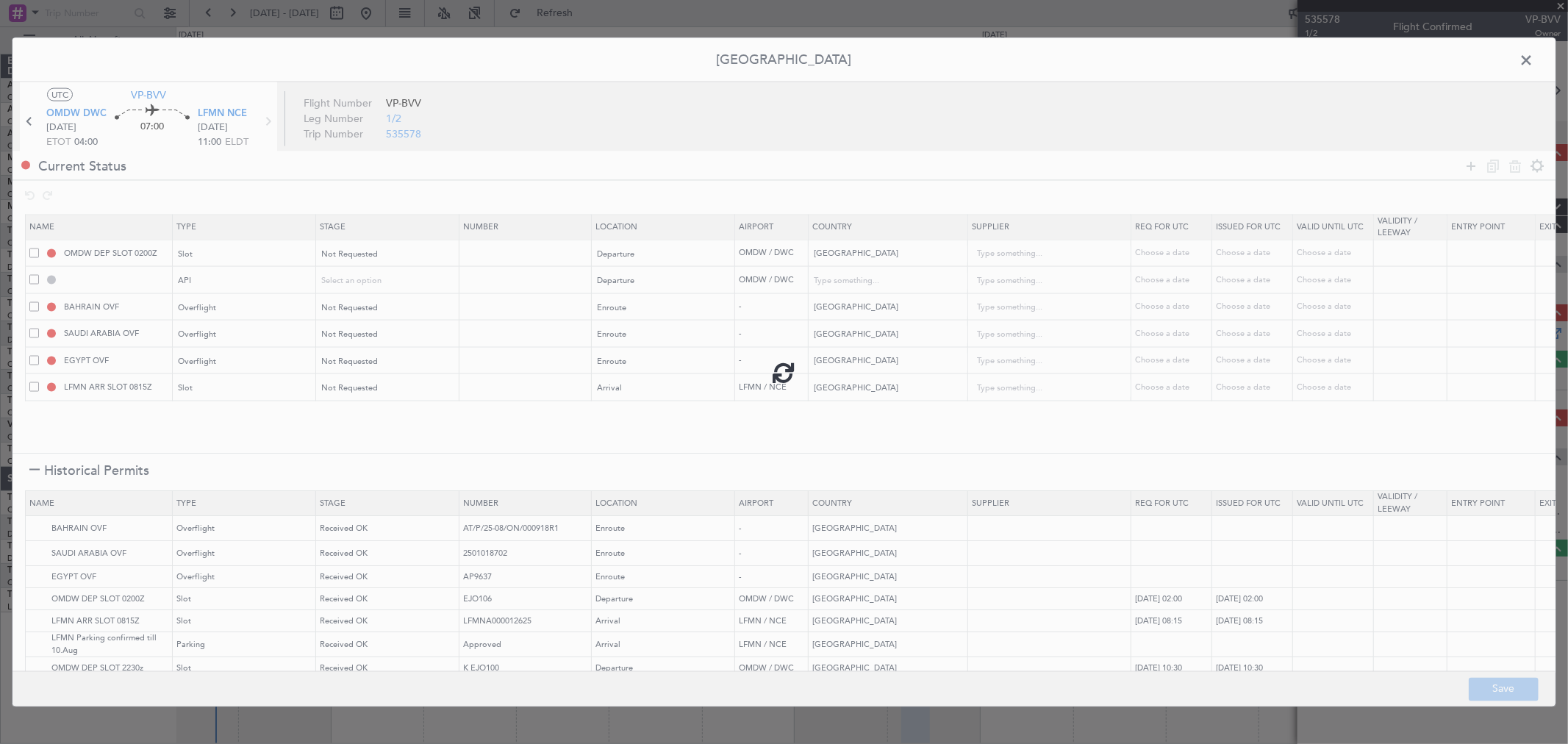
type input "[GEOGRAPHIC_DATA]"
type input "NNN"
type input "1"
type input "NNN"
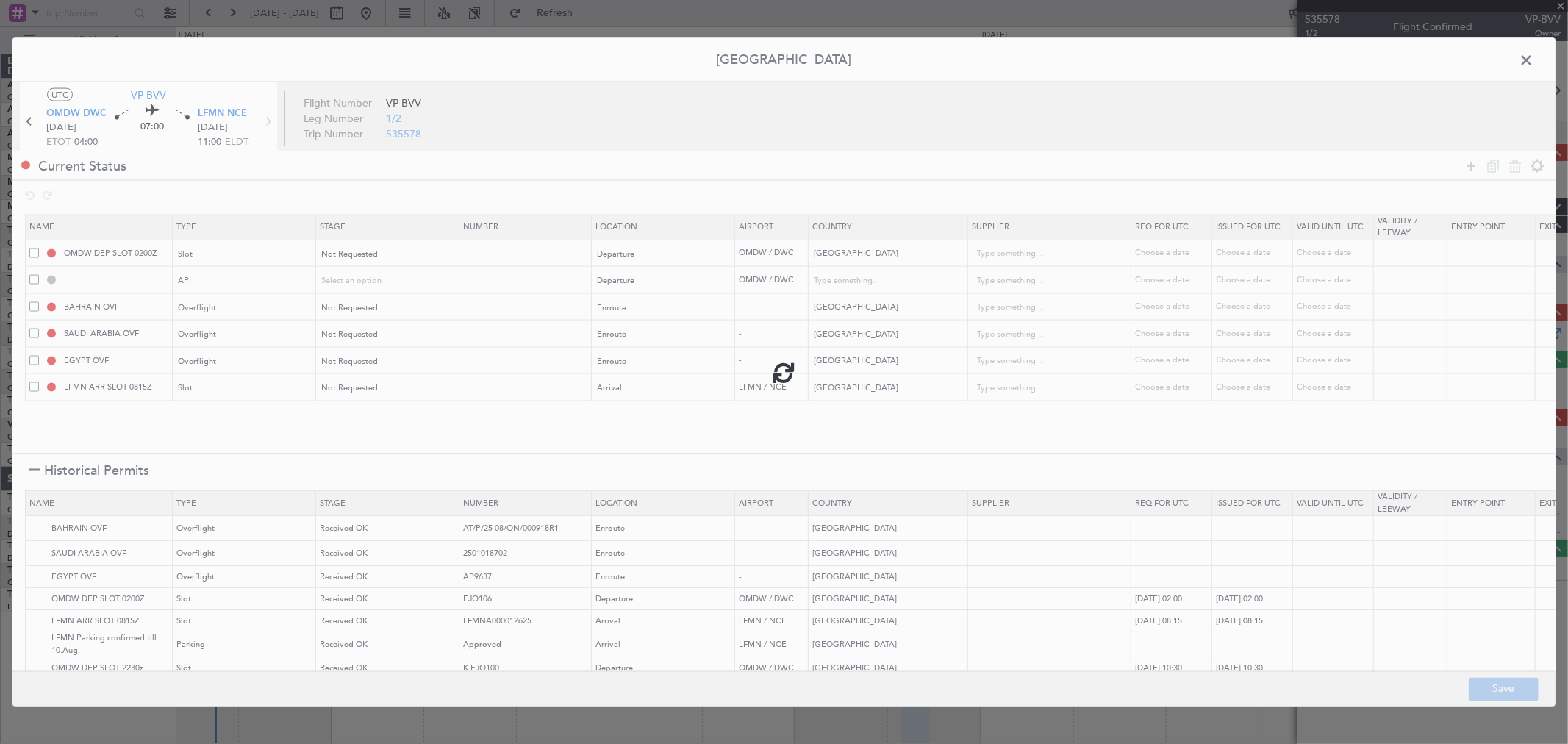
type input "NNN"
type input "LFMN ARR SLOT"
type input "NNN"
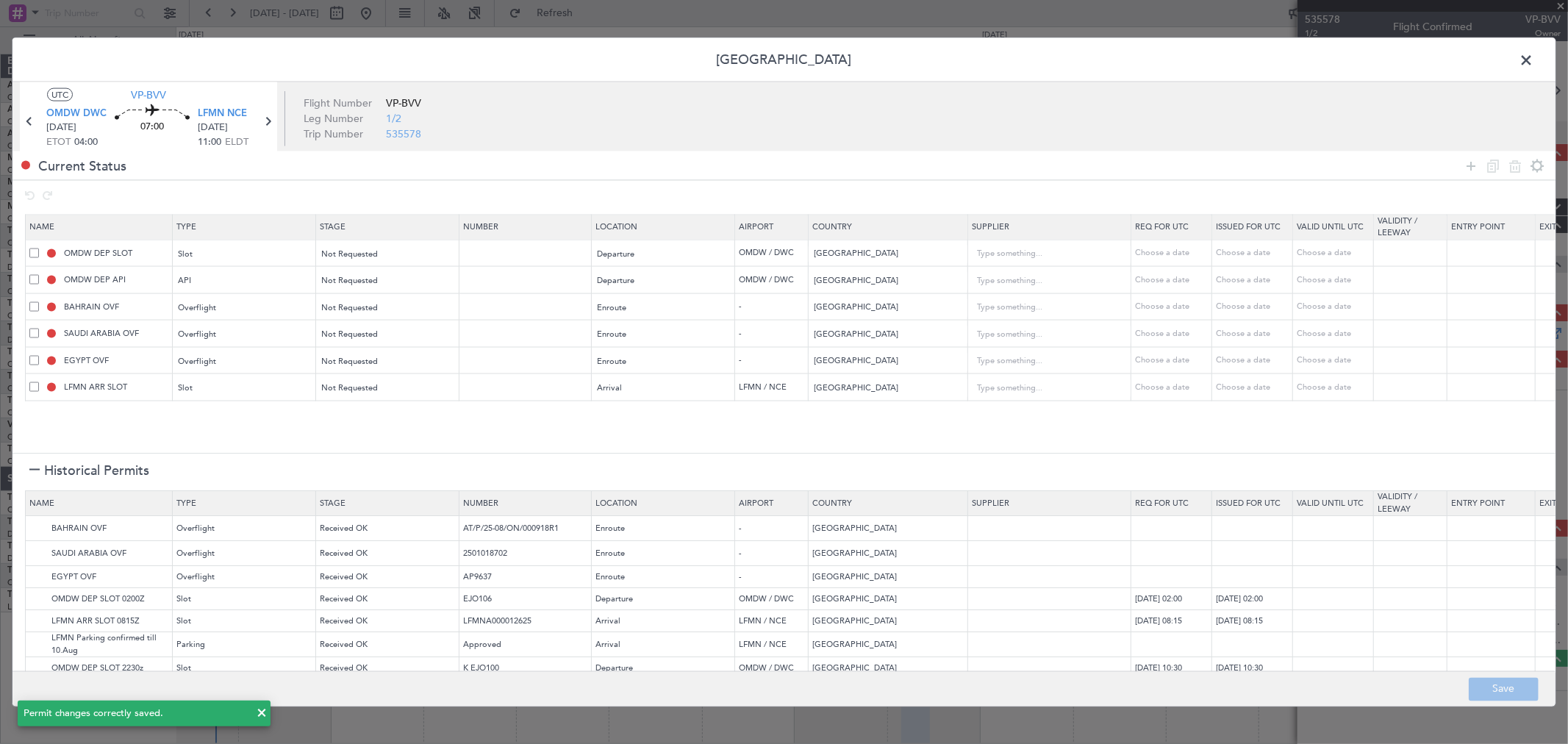
click at [1534, 63] on span at bounding box center [1534, 64] width 0 height 29
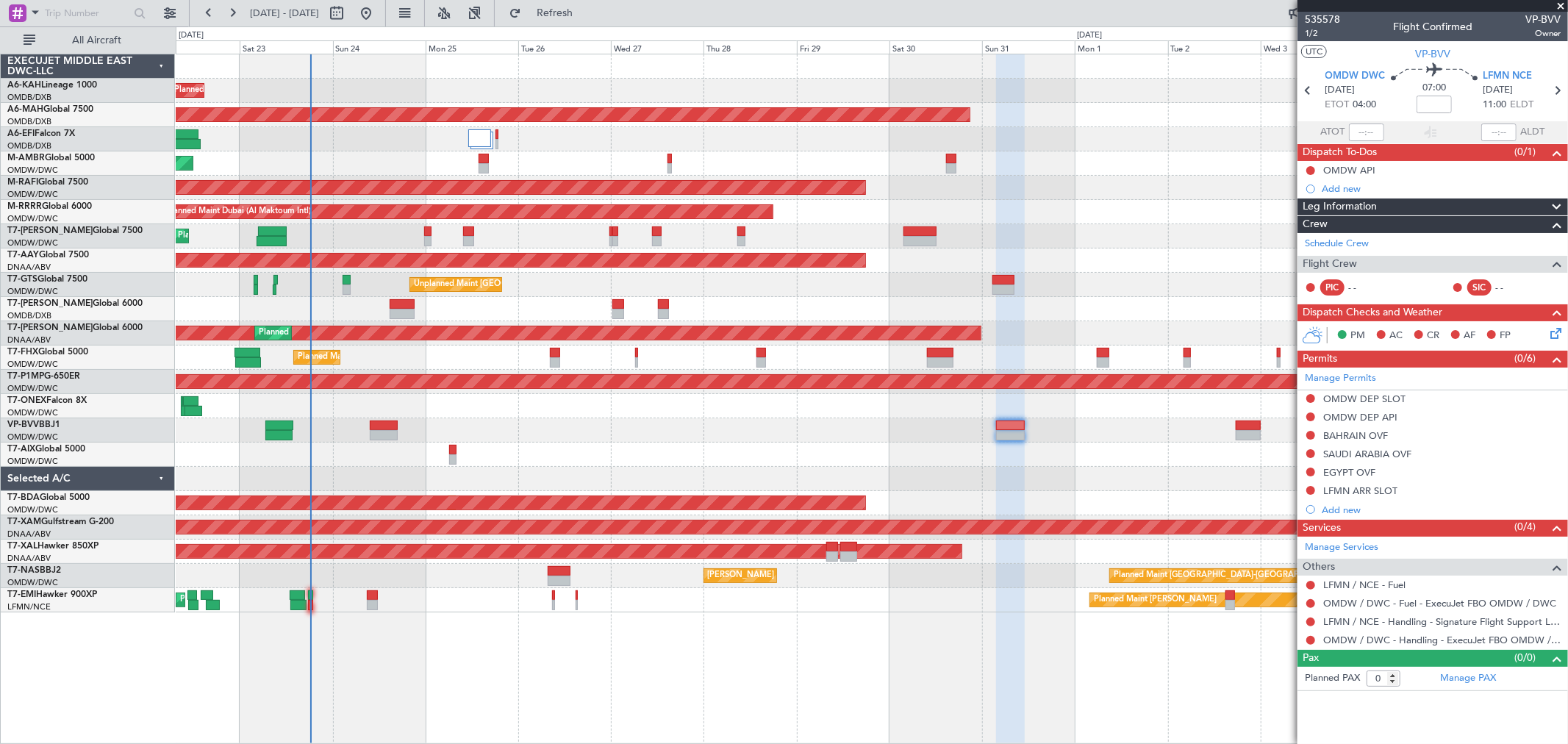
click at [504, 300] on div "Planned Maint Dubai (Al Maktoum Intl) Planned Maint [GEOGRAPHIC_DATA] ([GEOGRAP…" at bounding box center [871, 333] width 1392 height 559
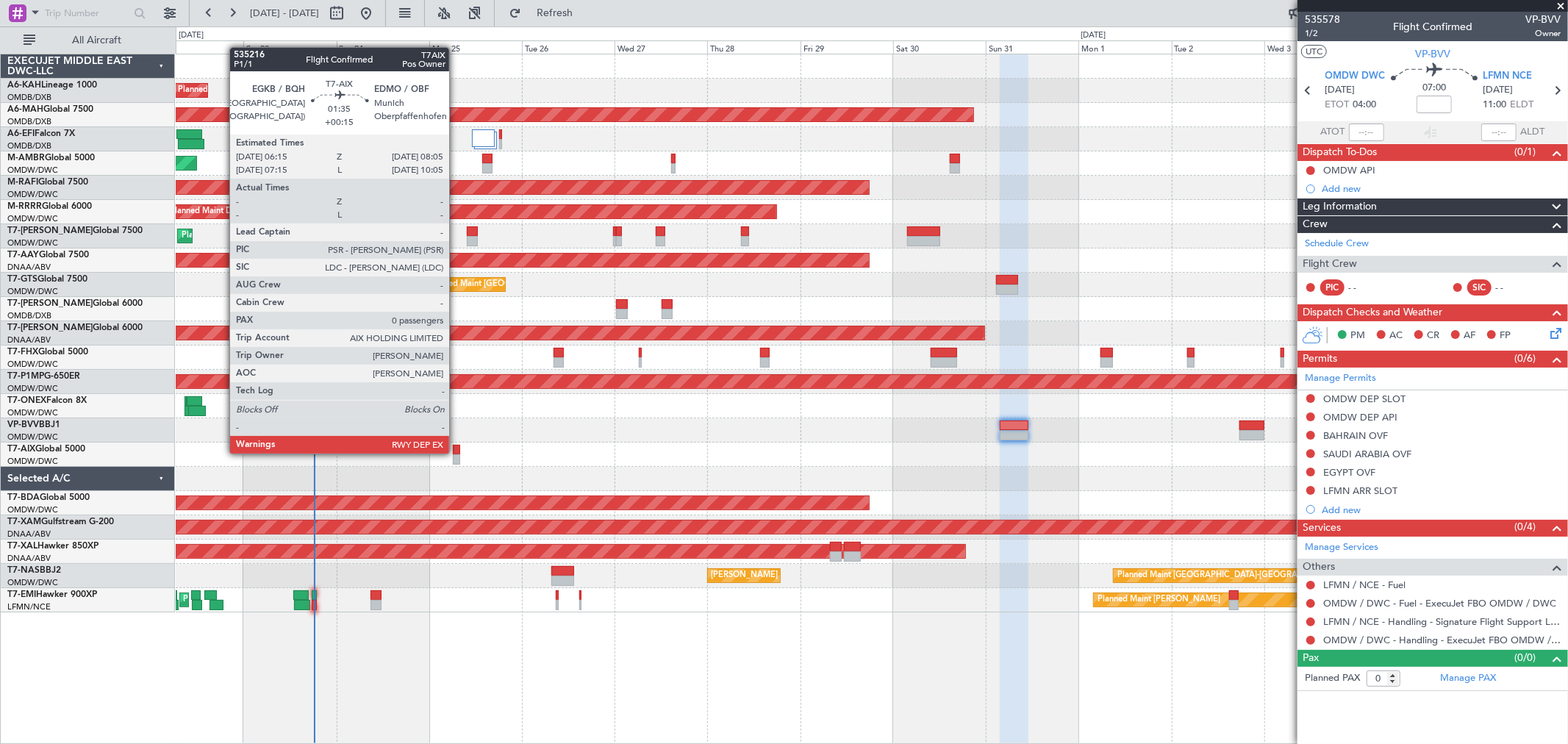
click at [457, 452] on div at bounding box center [457, 450] width 8 height 10
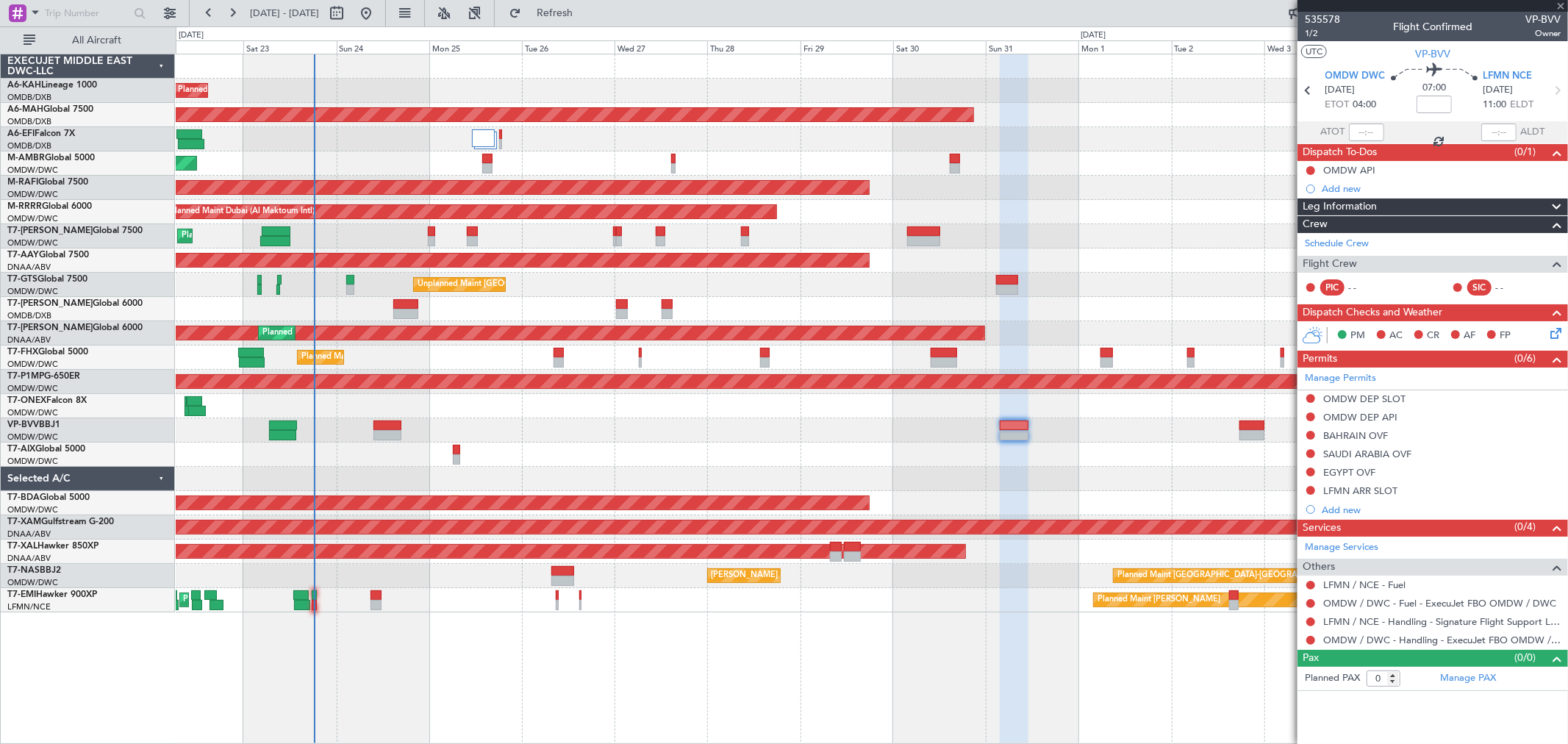
type input "+00:15"
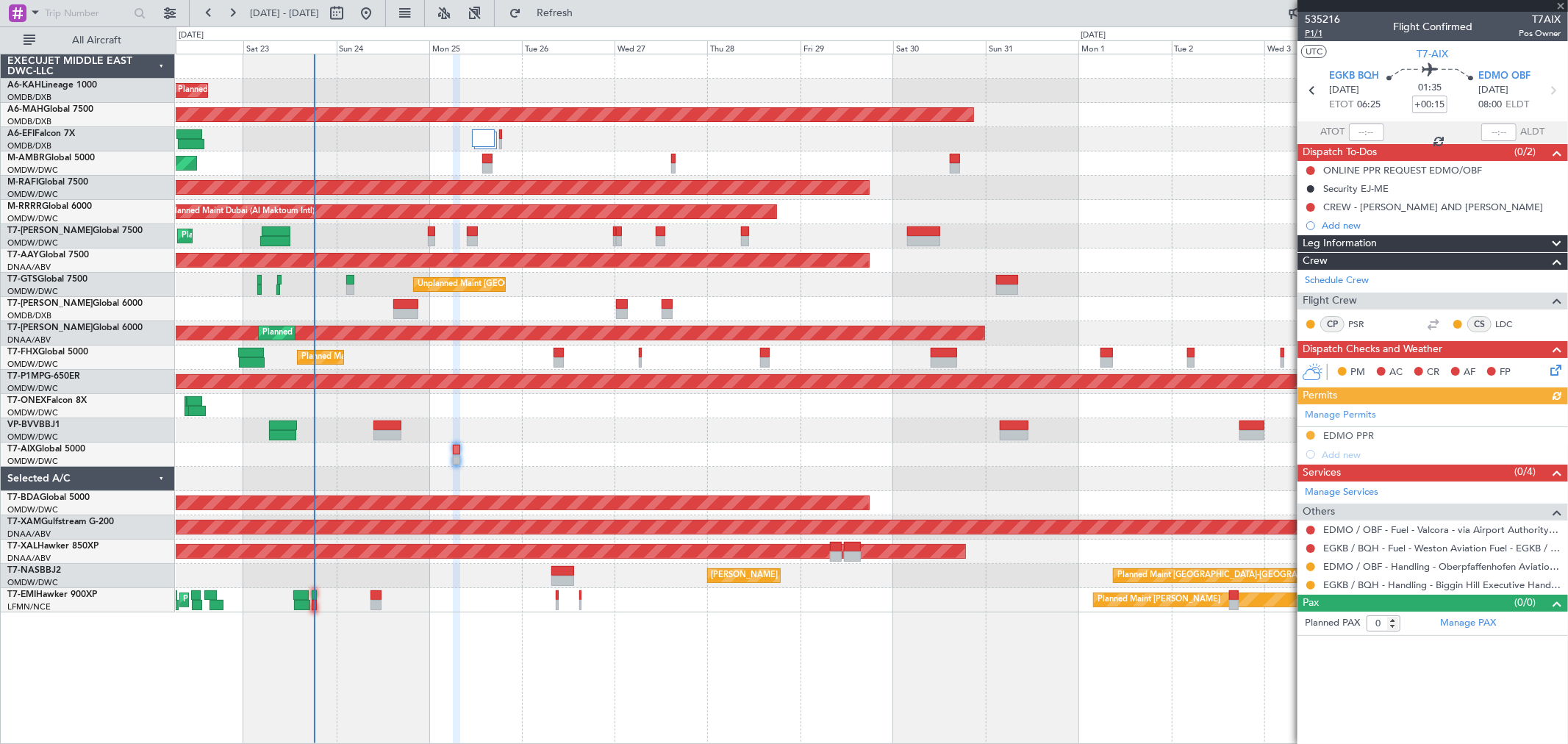
click at [1305, 32] on span "P1/1" at bounding box center [1323, 34] width 35 height 12
click at [586, 15] on span "Refresh" at bounding box center [555, 13] width 62 height 10
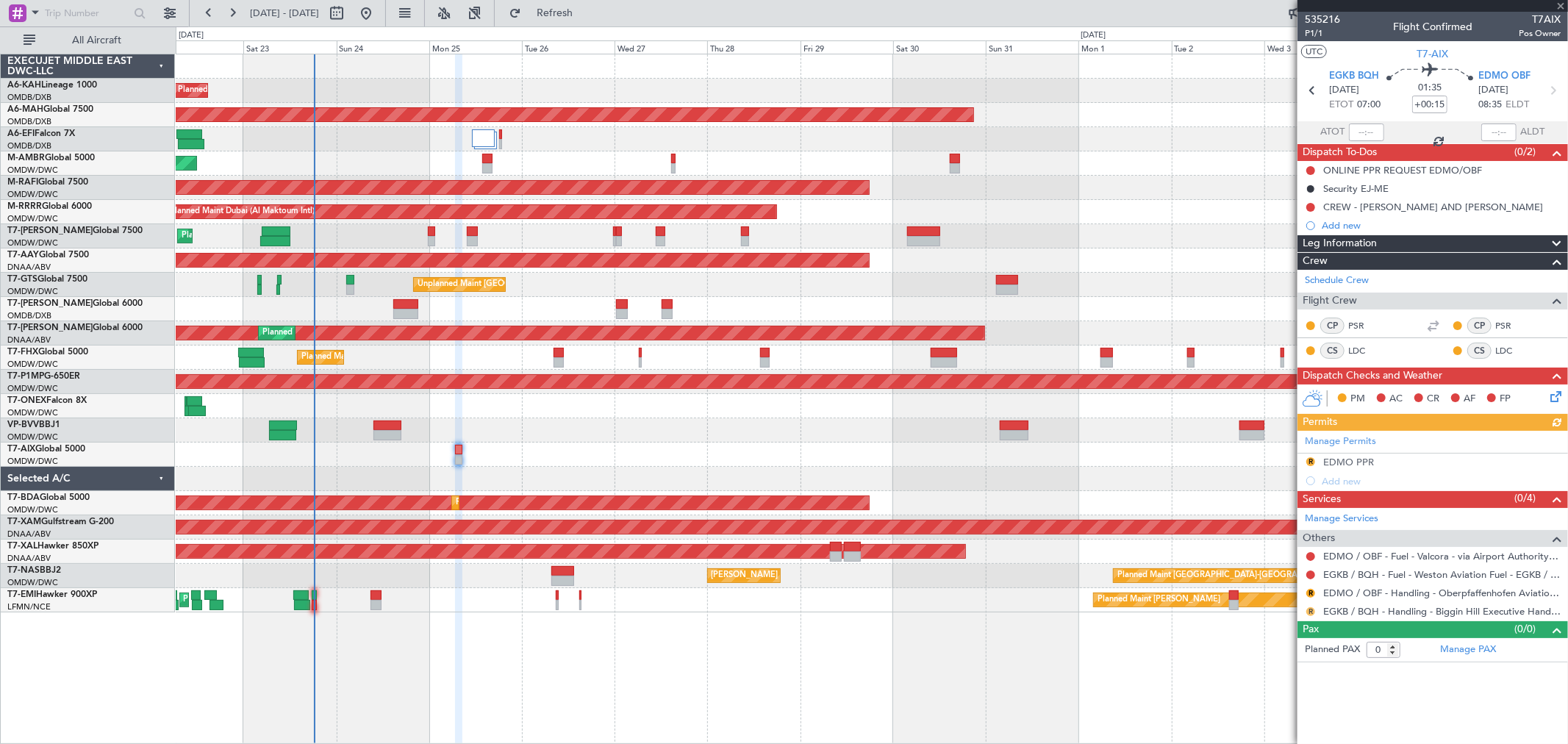
click at [1312, 608] on button "R" at bounding box center [1311, 612] width 9 height 9
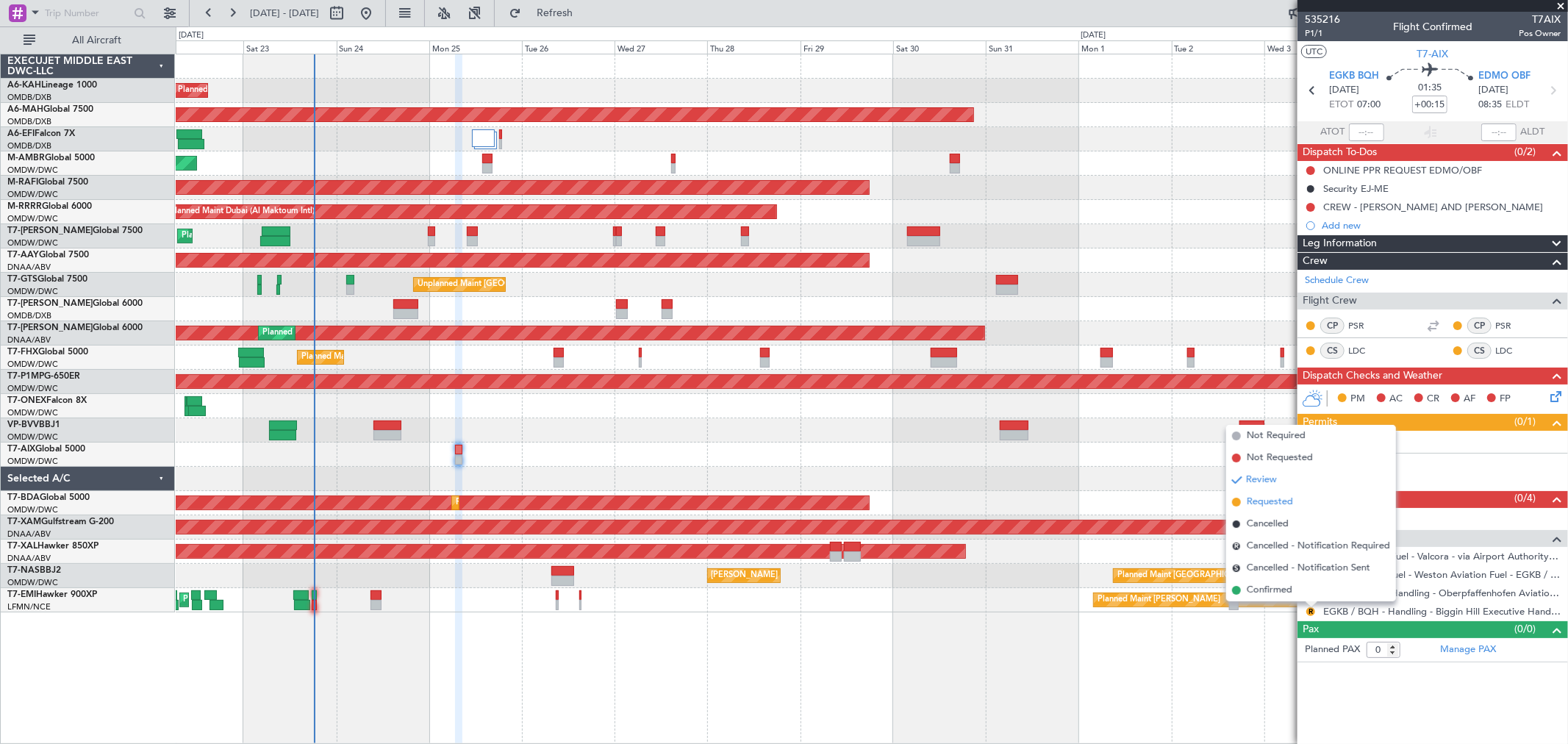
click at [1273, 503] on span "Requested" at bounding box center [1270, 502] width 46 height 15
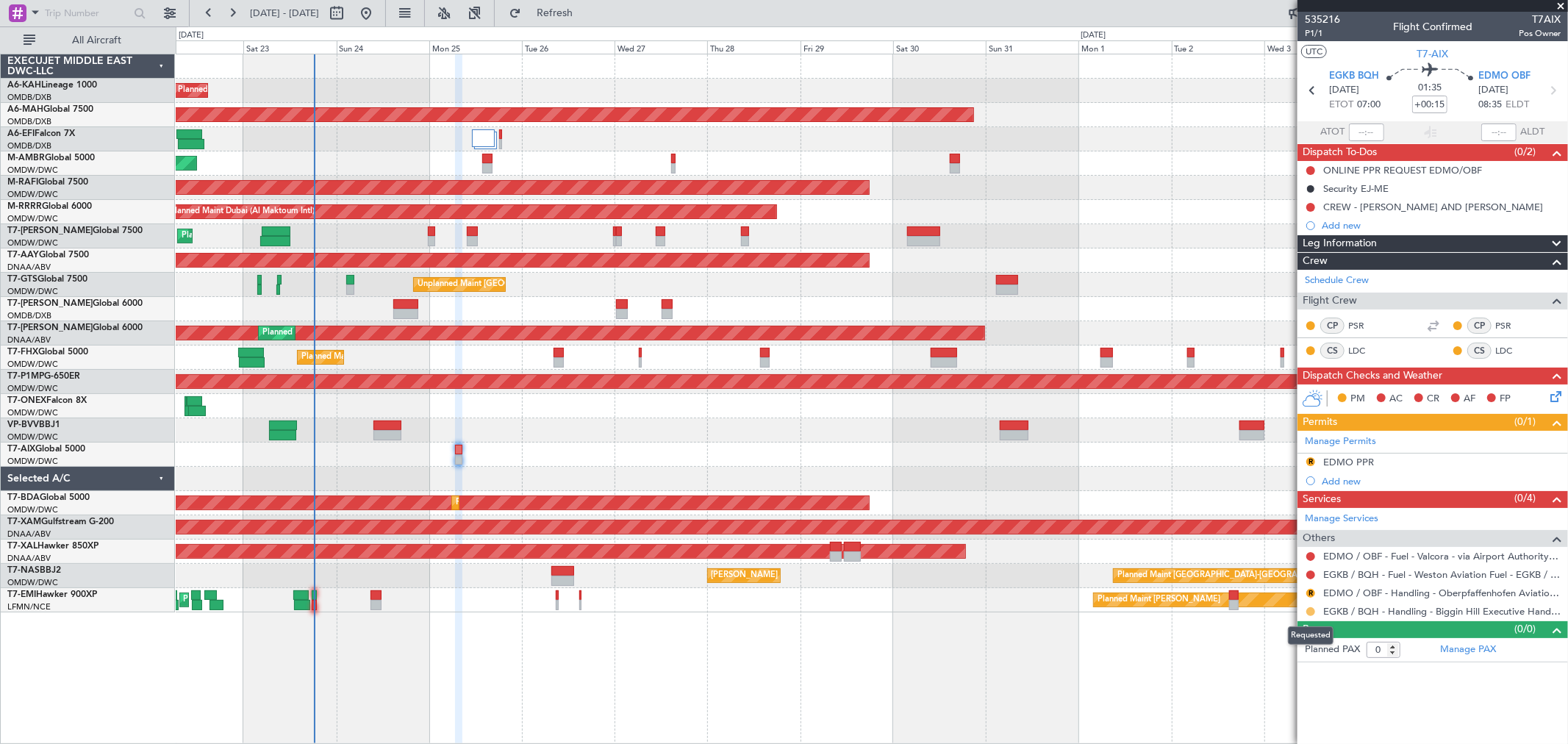
click at [1311, 611] on button at bounding box center [1311, 612] width 9 height 9
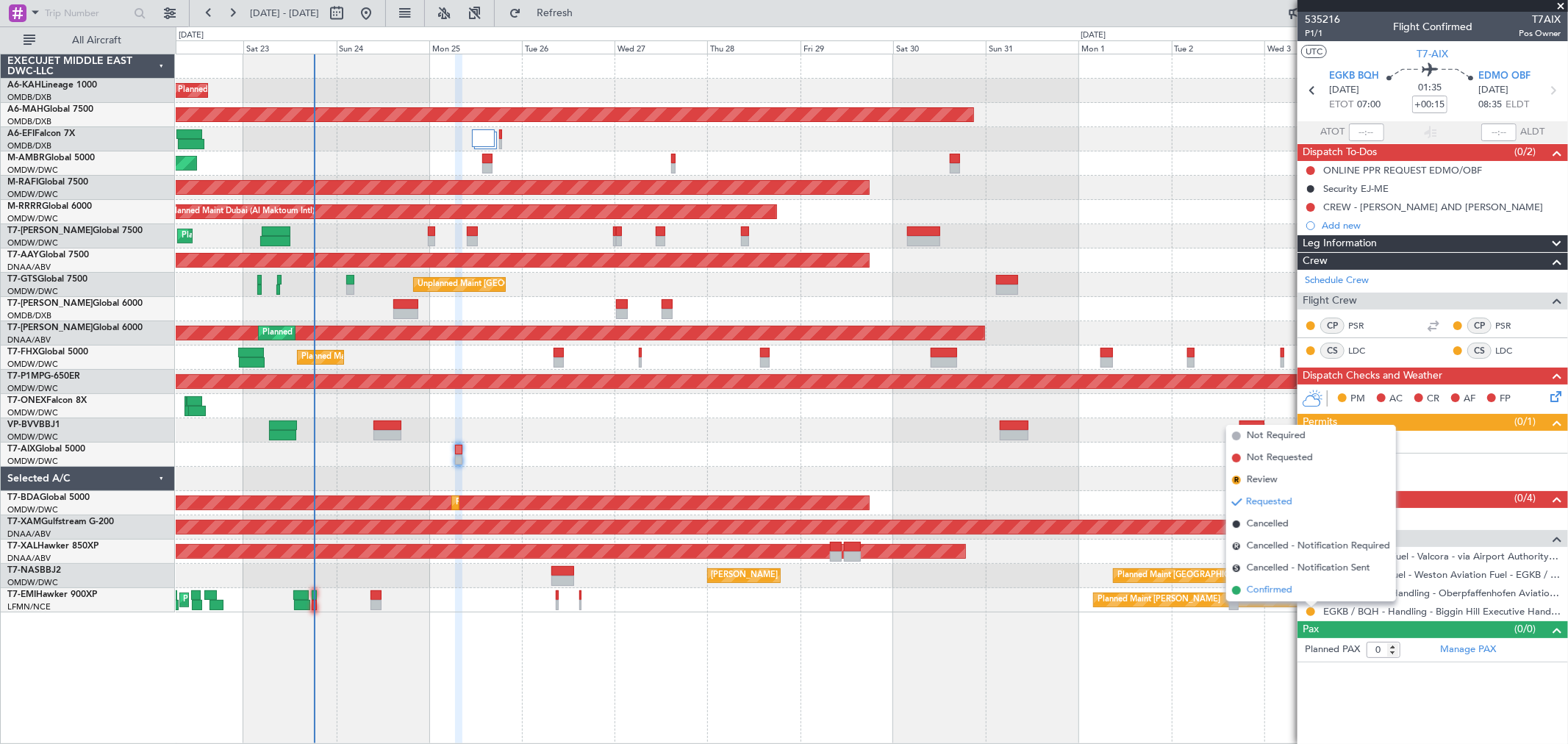
click at [1268, 592] on span "Confirmed" at bounding box center [1270, 590] width 46 height 15
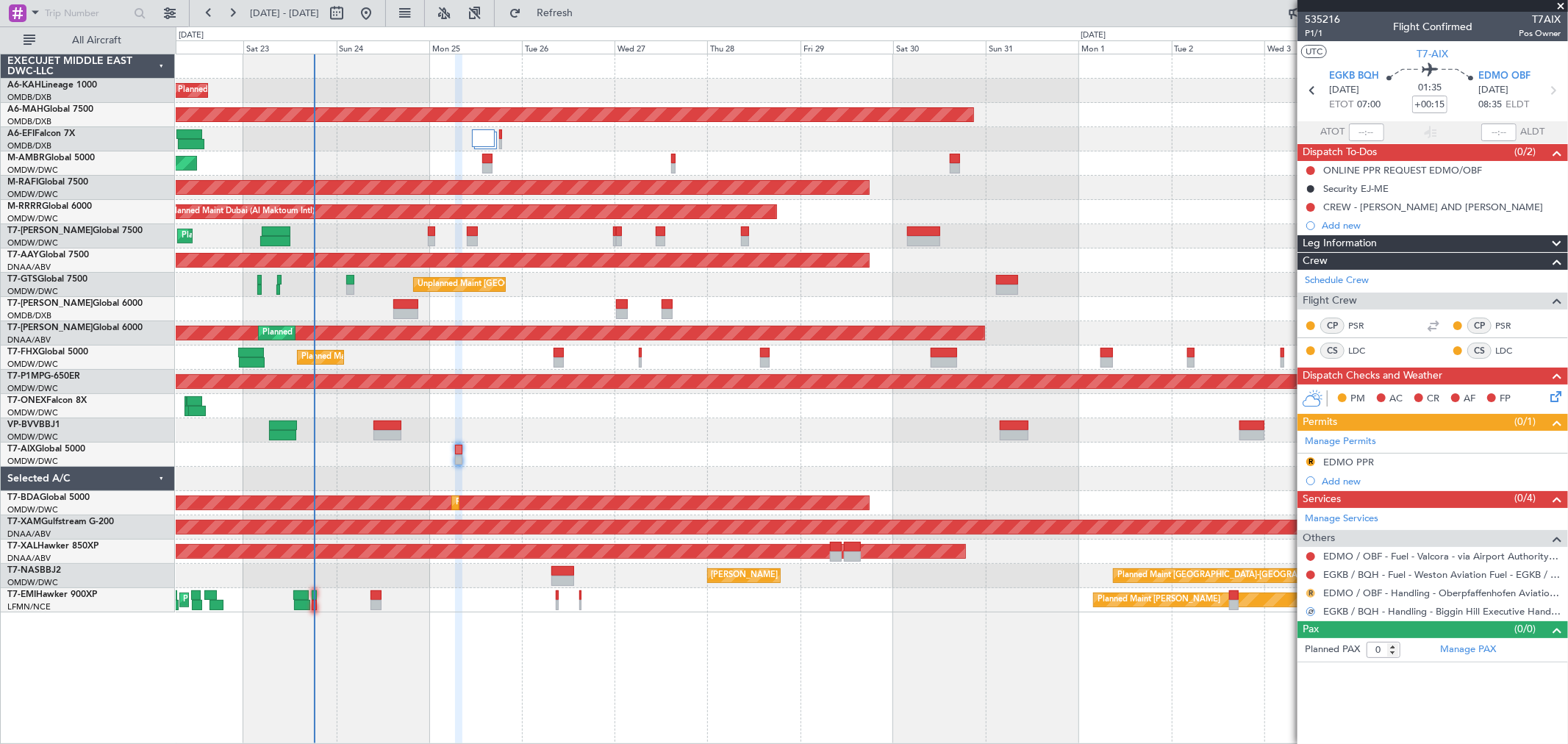
click at [1310, 593] on button "R" at bounding box center [1311, 594] width 9 height 9
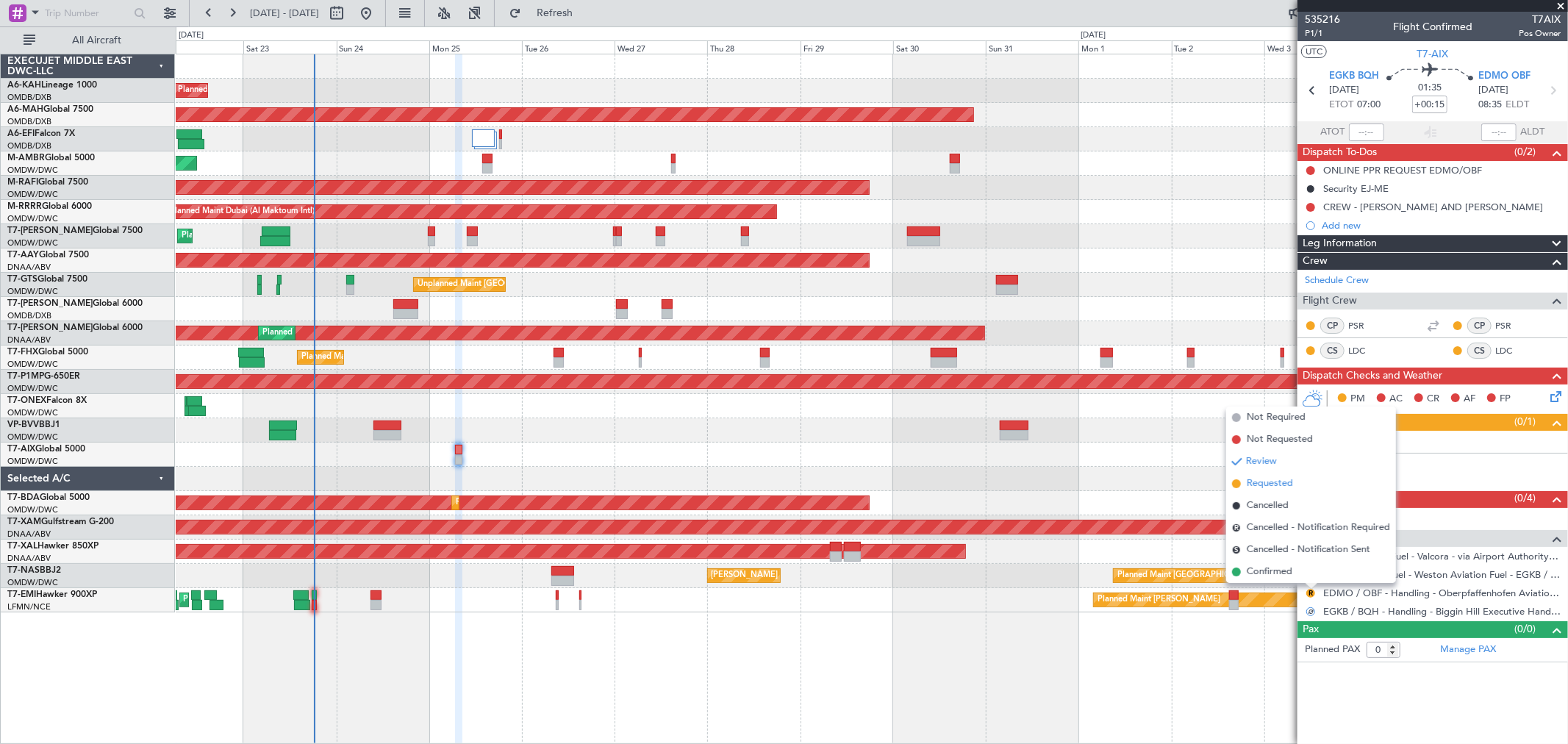
click at [1268, 487] on span "Requested" at bounding box center [1270, 483] width 46 height 15
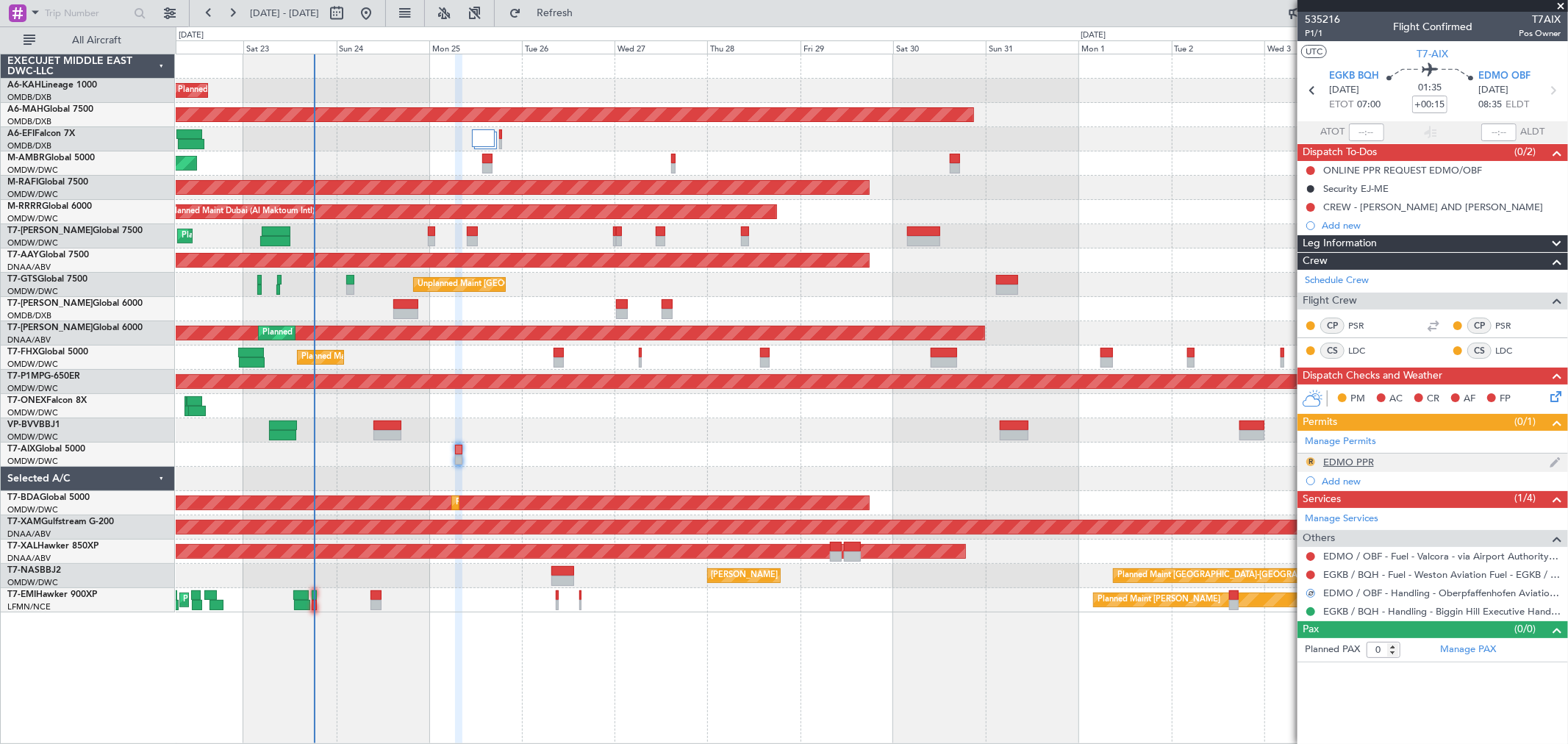
click at [1309, 460] on button "R" at bounding box center [1311, 462] width 9 height 9
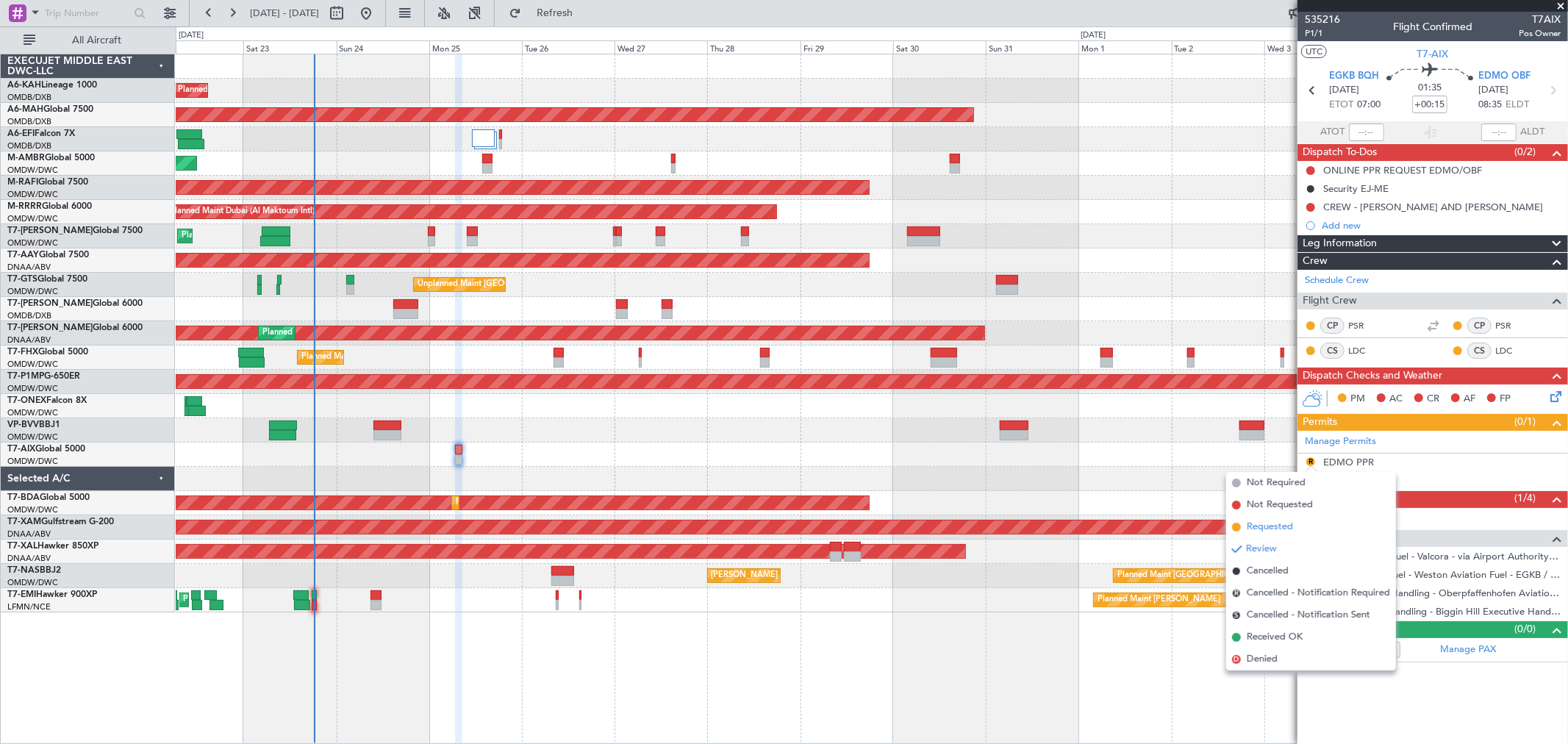
click at [1271, 522] on span "Requested" at bounding box center [1270, 527] width 46 height 15
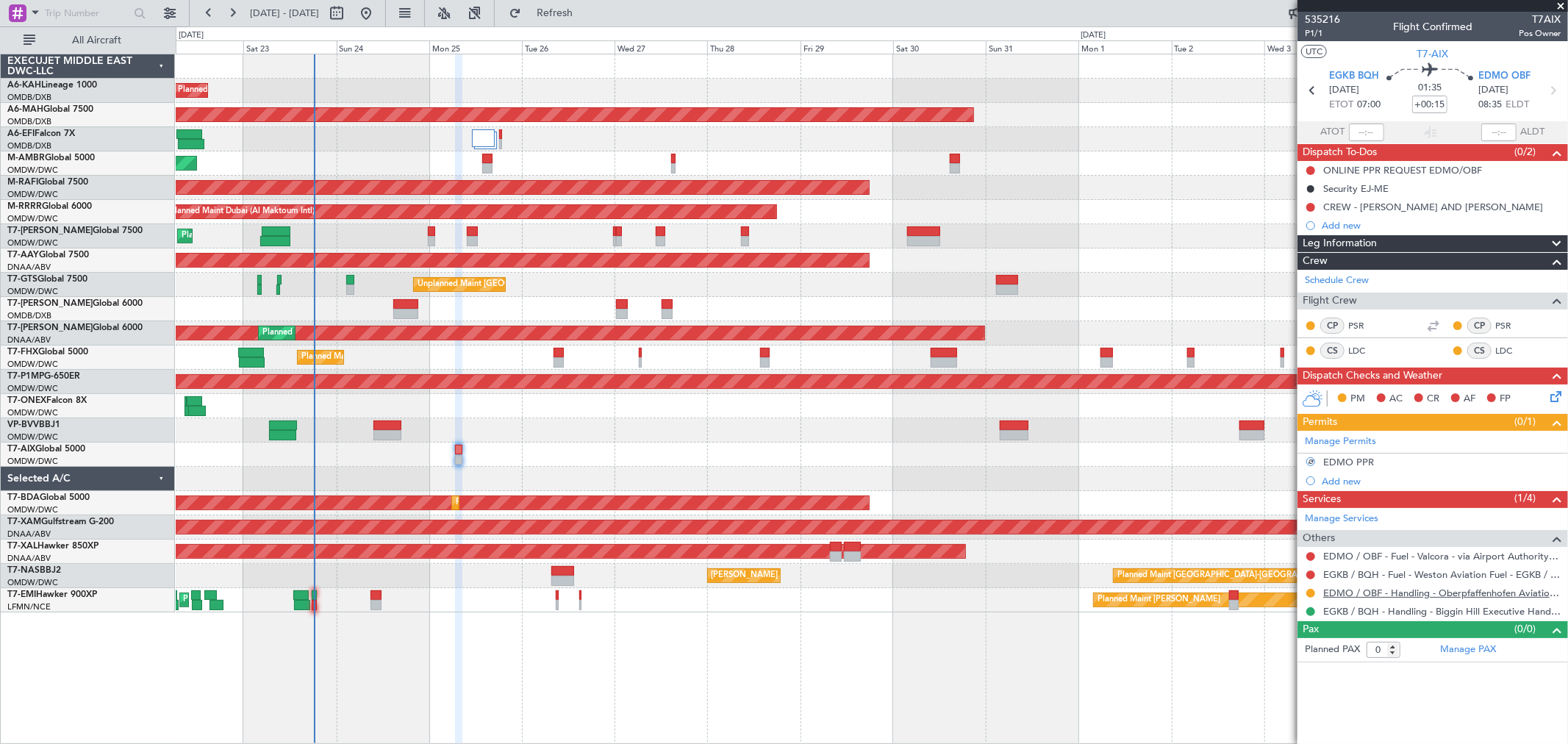
click at [1363, 591] on link "EDMO / OBF - Handling - Oberpfaffenhofen Aviation Service GmbH" at bounding box center [1442, 593] width 237 height 12
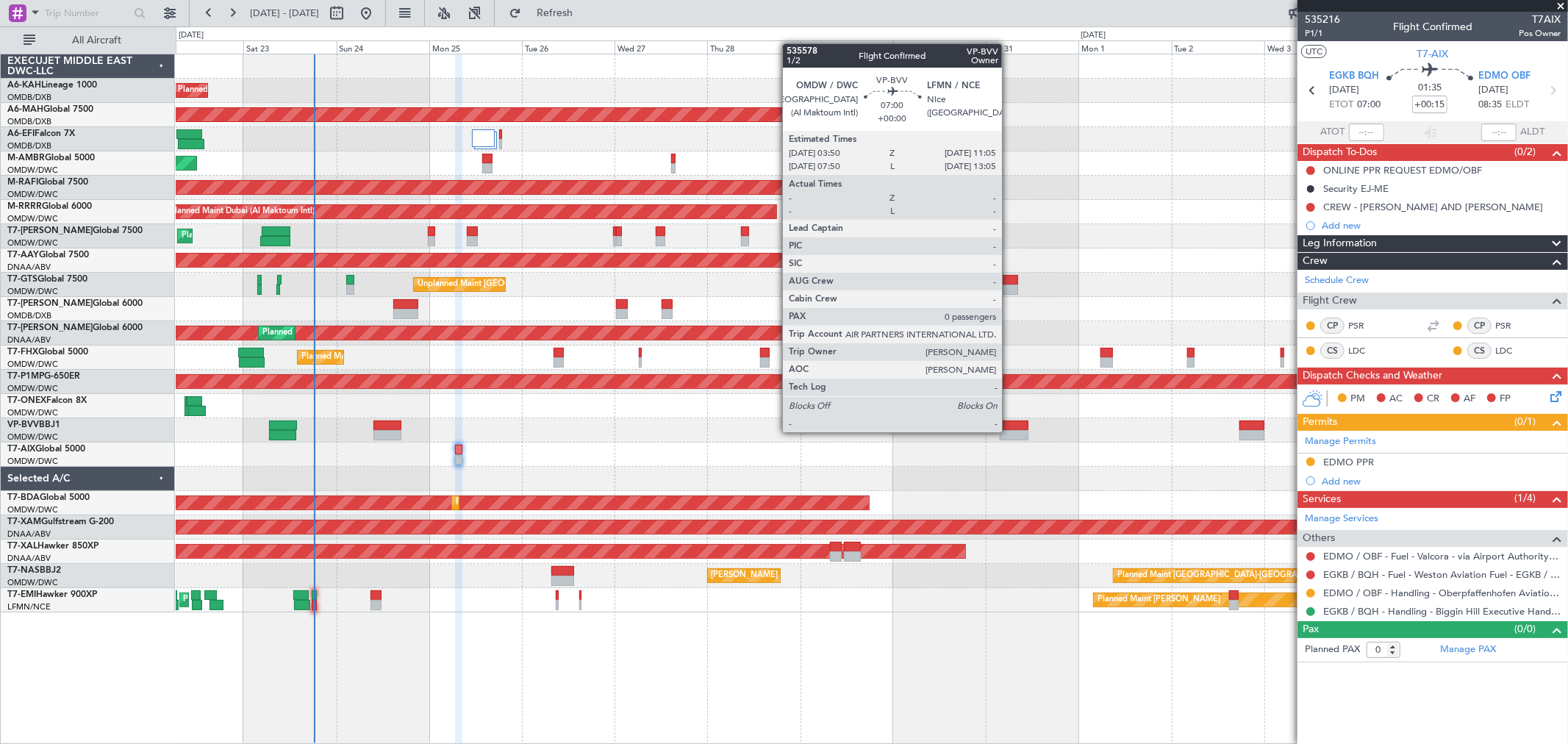
click at [1010, 431] on div at bounding box center [1013, 435] width 28 height 10
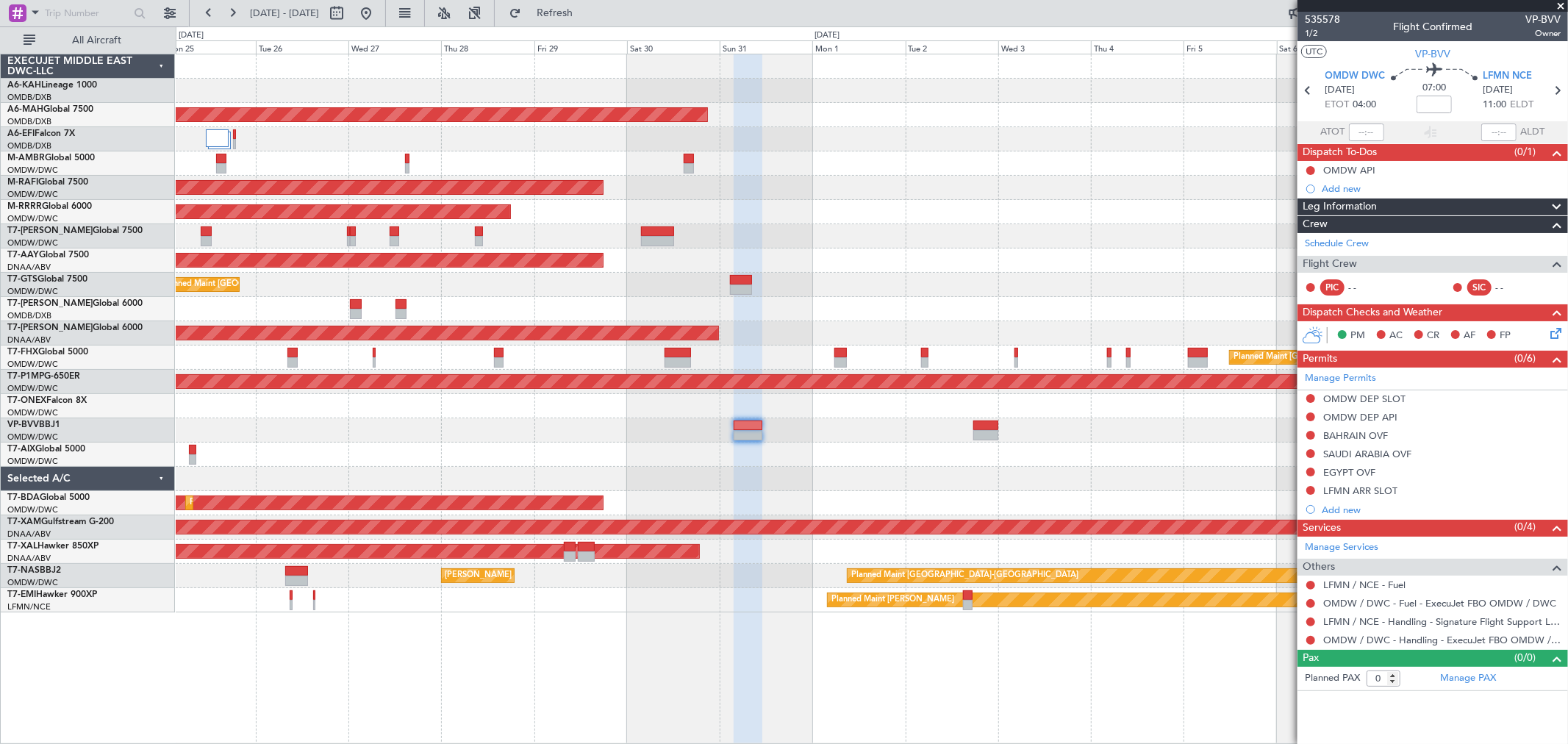
click at [732, 454] on div at bounding box center [871, 455] width 1392 height 25
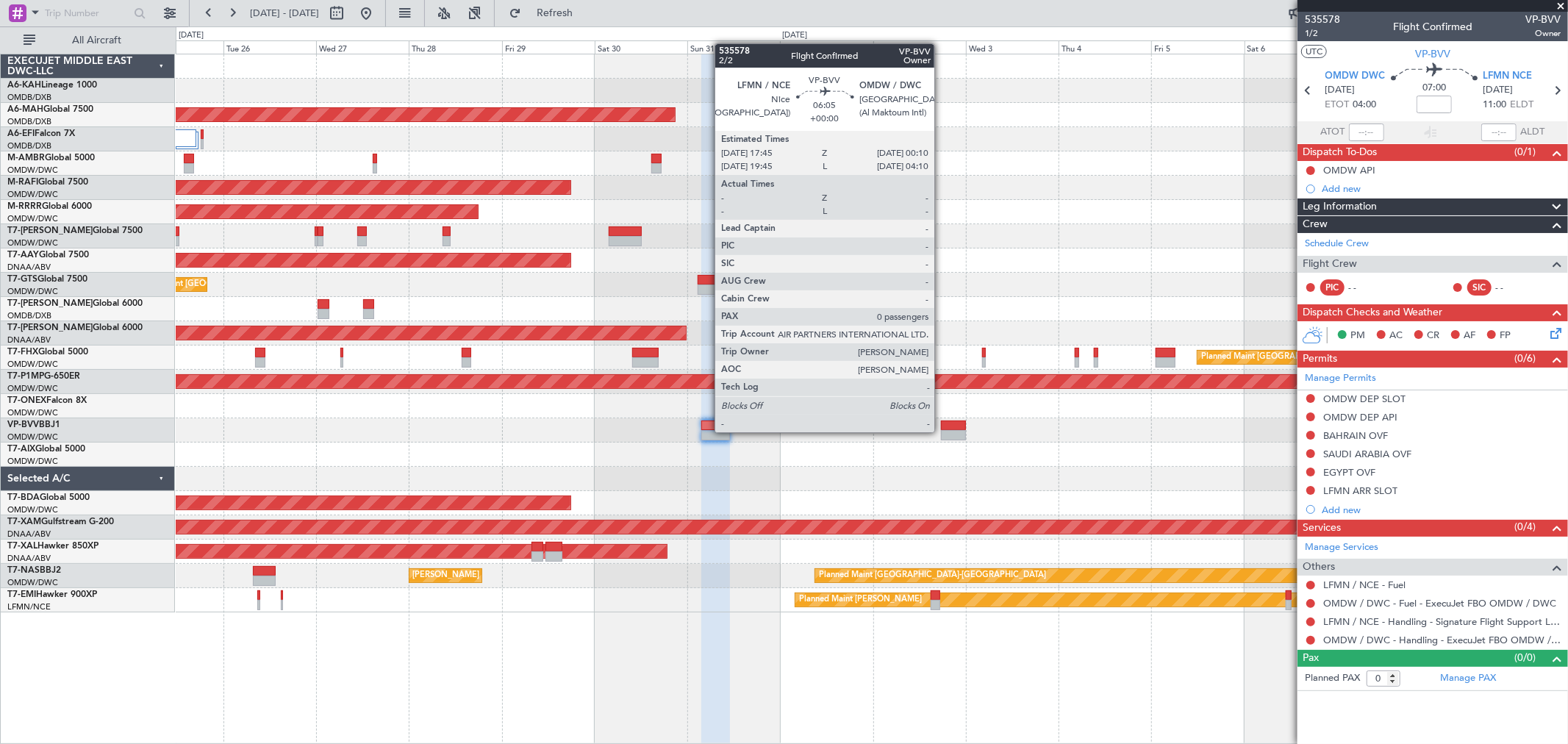
click at [950, 431] on div at bounding box center [954, 435] width 25 height 10
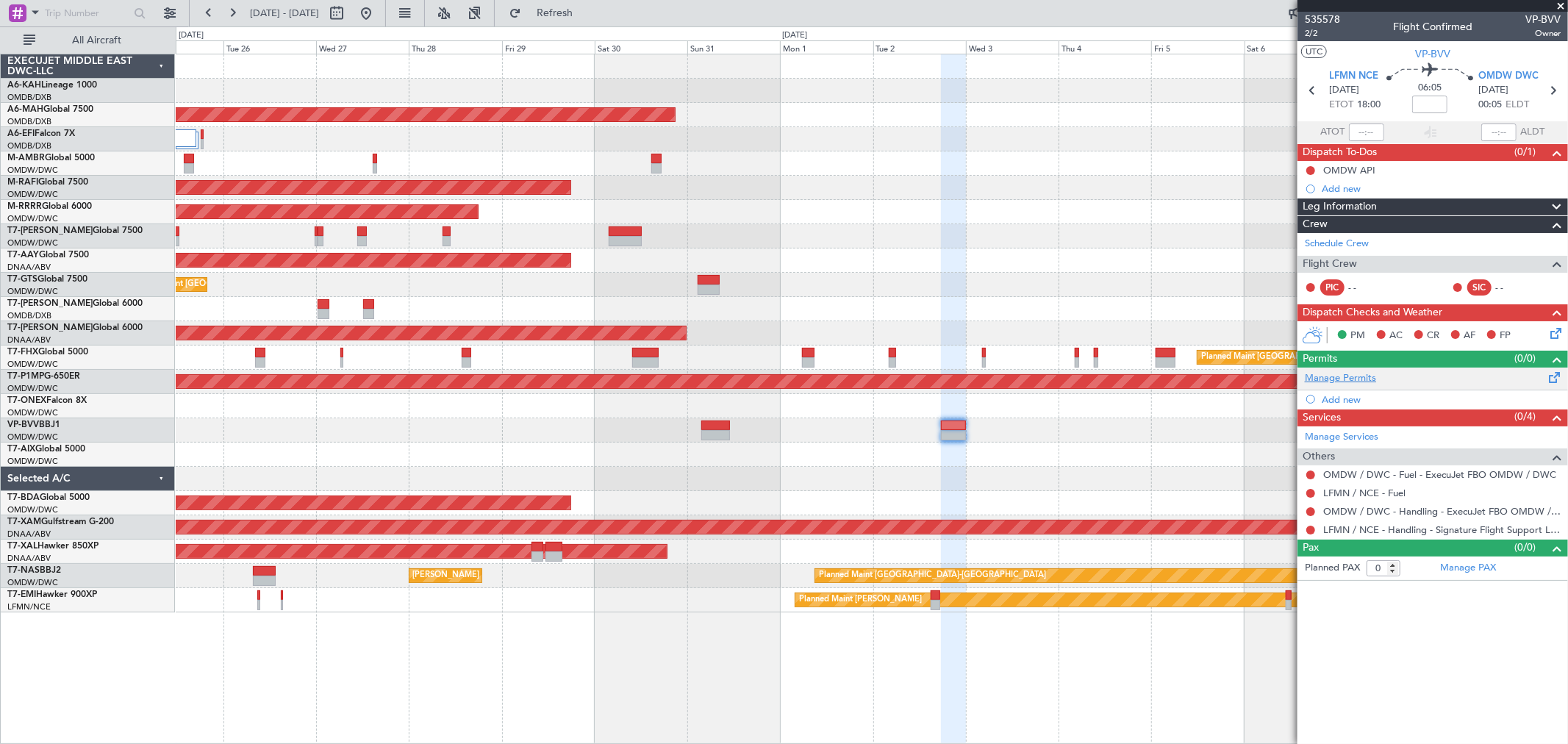
click at [1346, 377] on link "Manage Permits" at bounding box center [1340, 379] width 71 height 15
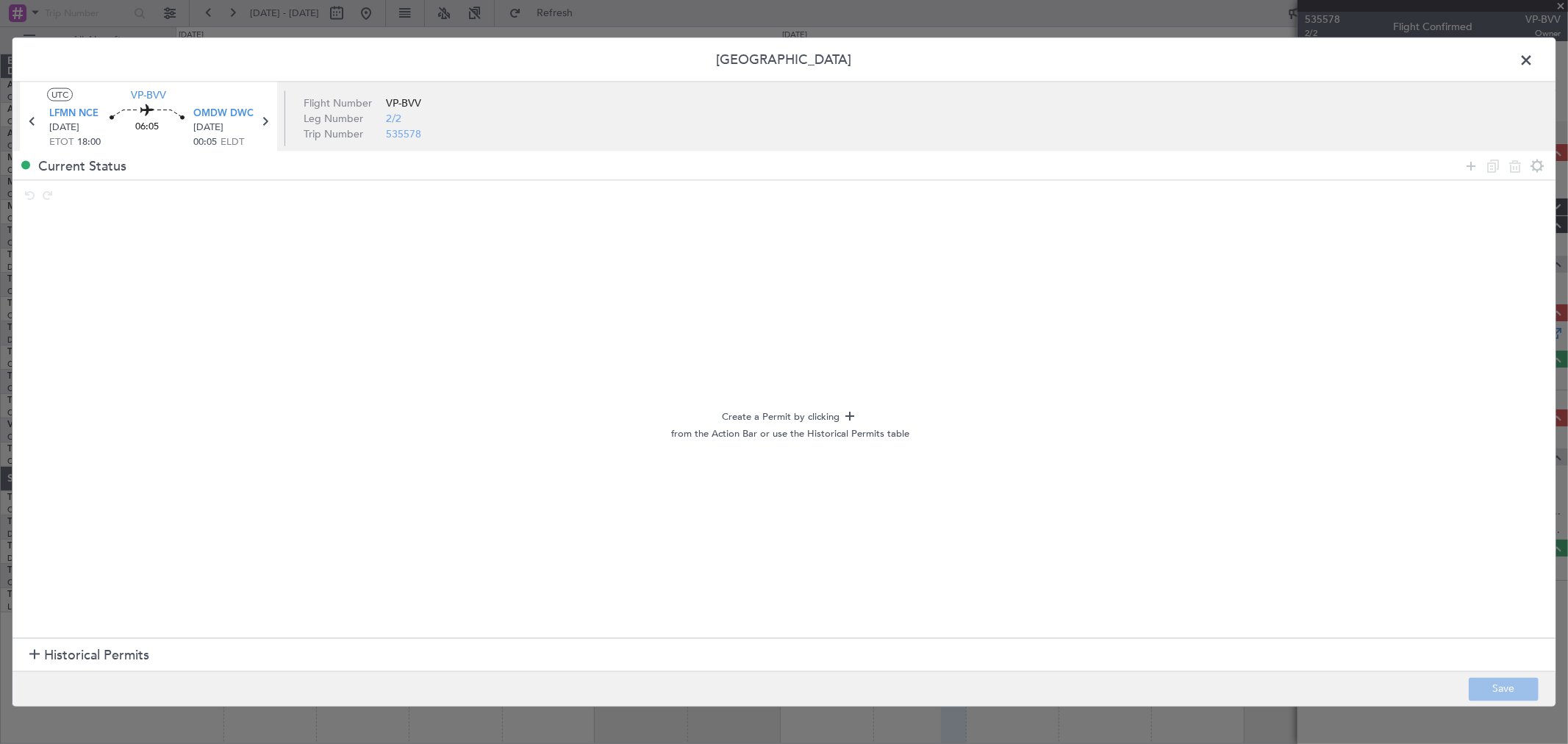
click at [41, 662] on h1 "Historical Permits" at bounding box center [89, 656] width 119 height 20
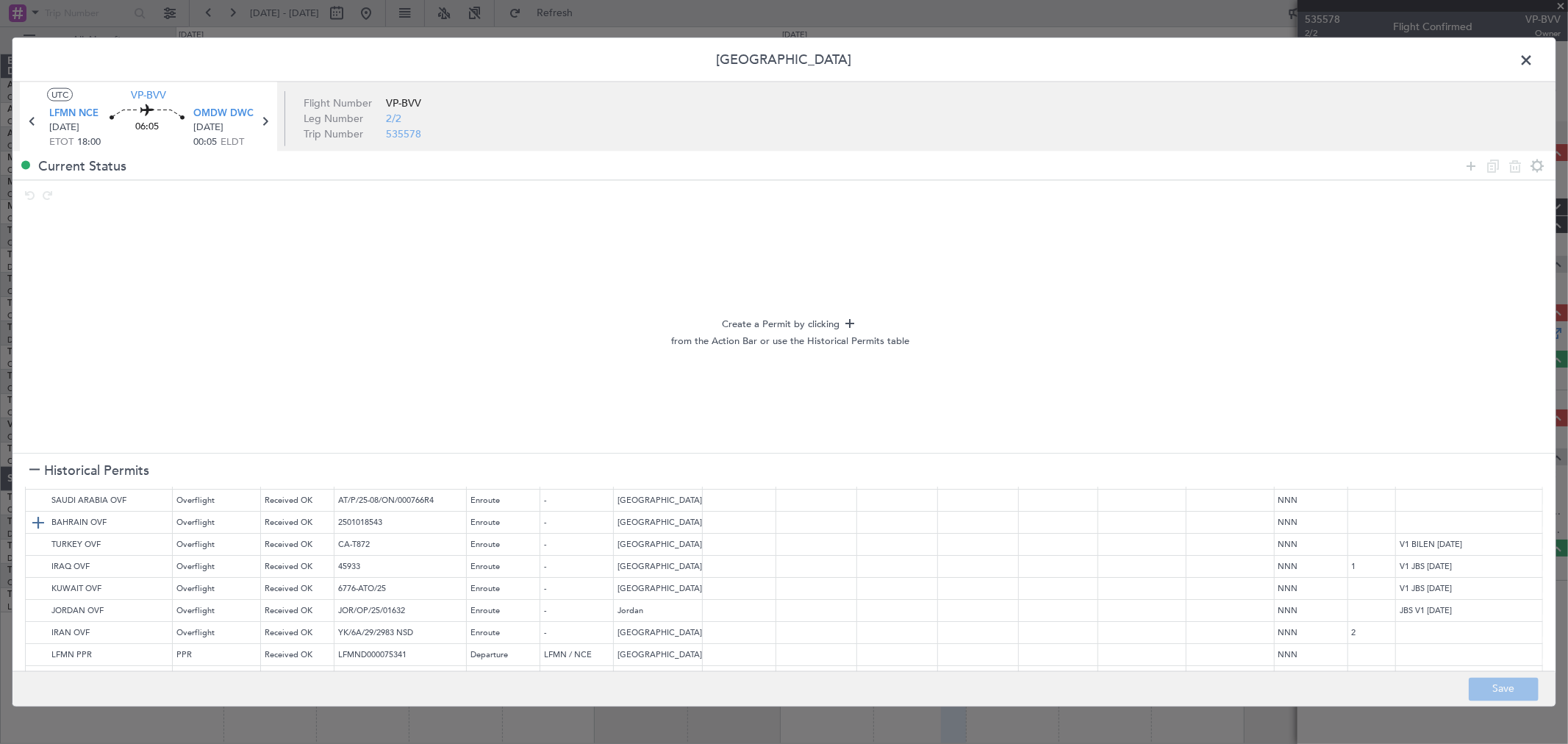
scroll to position [97, 0]
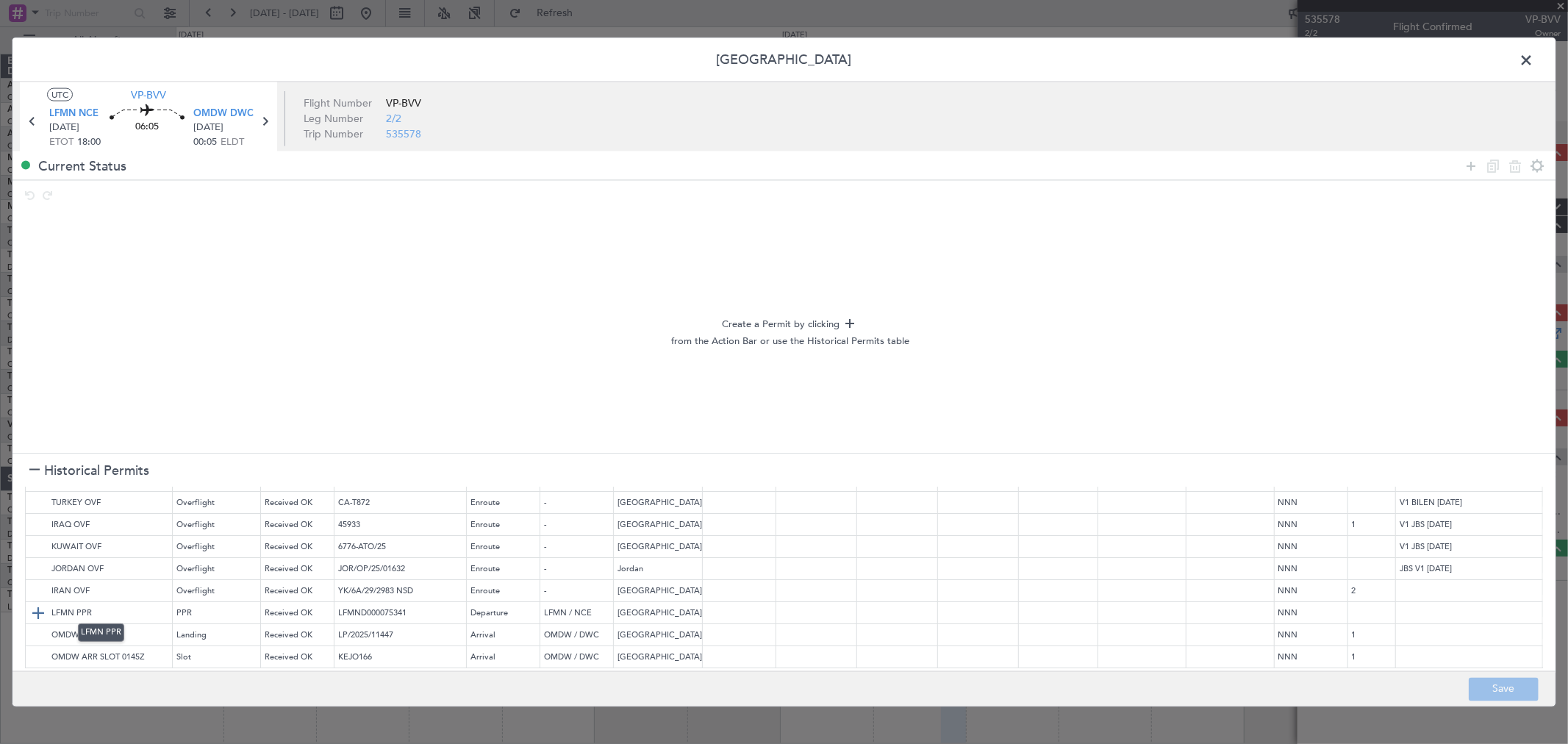
click at [43, 611] on img at bounding box center [38, 613] width 18 height 18
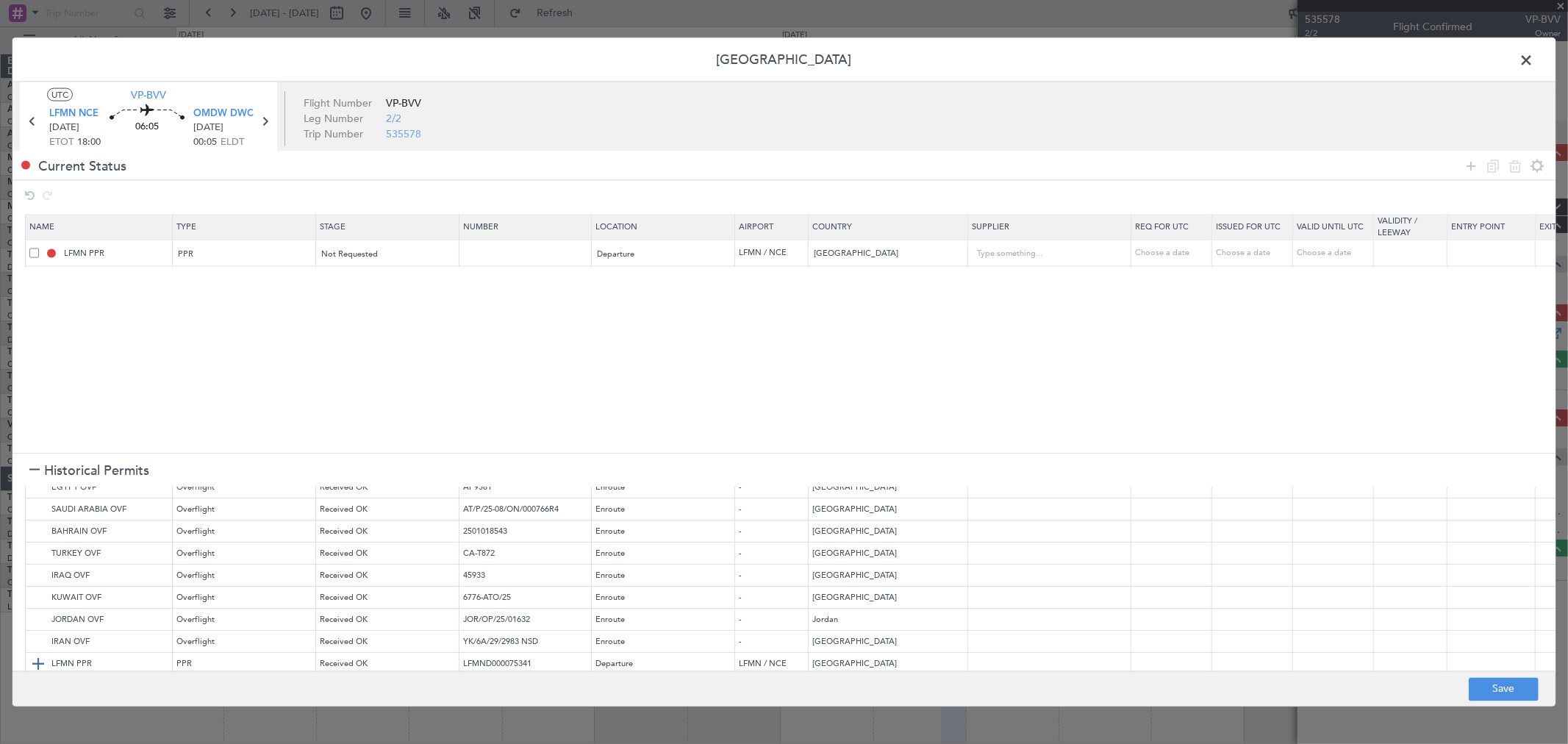
scroll to position [11, 0]
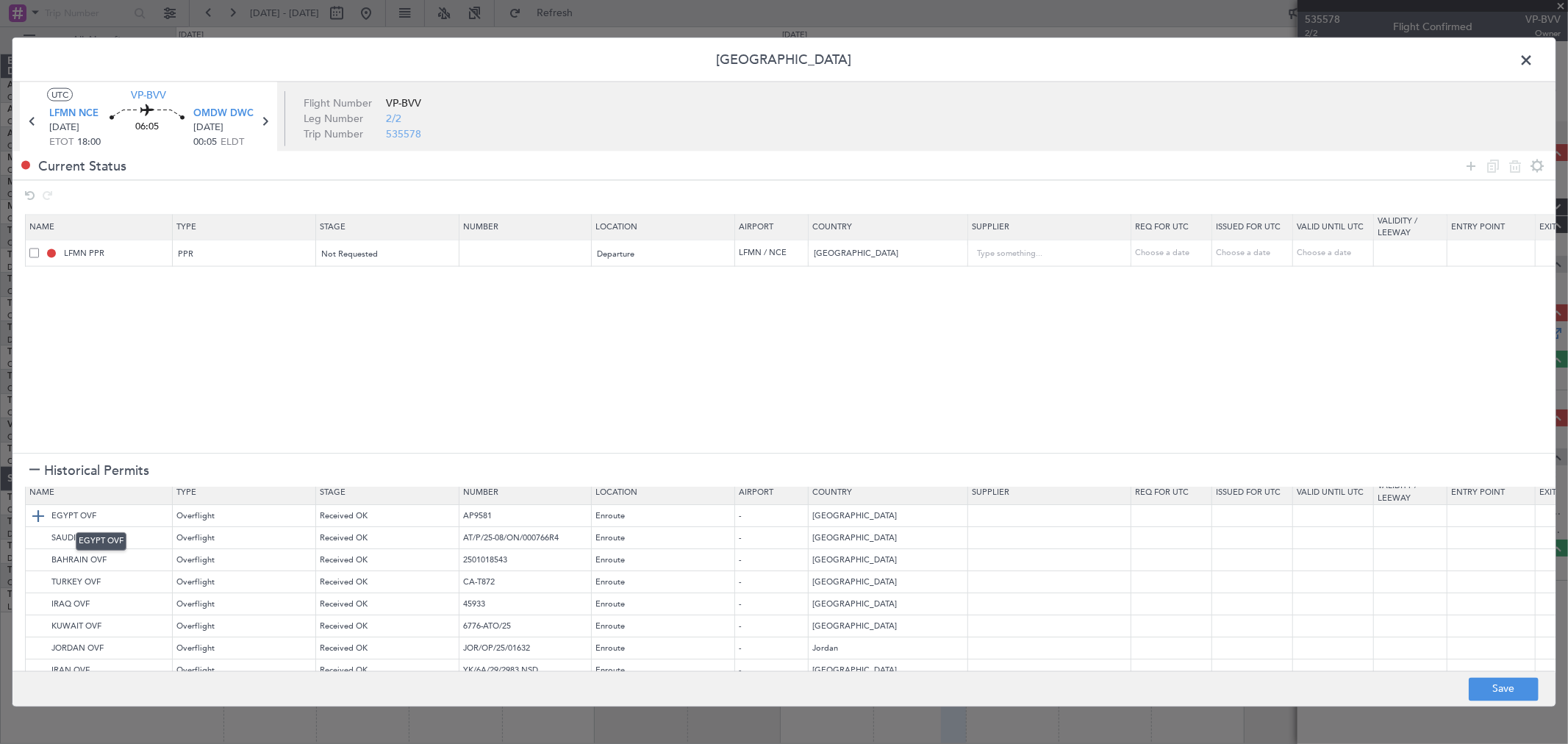
click at [37, 510] on img at bounding box center [38, 516] width 18 height 18
click at [38, 540] on img at bounding box center [38, 538] width 18 height 18
click at [39, 559] on img at bounding box center [38, 560] width 18 height 18
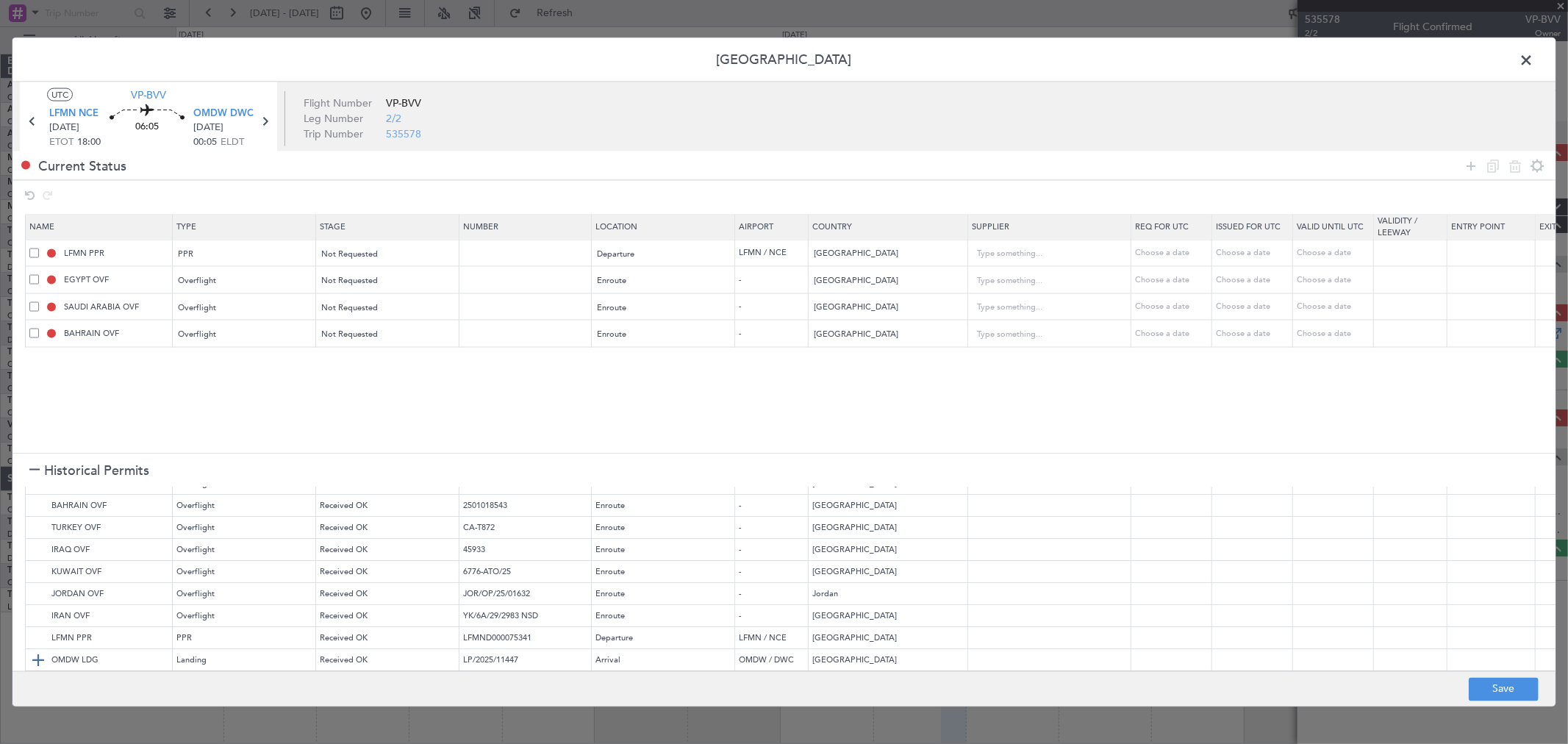
scroll to position [93, 0]
click at [38, 638] on img at bounding box center [38, 635] width 18 height 18
click at [33, 657] on img at bounding box center [38, 657] width 18 height 18
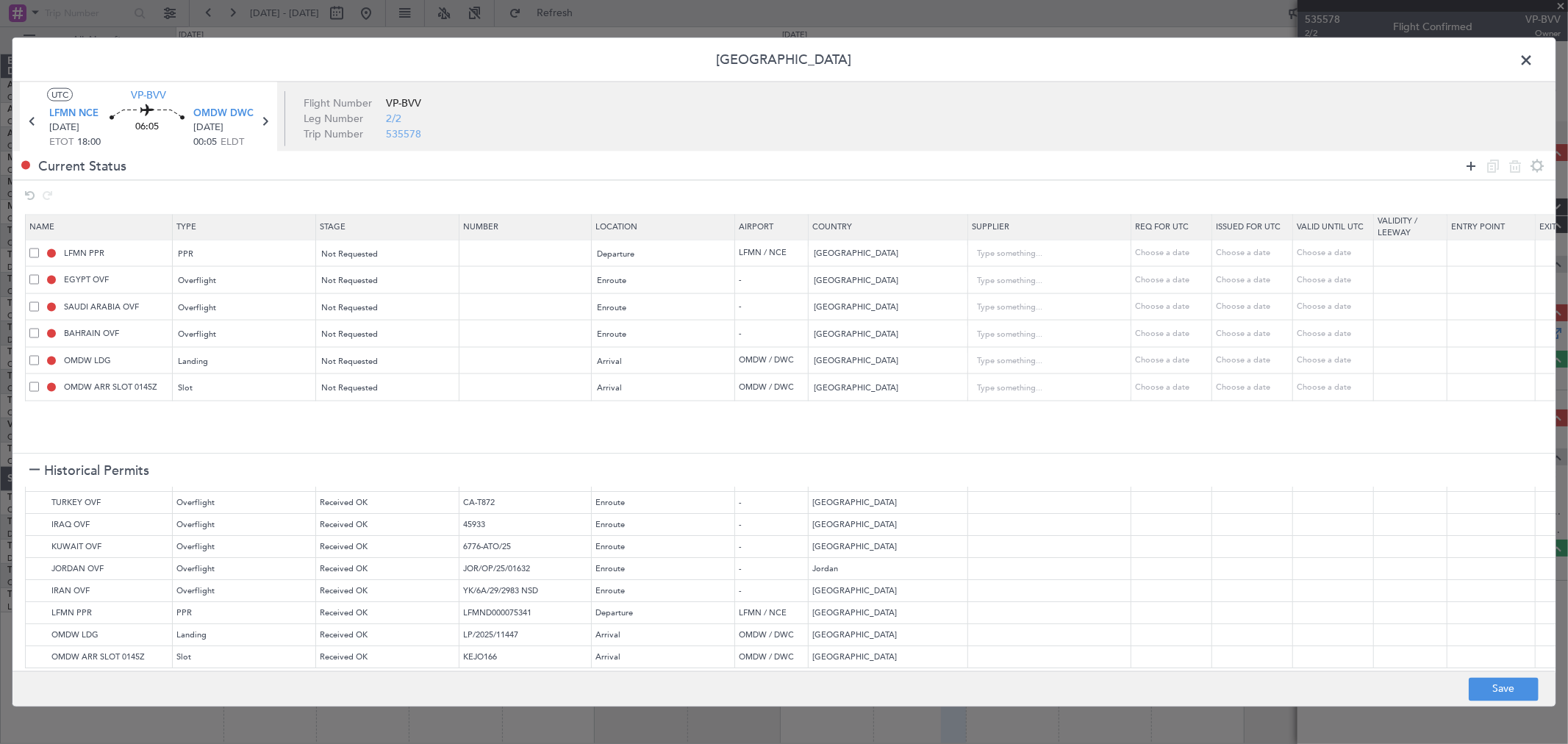
click at [1472, 166] on icon at bounding box center [1471, 165] width 18 height 18
click at [235, 408] on div "Type" at bounding box center [240, 415] width 122 height 22
click at [216, 484] on span "API" at bounding box center [244, 491] width 131 height 22
click at [440, 414] on div "Select an option" at bounding box center [382, 415] width 122 height 22
click at [381, 473] on span "Not Requested" at bounding box center [388, 469] width 131 height 22
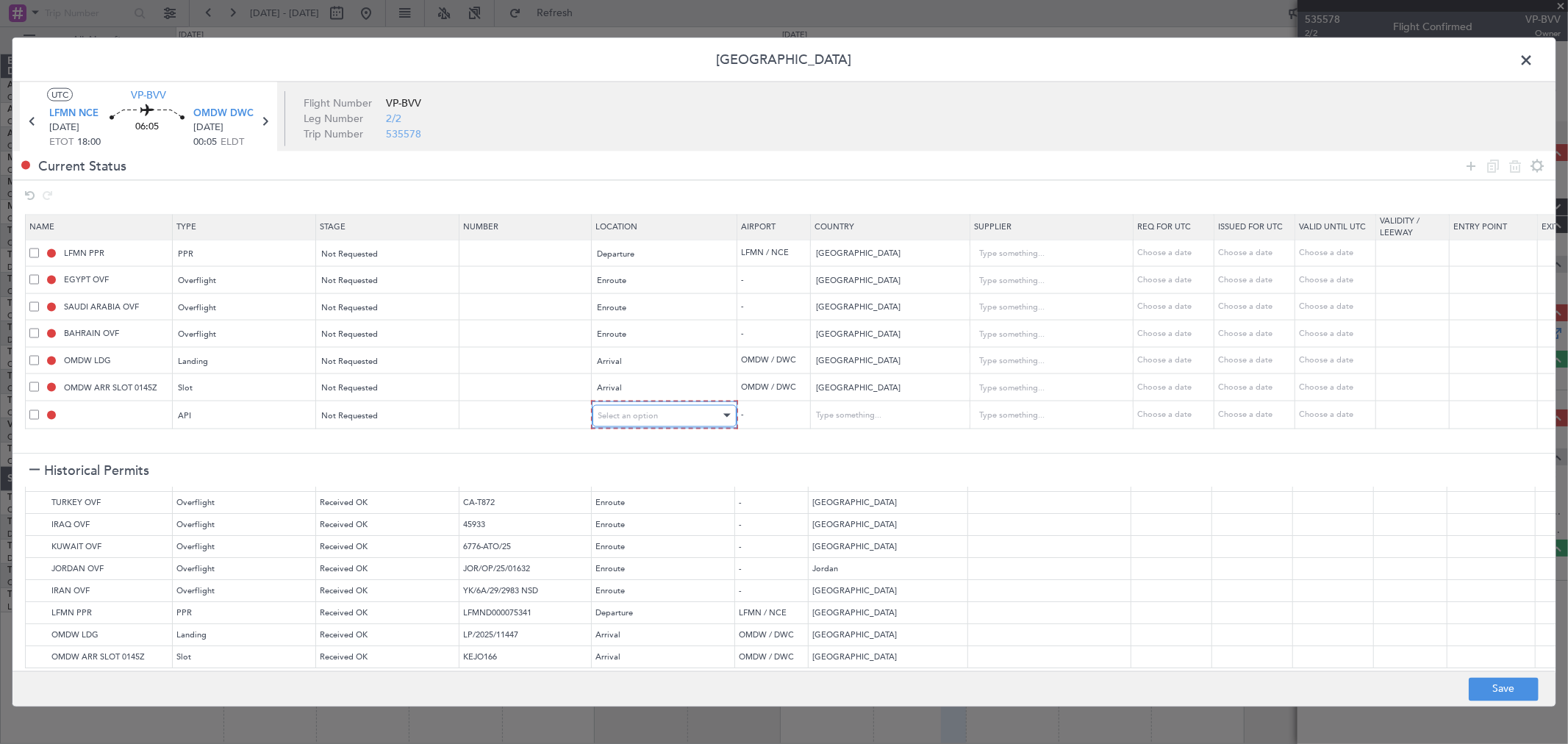
click at [641, 416] on span "Select an option" at bounding box center [628, 415] width 61 height 11
click at [643, 497] on span "Arrival" at bounding box center [664, 491] width 131 height 22
click at [1495, 703] on footer "Save" at bounding box center [784, 688] width 1543 height 35
click at [1494, 691] on button "Save" at bounding box center [1504, 689] width 70 height 24
type input "NNN"
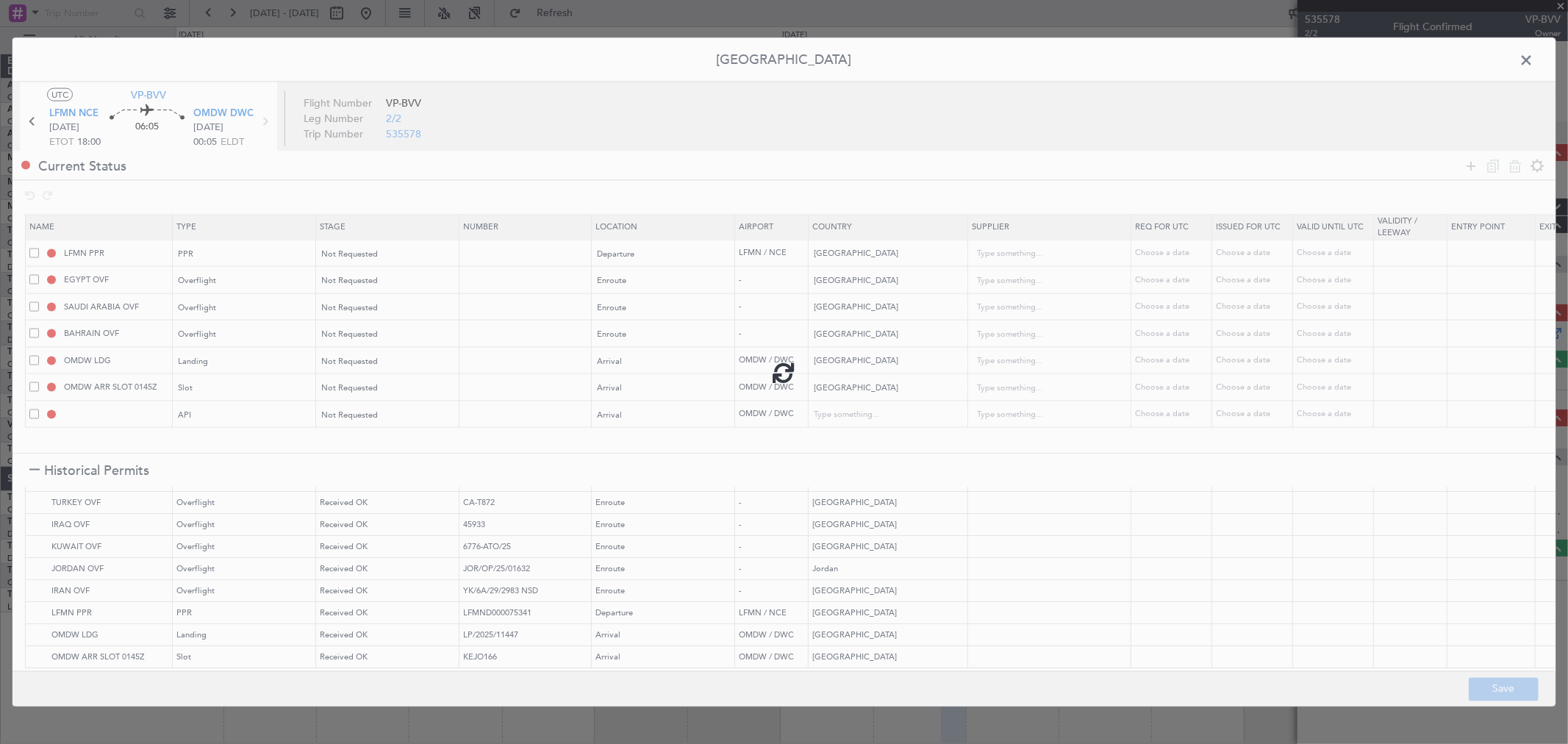
type input "NNN"
type input "1"
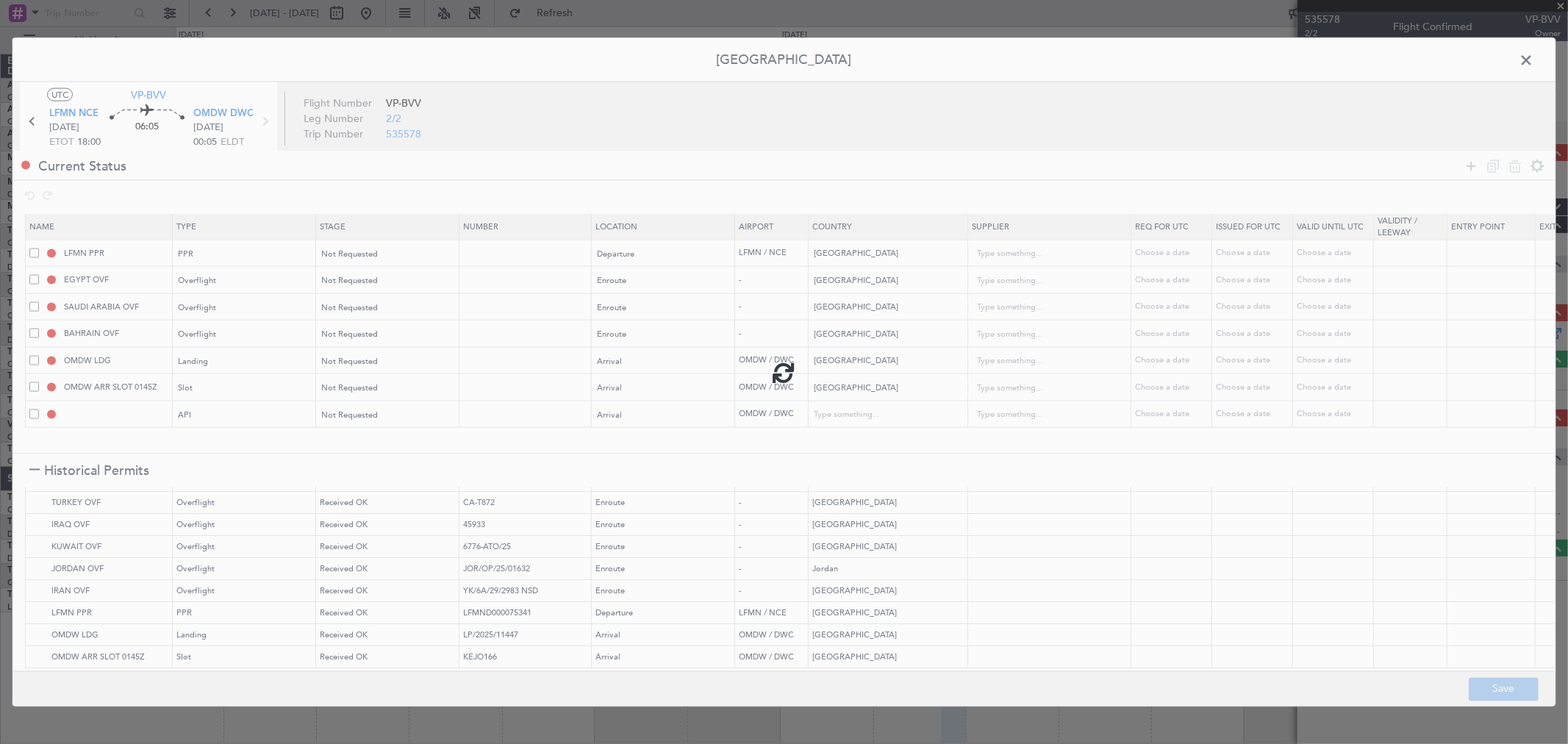
type input "OMDW ARR SLOT"
type input "NNN"
type input "1"
type input "OMDW ARR API"
type input "[GEOGRAPHIC_DATA]"
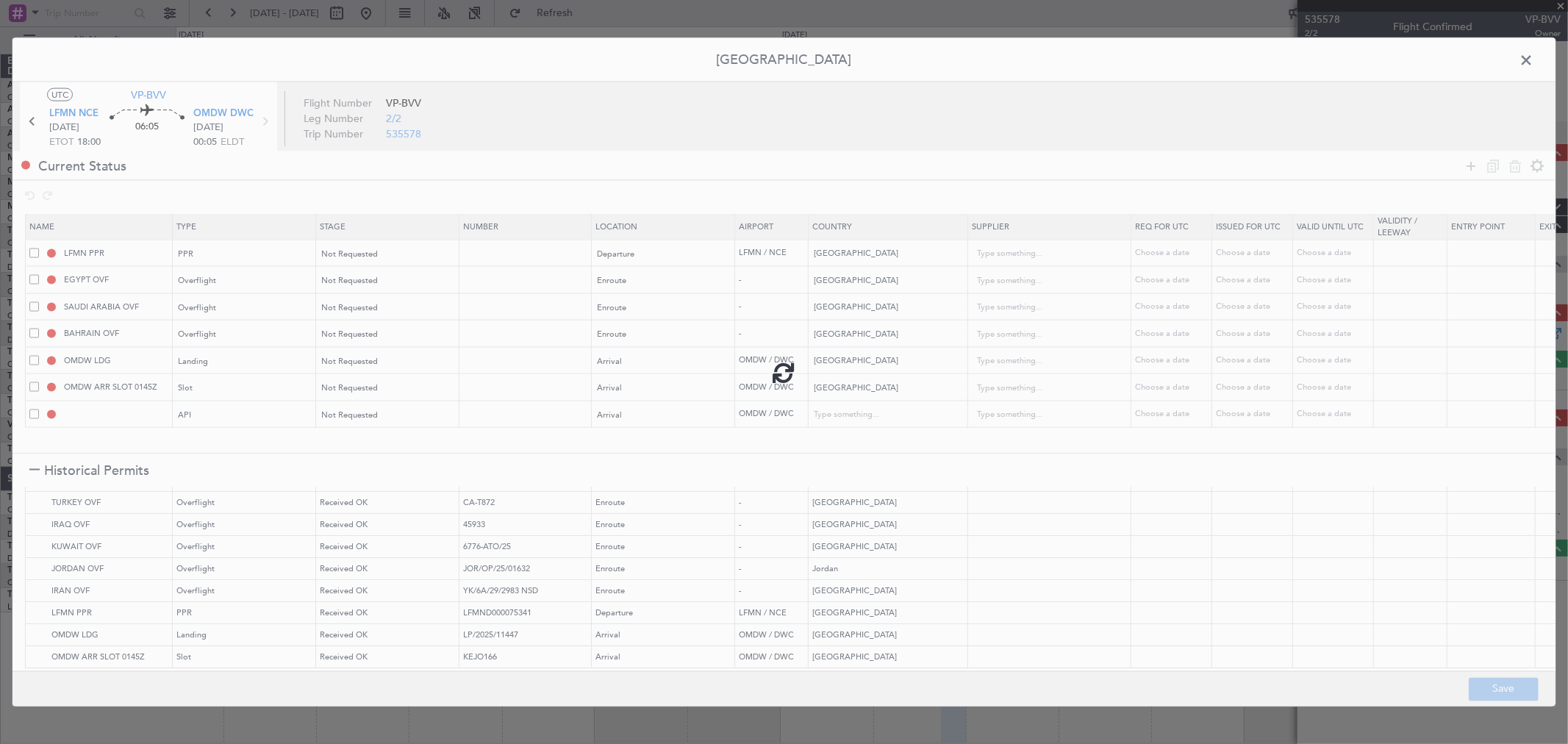
type input "NNN"
type input "1"
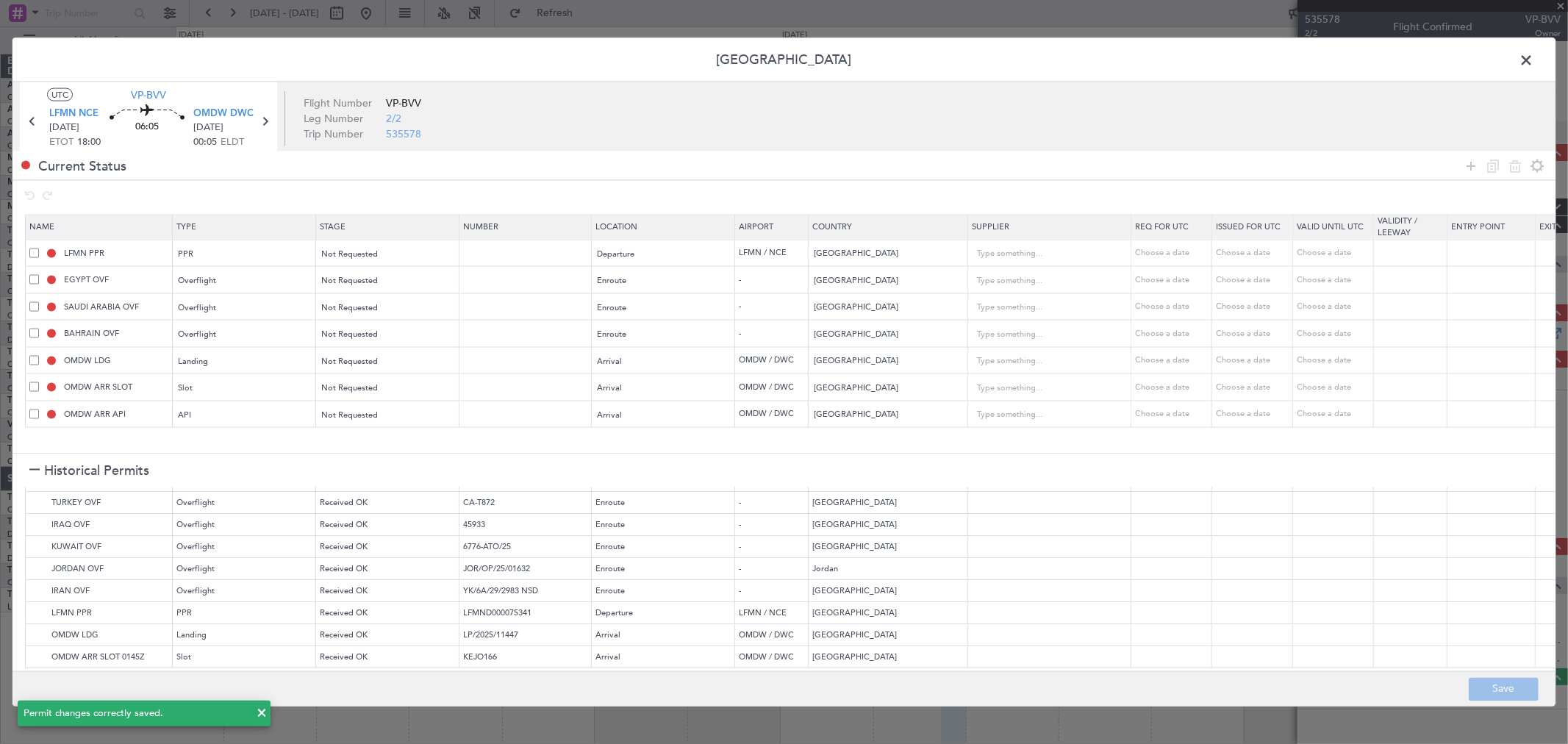
click at [1534, 61] on span at bounding box center [1534, 64] width 0 height 29
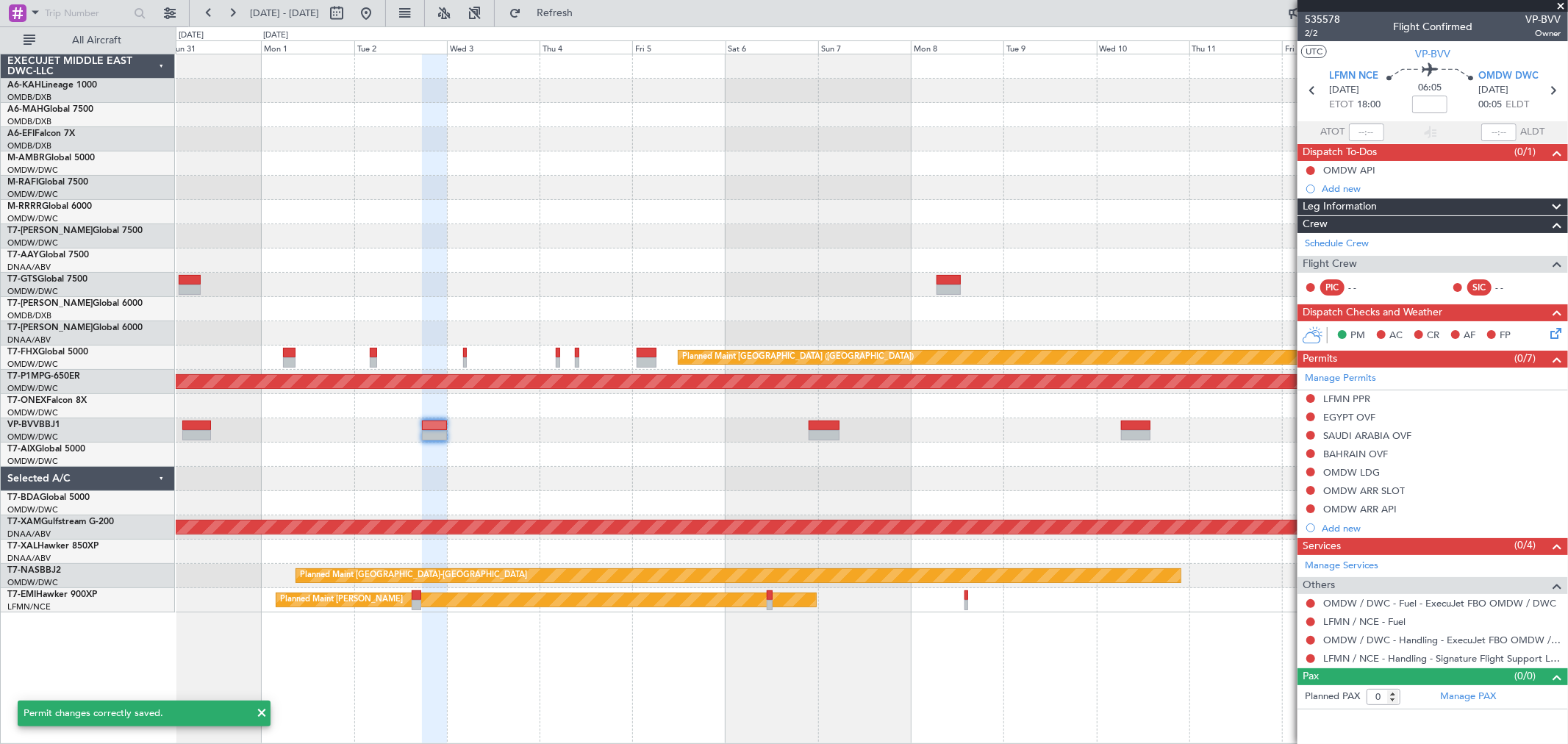
click at [450, 480] on div "Planned Maint [GEOGRAPHIC_DATA] ([GEOGRAPHIC_DATA] Intl) Planned Maint [GEOGRAP…" at bounding box center [871, 333] width 1392 height 559
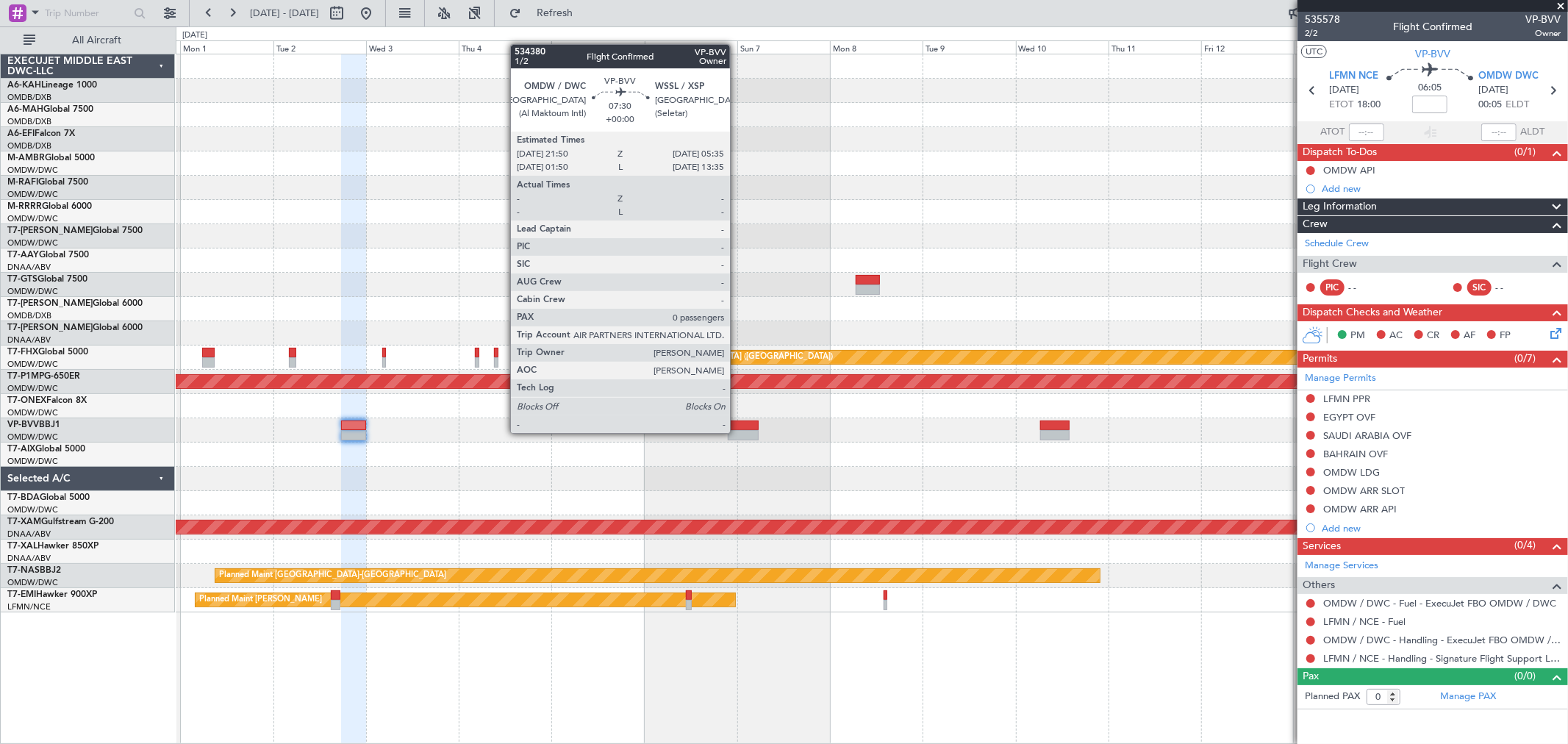
click at [738, 431] on div at bounding box center [742, 435] width 30 height 10
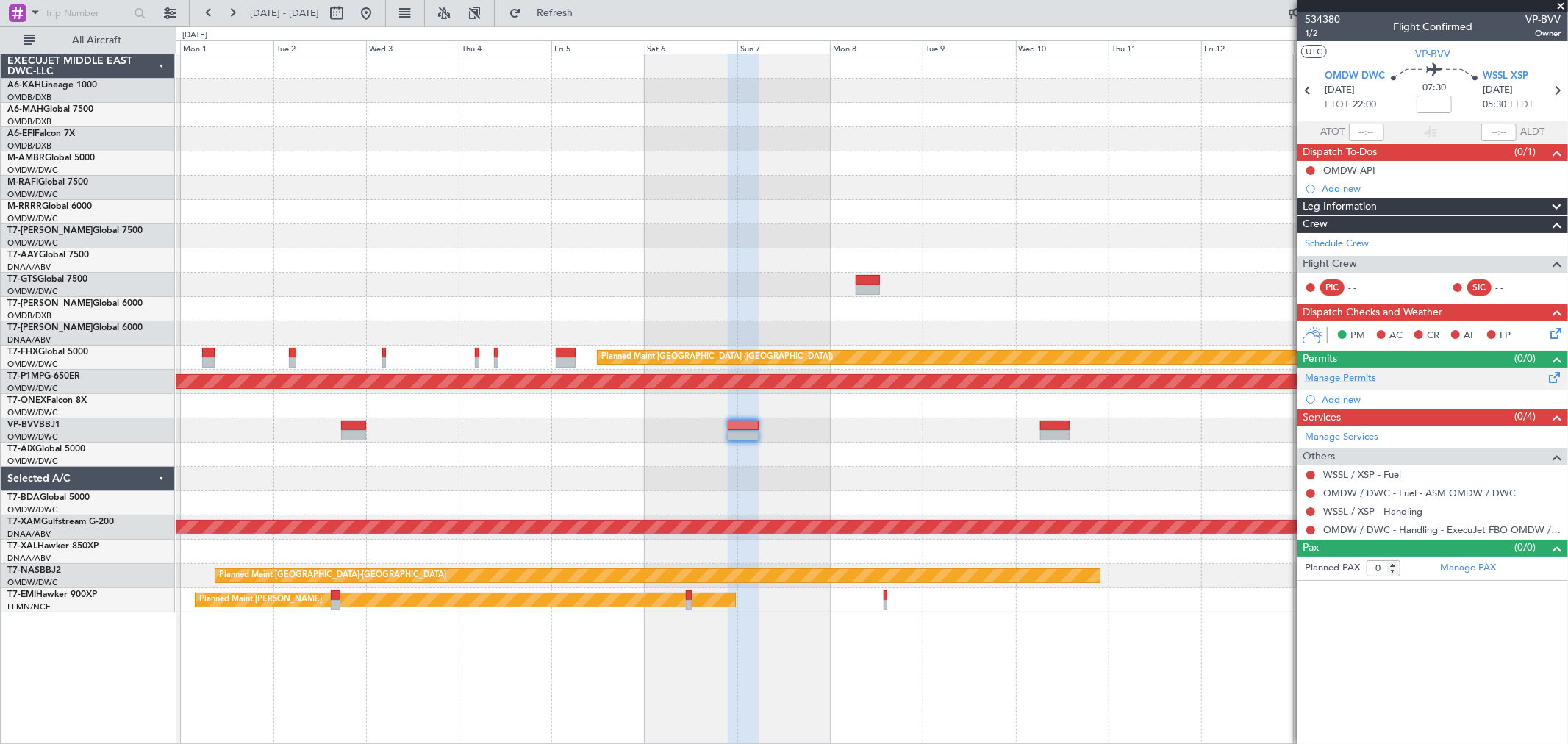
click at [1347, 372] on link "Manage Permits" at bounding box center [1340, 379] width 71 height 15
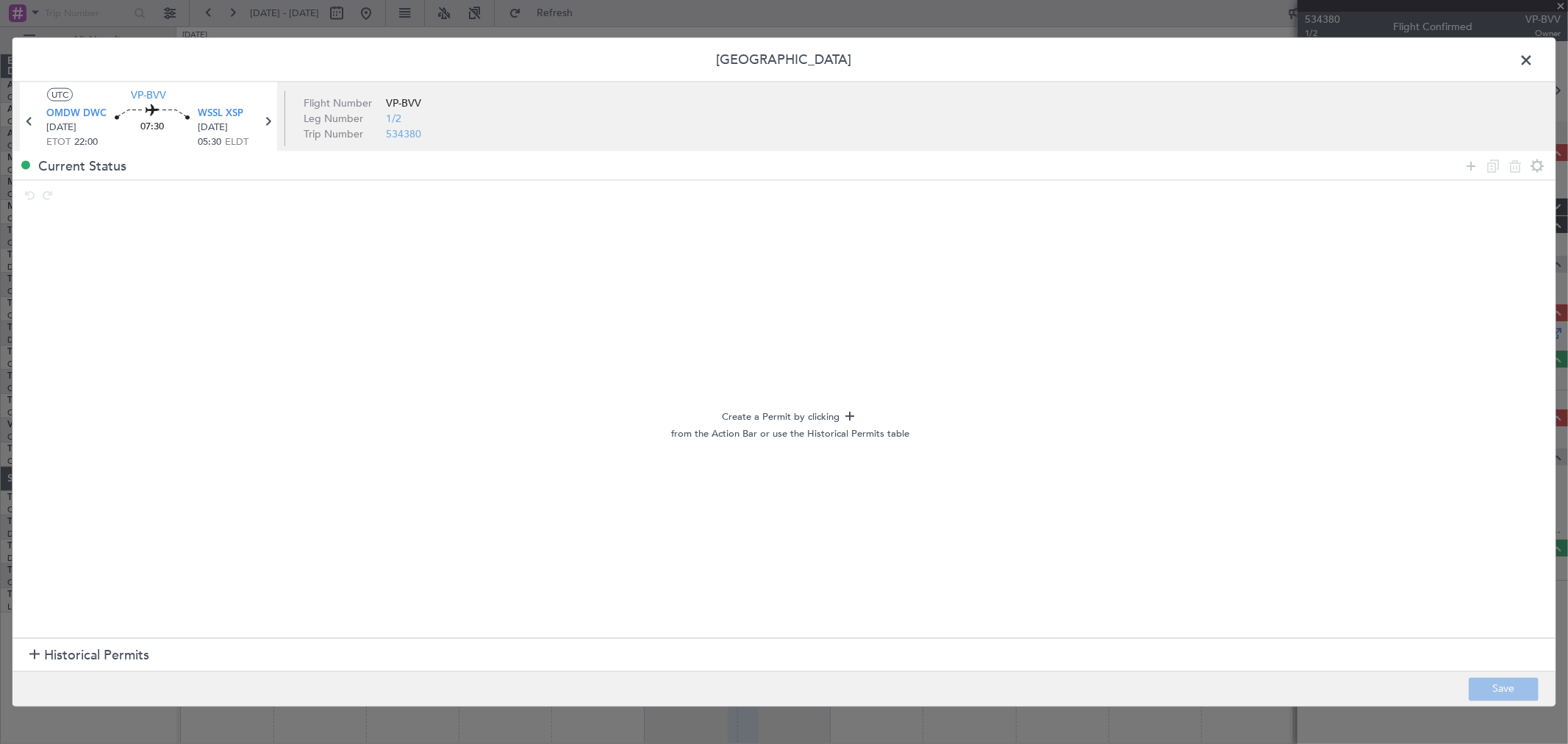
click at [100, 651] on span "Historical Permits" at bounding box center [97, 656] width 105 height 20
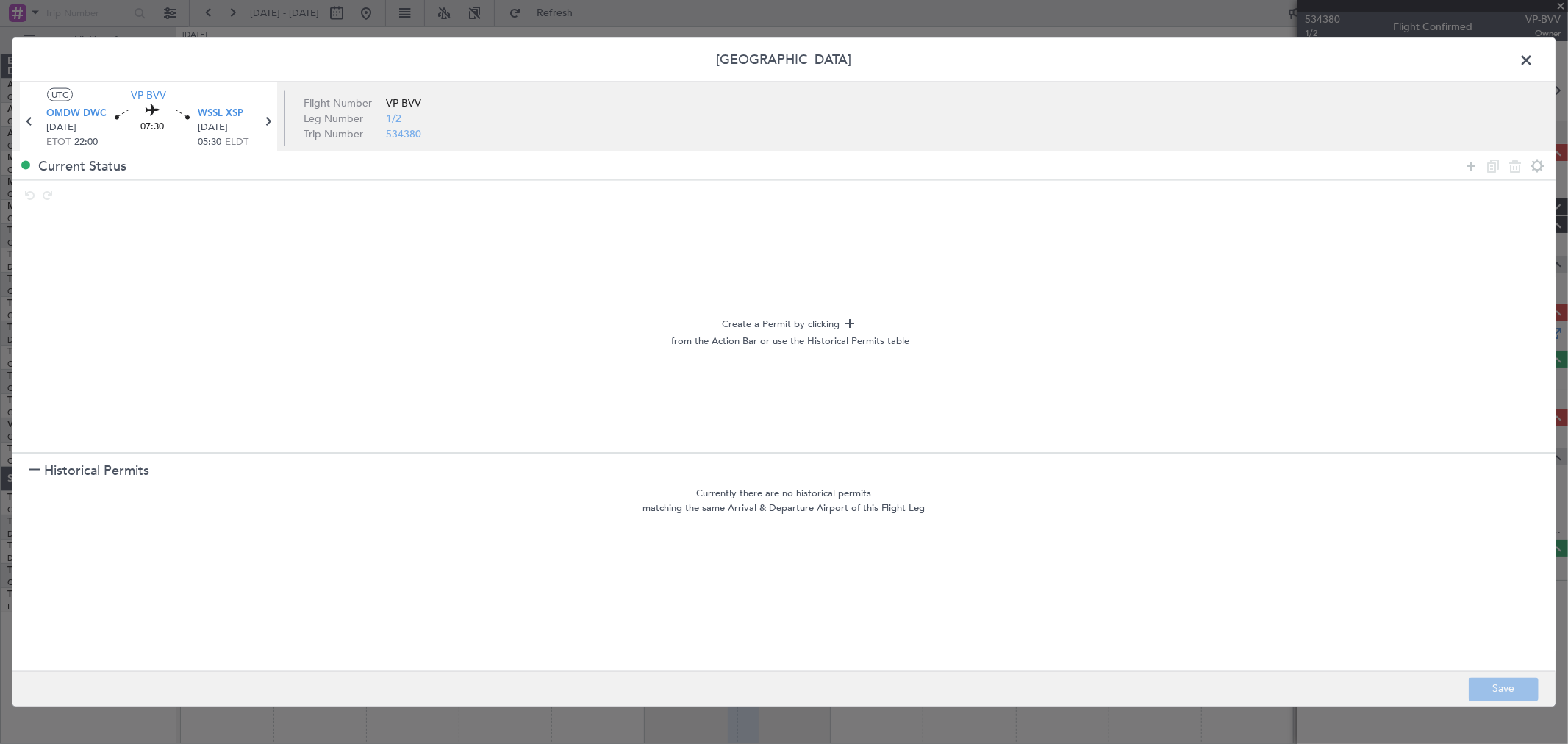
click at [1534, 64] on span at bounding box center [1534, 64] width 0 height 29
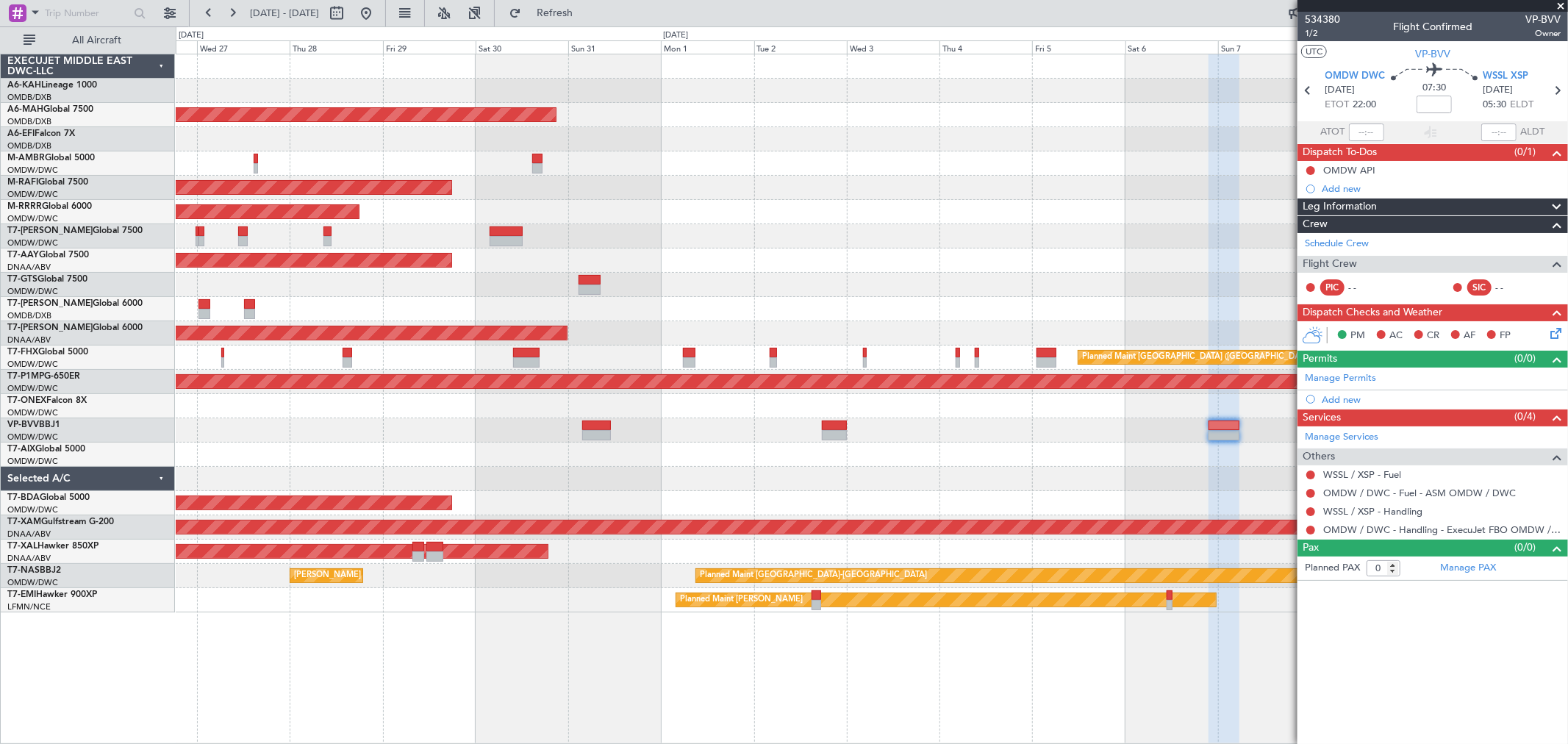
click at [990, 480] on div "Planned Maint [GEOGRAPHIC_DATA] ([GEOGRAPHIC_DATA] Intl) Planned Maint [GEOGRAP…" at bounding box center [871, 333] width 1392 height 559
